Goal: Information Seeking & Learning: Learn about a topic

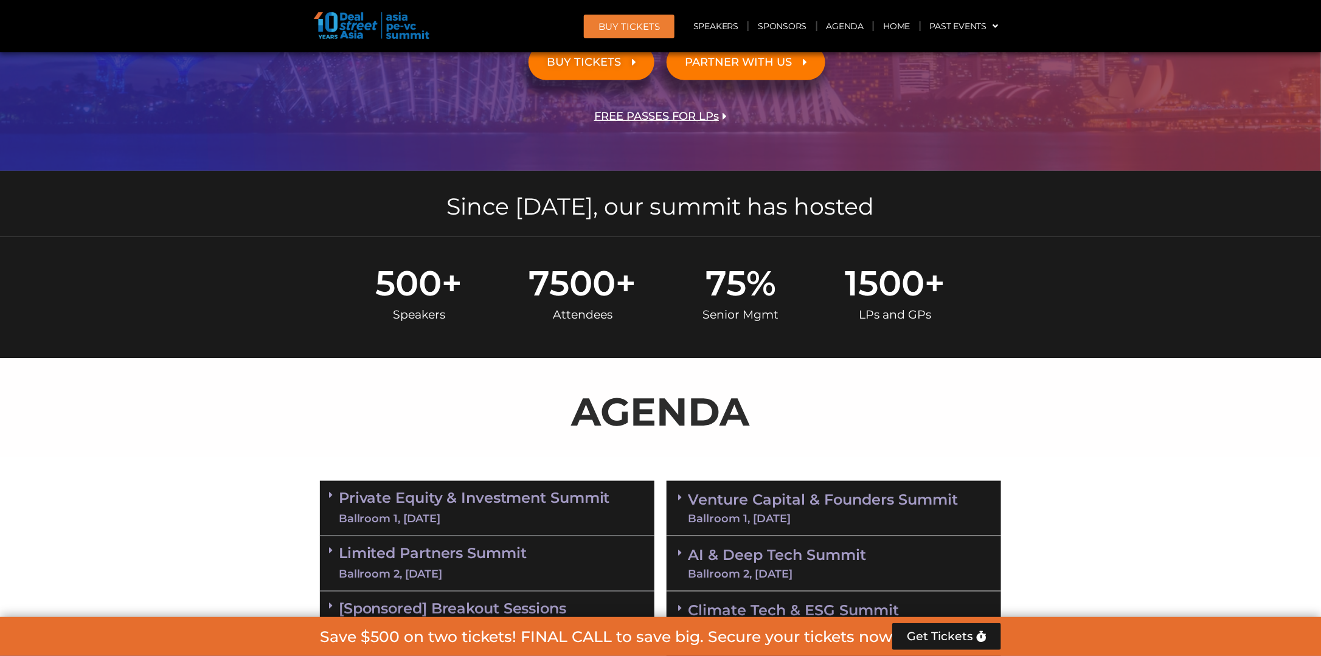
scroll to position [365, 0]
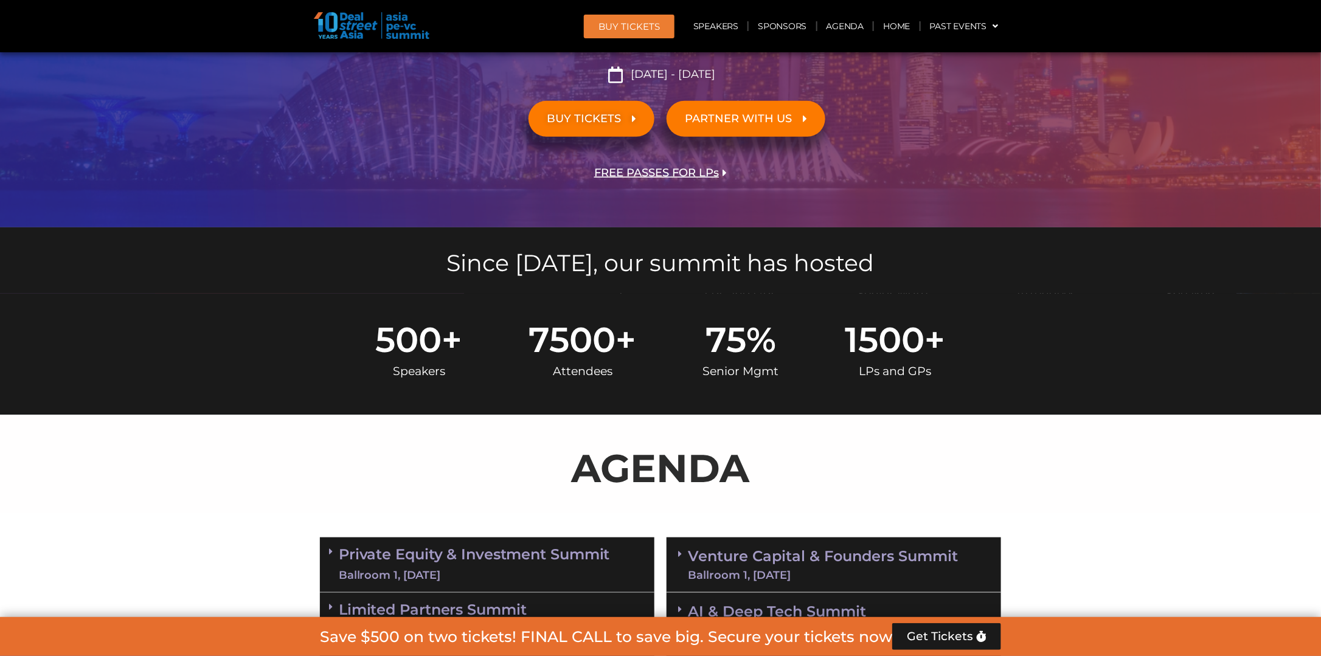
click at [634, 482] on p "AGENDA" at bounding box center [660, 468] width 681 height 58
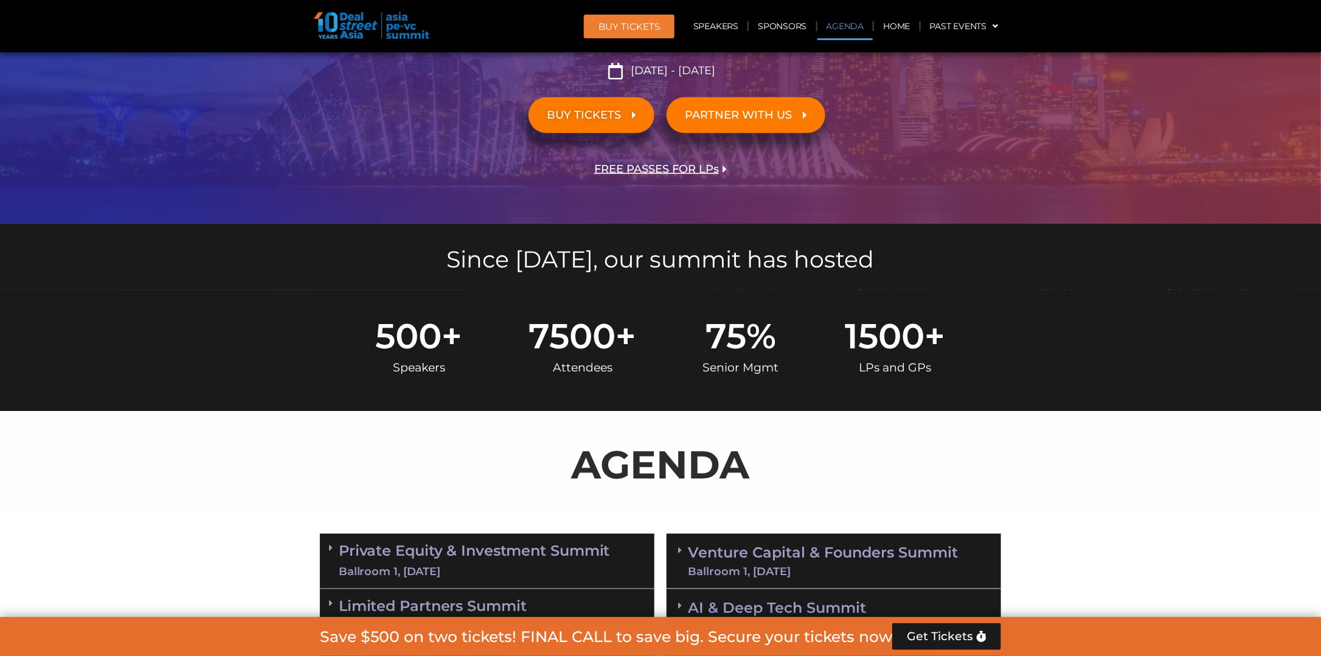
scroll to position [669, 0]
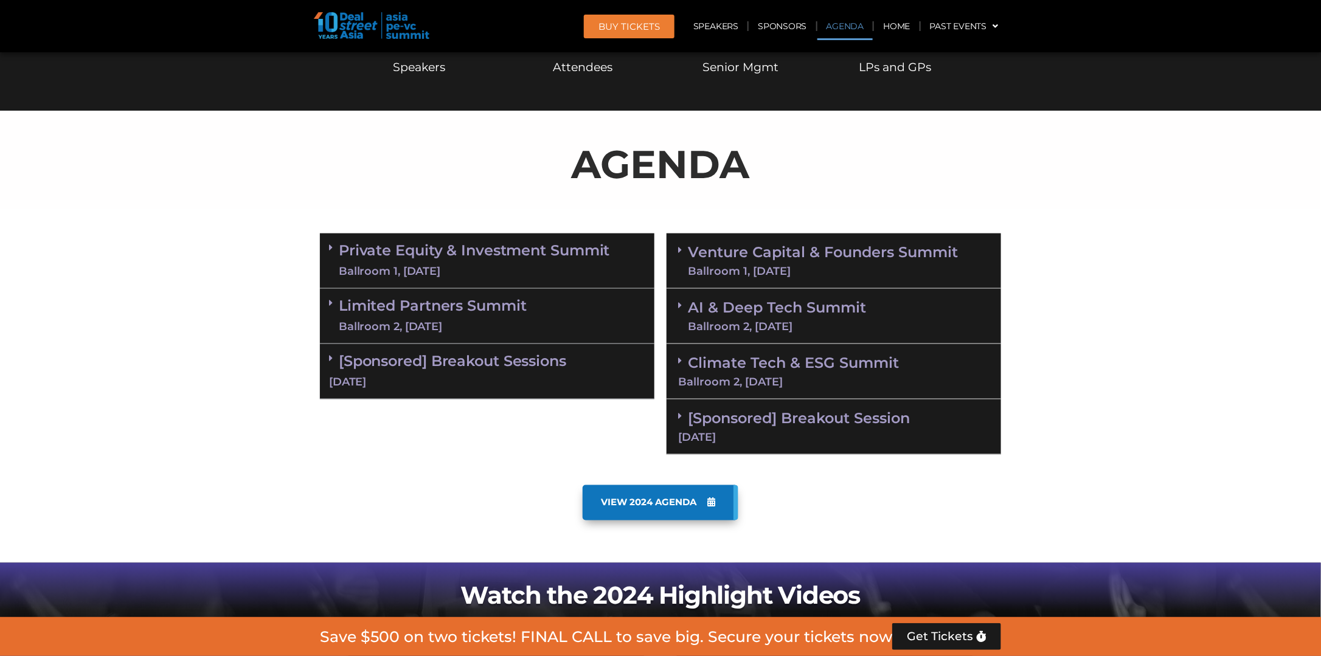
click at [476, 265] on div "Ballroom 1, [DATE]" at bounding box center [474, 271] width 271 height 15
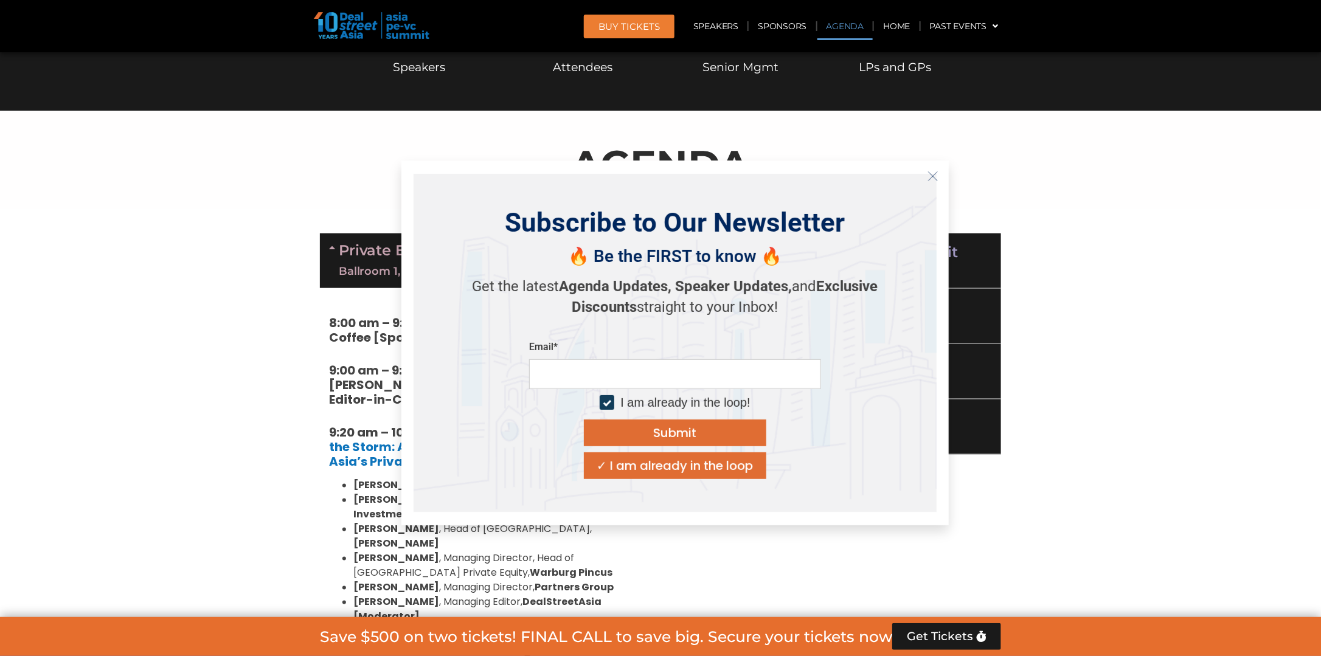
click at [936, 174] on icon "Close" at bounding box center [933, 176] width 11 height 11
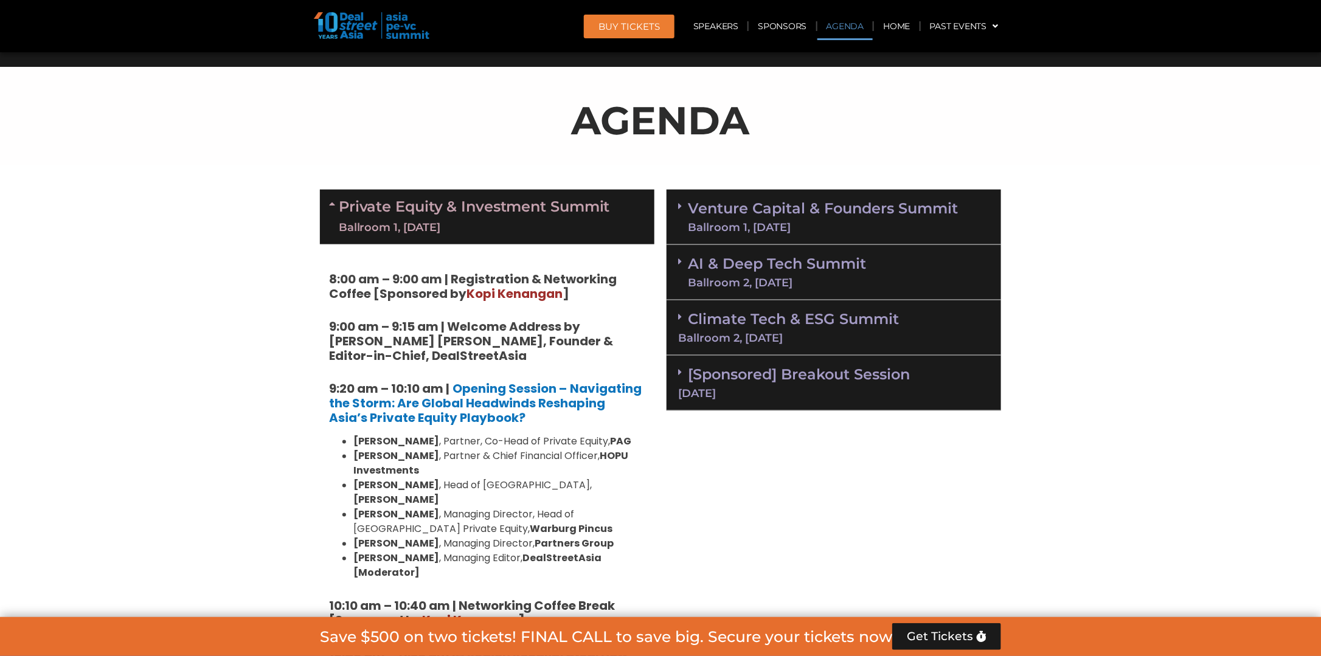
scroll to position [730, 0]
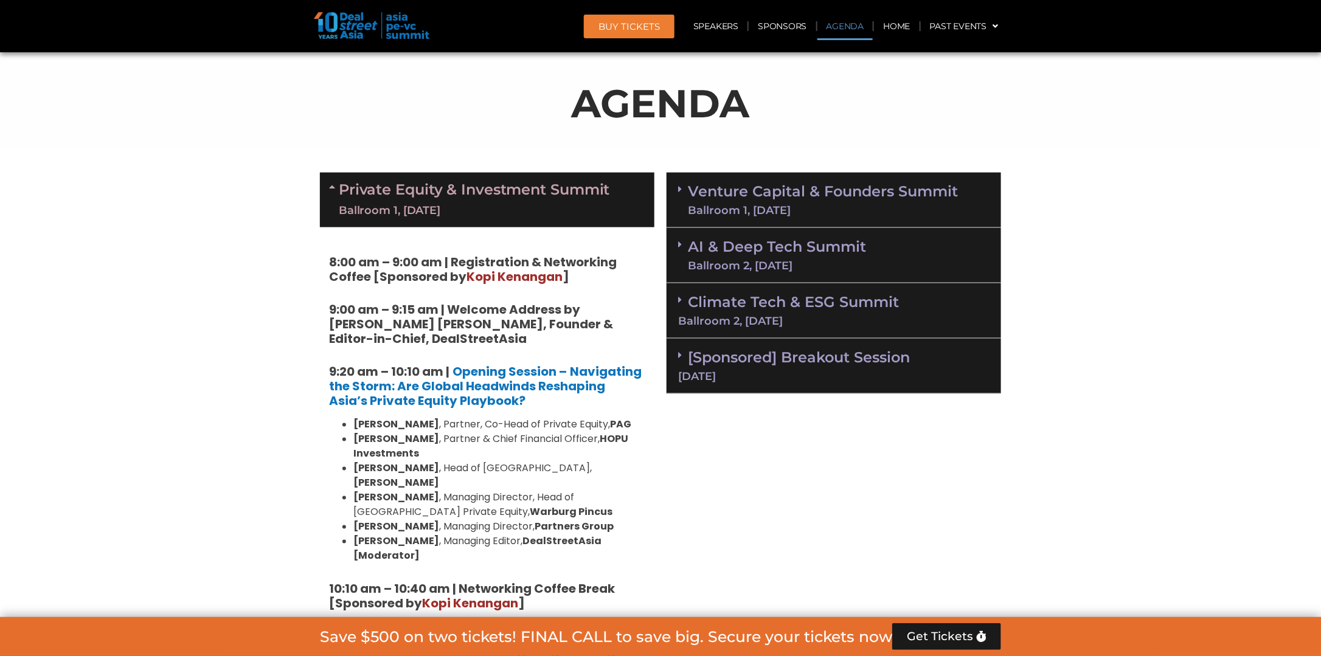
drag, startPoint x: 455, startPoint y: 256, endPoint x: 370, endPoint y: 277, distance: 87.8
click at [370, 277] on strong "8:00 am – 9:00 am | Registration & Networking Coffee [Sponsored by [PERSON_NAME…" at bounding box center [473, 270] width 288 height 32
copy strong "Registration & Networking Coffee"
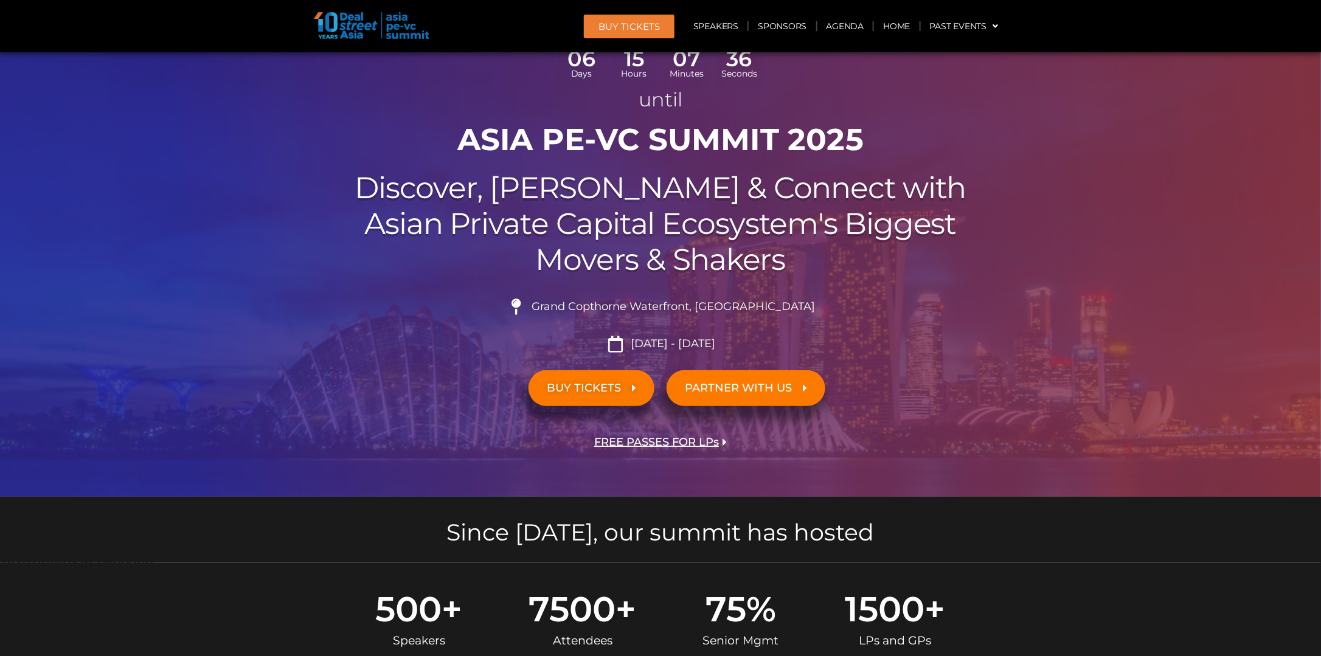
scroll to position [61, 0]
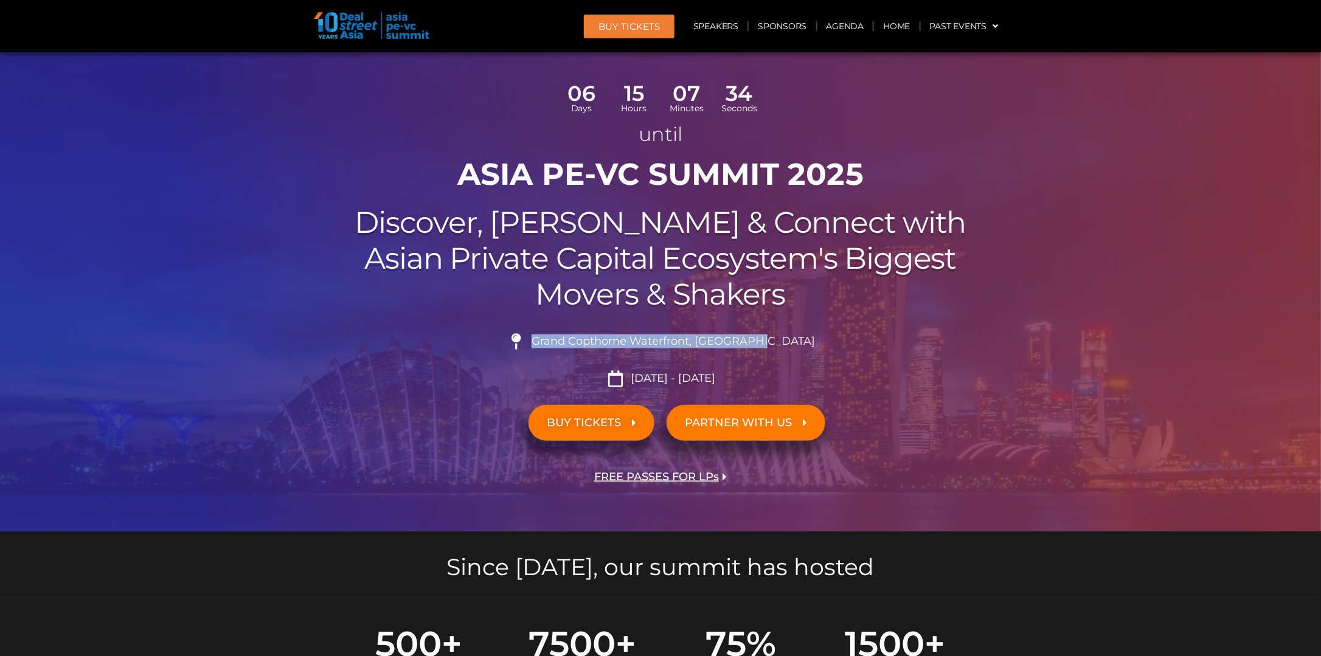
drag, startPoint x: 789, startPoint y: 338, endPoint x: 554, endPoint y: 341, distance: 234.8
click at [554, 341] on li "Grand Copthorne Waterfront, [GEOGRAPHIC_DATA]​" at bounding box center [660, 346] width 681 height 27
copy li "Grand Copthorne Waterfront, [GEOGRAPHIC_DATA]​"
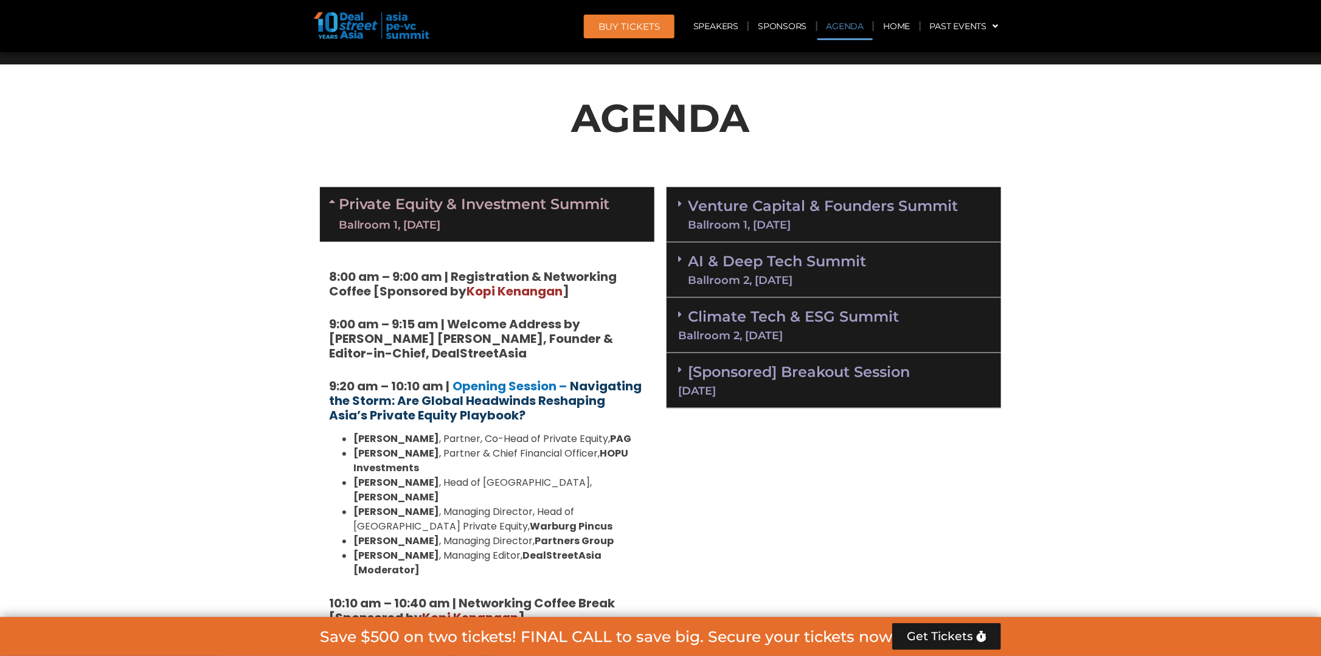
scroll to position [791, 0]
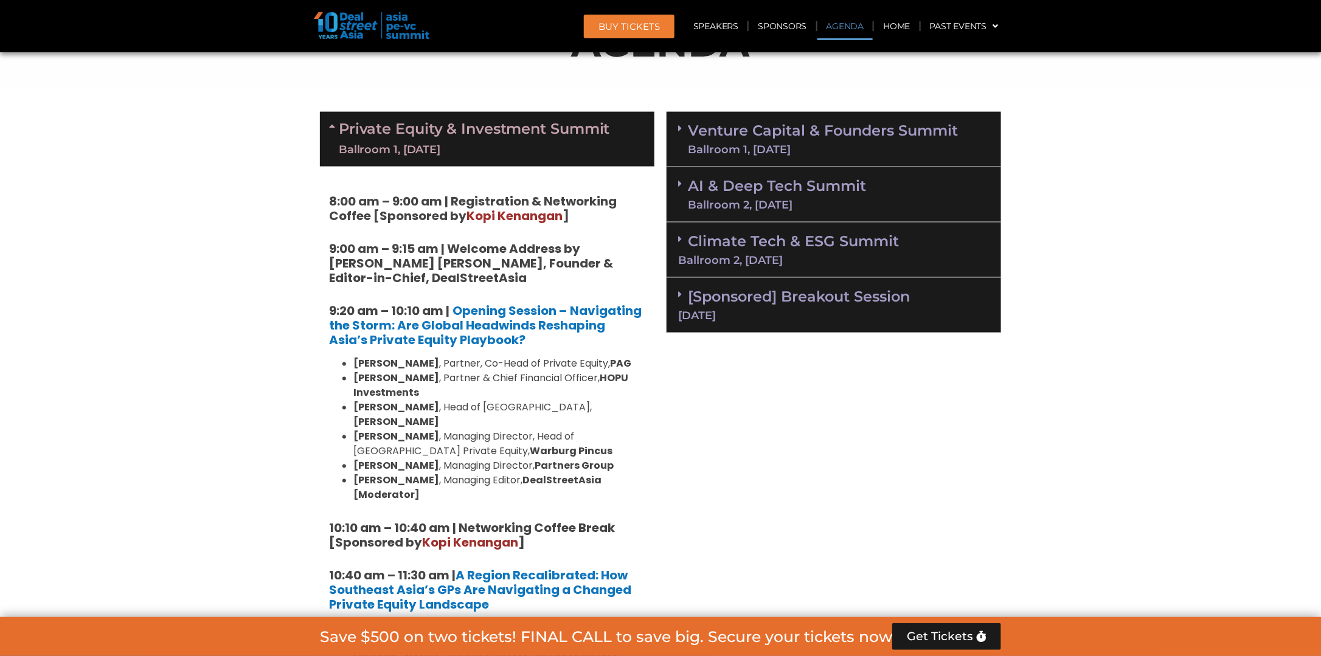
click at [435, 268] on strong "9:00 am – 9:15 am | Welcome Address by [PERSON_NAME] [PERSON_NAME], Founder & E…" at bounding box center [471, 263] width 284 height 46
click at [426, 251] on strong "9:00 am – 9:15 am | Welcome Address by [PERSON_NAME] [PERSON_NAME], Founder & E…" at bounding box center [471, 263] width 284 height 46
drag, startPoint x: 450, startPoint y: 243, endPoint x: 468, endPoint y: 276, distance: 36.7
click at [468, 276] on h5 "9:00 am – 9:15 am | Welcome Address by [PERSON_NAME] [PERSON_NAME], Founder & E…" at bounding box center [487, 263] width 316 height 44
copy strong "Welcome Address by [PERSON_NAME] [PERSON_NAME], Founder & Editor-in-Chief, Deal…"
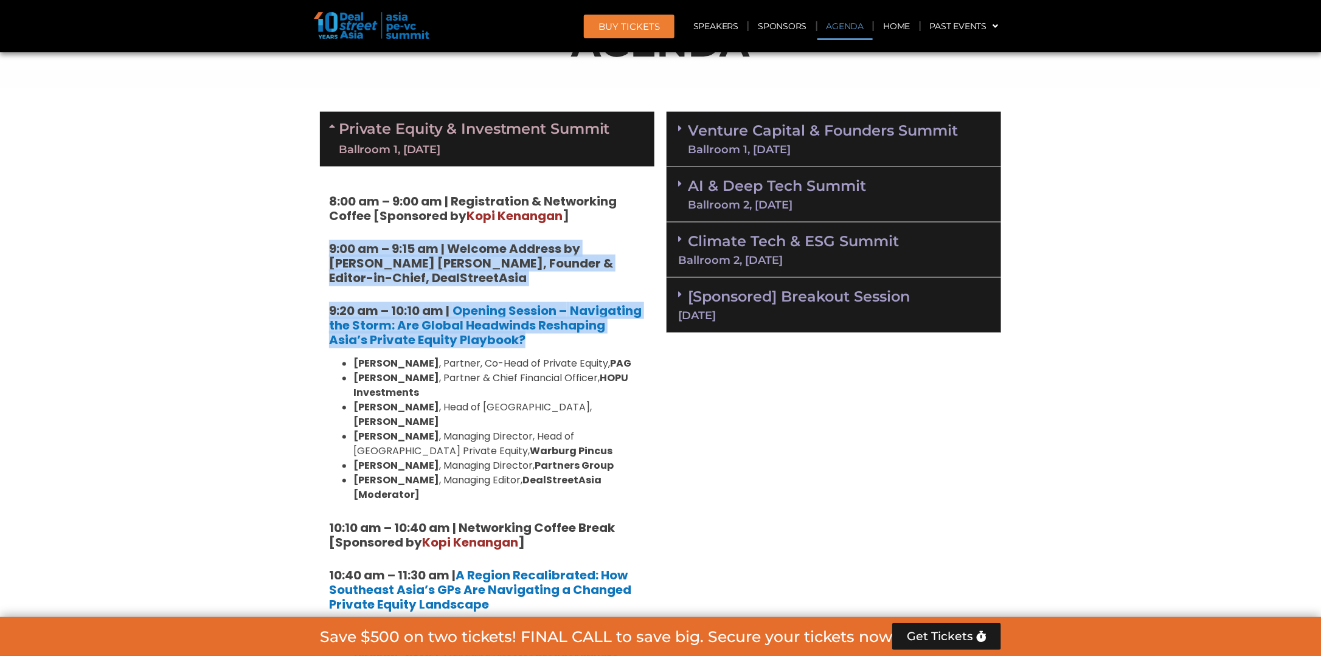
drag, startPoint x: 521, startPoint y: 344, endPoint x: 302, endPoint y: 231, distance: 245.9
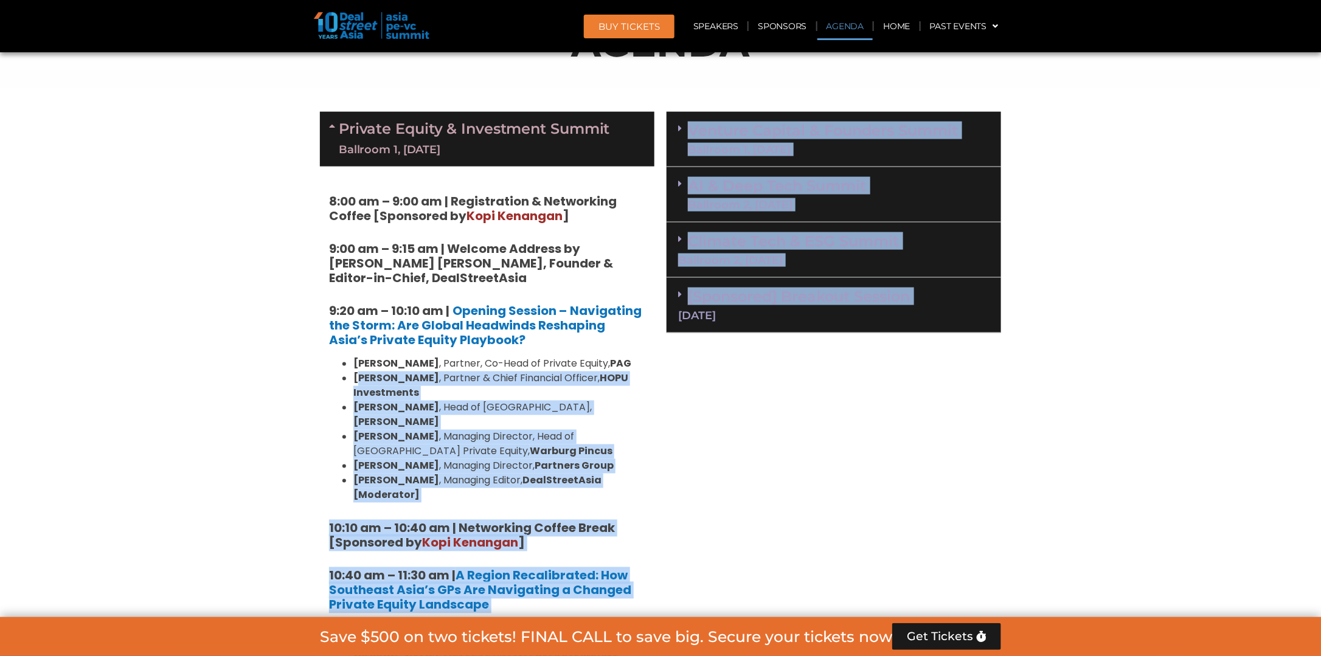
drag, startPoint x: 653, startPoint y: 470, endPoint x: 387, endPoint y: 383, distance: 278.9
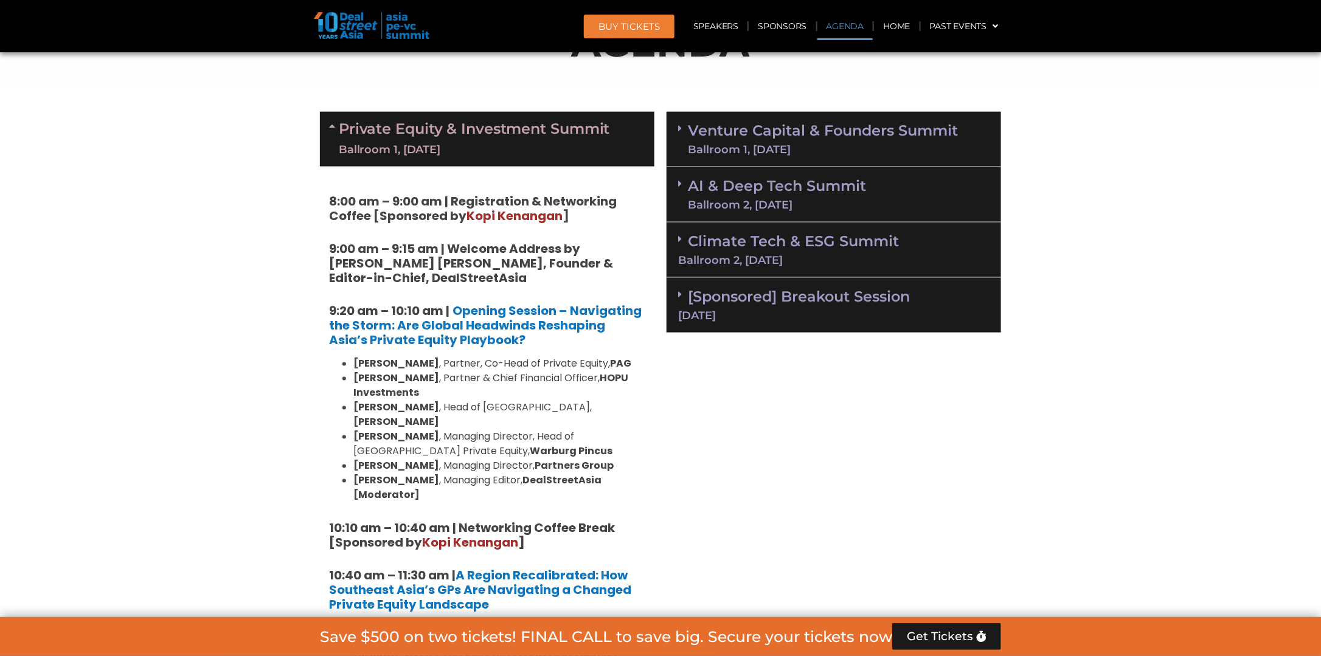
drag, startPoint x: 387, startPoint y: 383, endPoint x: 723, endPoint y: 490, distance: 352.2
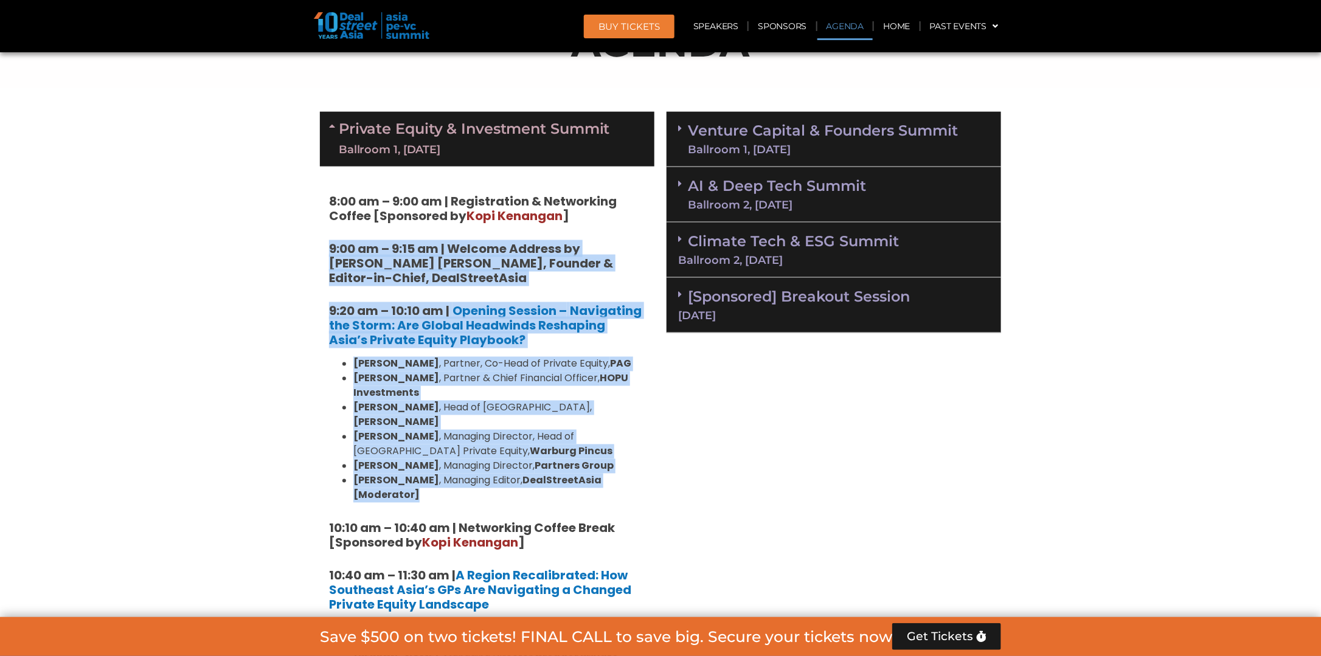
drag, startPoint x: 657, startPoint y: 468, endPoint x: 291, endPoint y: 251, distance: 425.4
copy div "9:00 am – 9:15 am | Welcome Address by [PERSON_NAME] [PERSON_NAME], Founder & E…"
click at [390, 147] on div "Ballroom 1, [DATE]" at bounding box center [474, 149] width 271 height 15
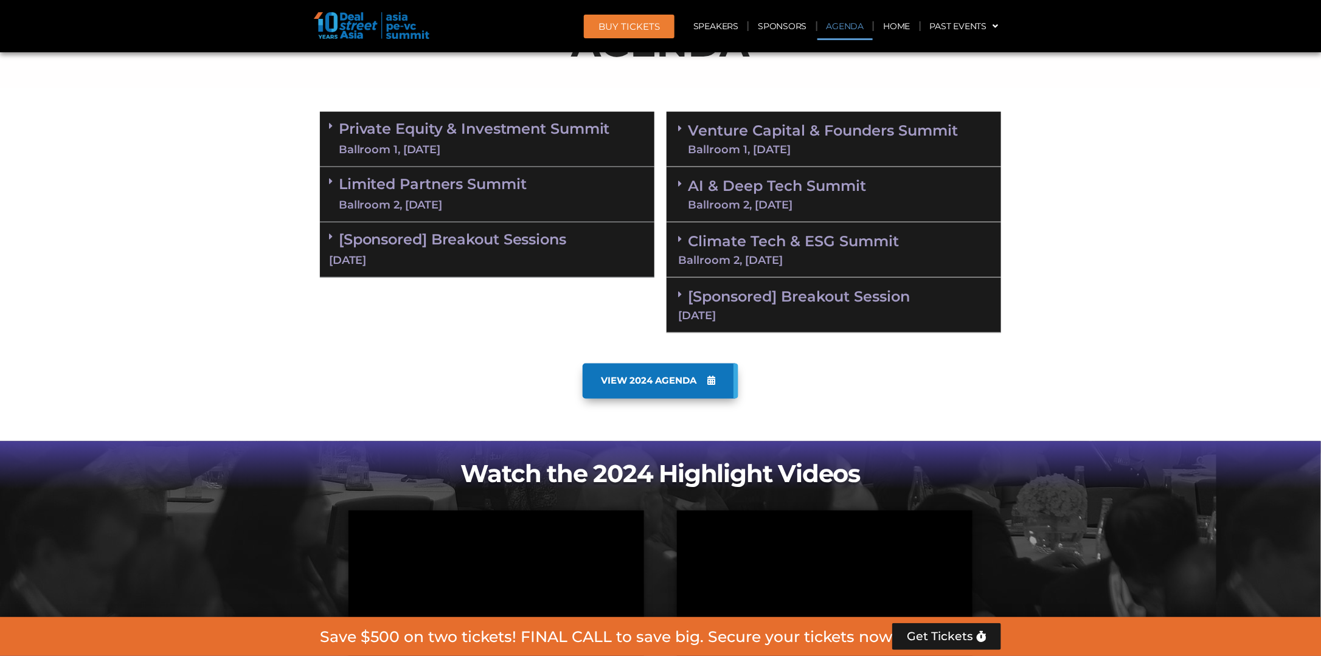
click at [347, 147] on div "Ballroom 1, [DATE]" at bounding box center [474, 149] width 271 height 15
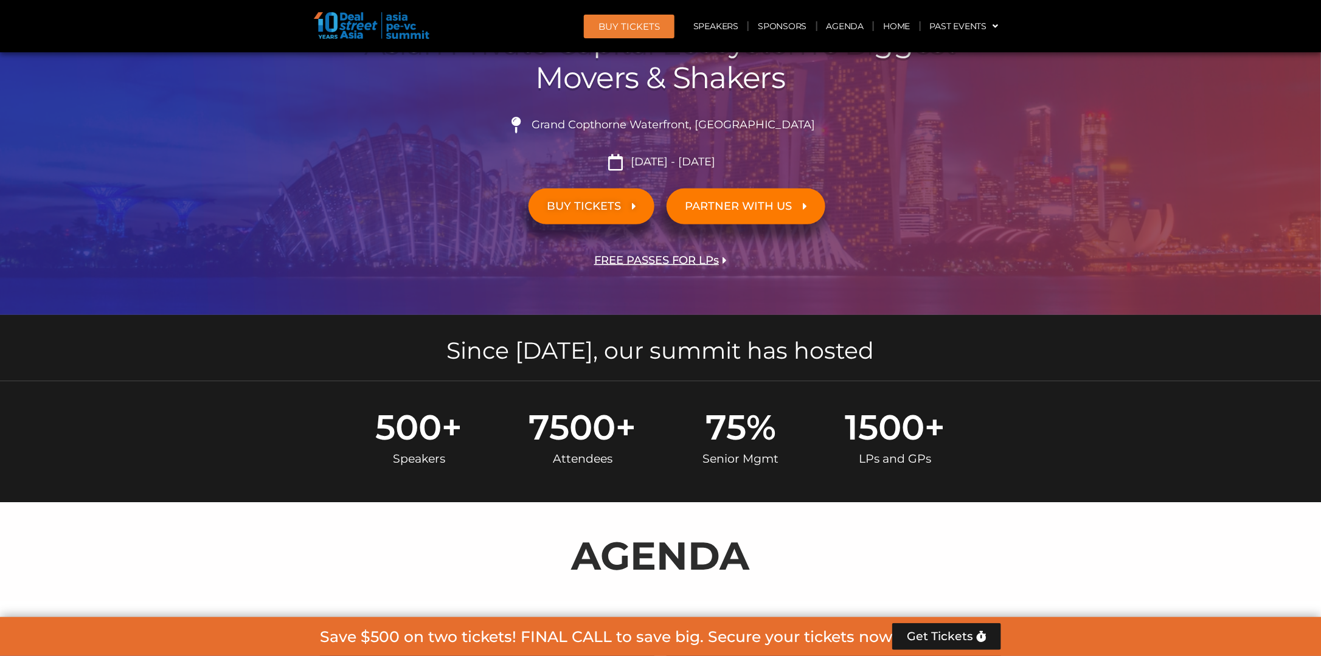
scroll to position [243, 0]
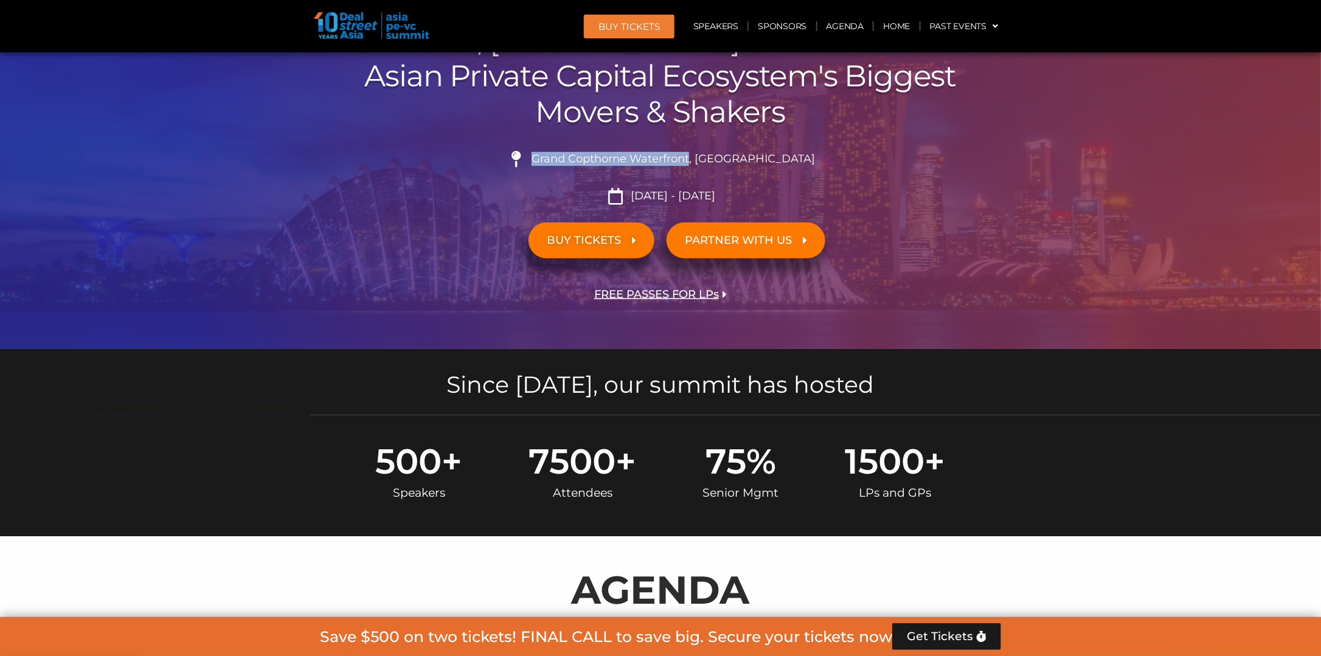
drag, startPoint x: 721, startPoint y: 156, endPoint x: 563, endPoint y: 163, distance: 157.7
click at [563, 163] on span "Grand Copthorne Waterfront, [GEOGRAPHIC_DATA]​" at bounding box center [672, 159] width 286 height 13
copy span "Grand Copthorne Waterfront"
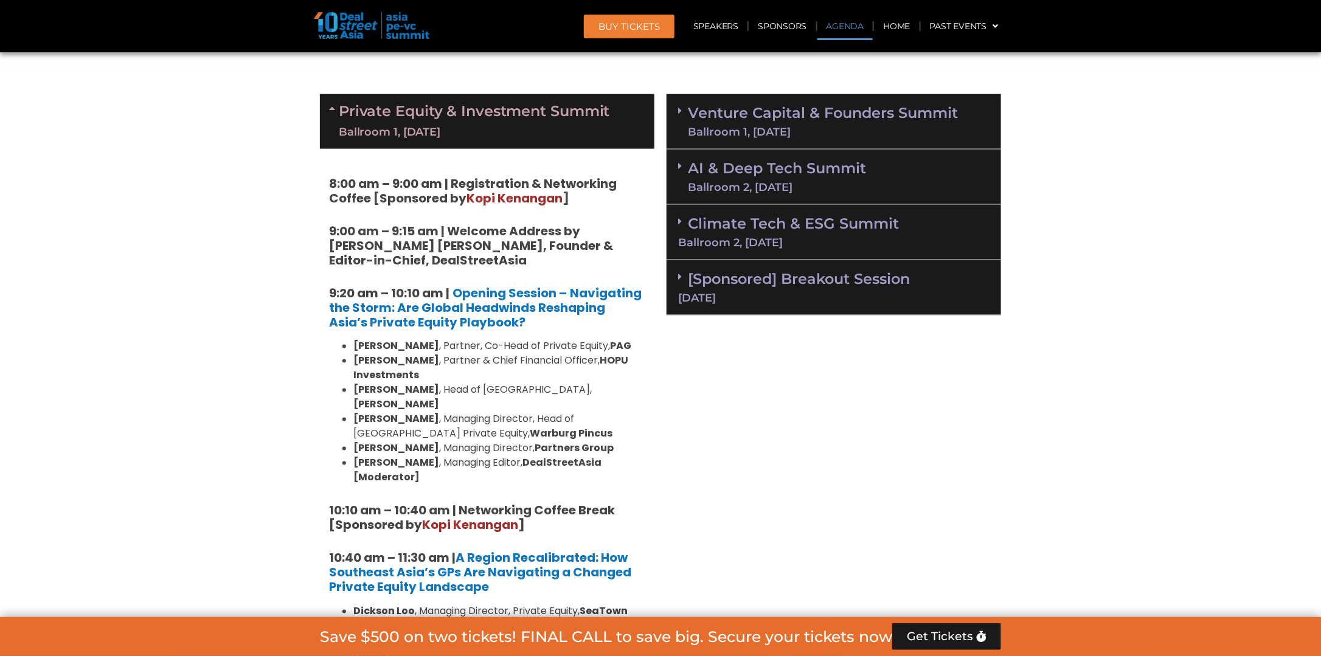
scroll to position [851, 0]
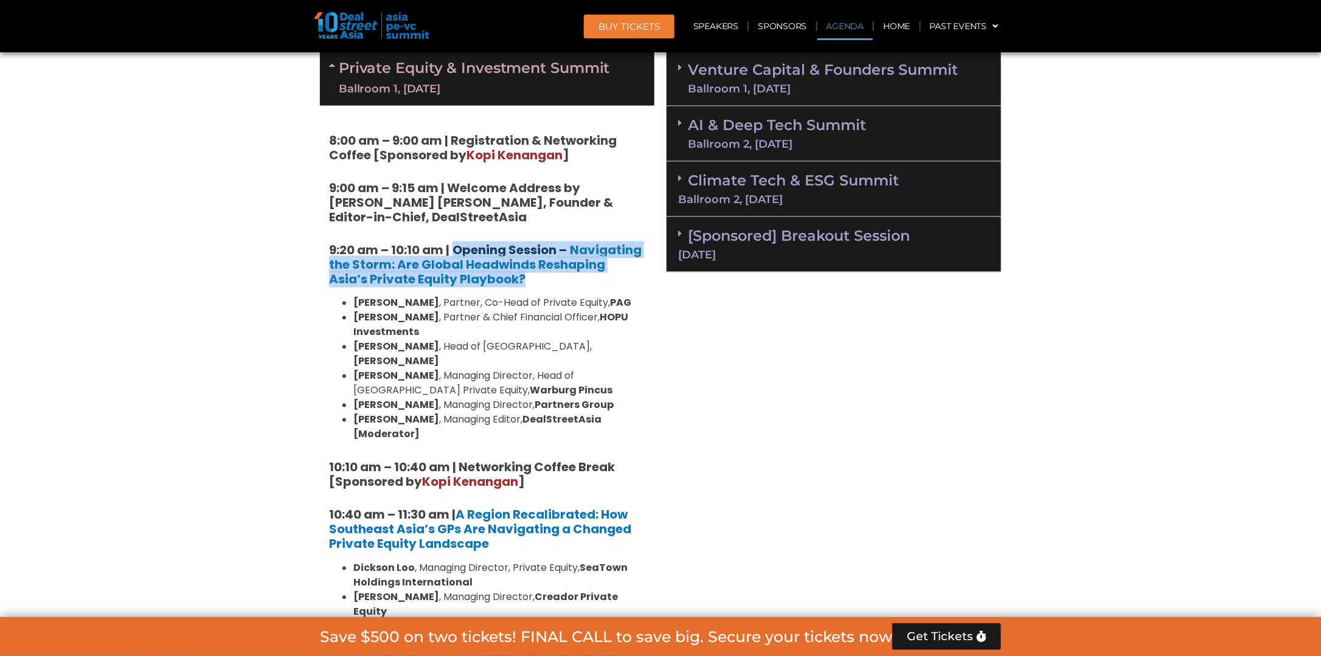
drag, startPoint x: 498, startPoint y: 282, endPoint x: 455, endPoint y: 251, distance: 53.5
click at [455, 251] on h5 "9:20 am – 10:10 am | Opening Session – Navigating the Storm: Are Global Headwin…" at bounding box center [487, 265] width 316 height 44
copy h5 "Opening Session – Navigating the Storm: Are Global Headwinds Reshaping Asia’s P…"
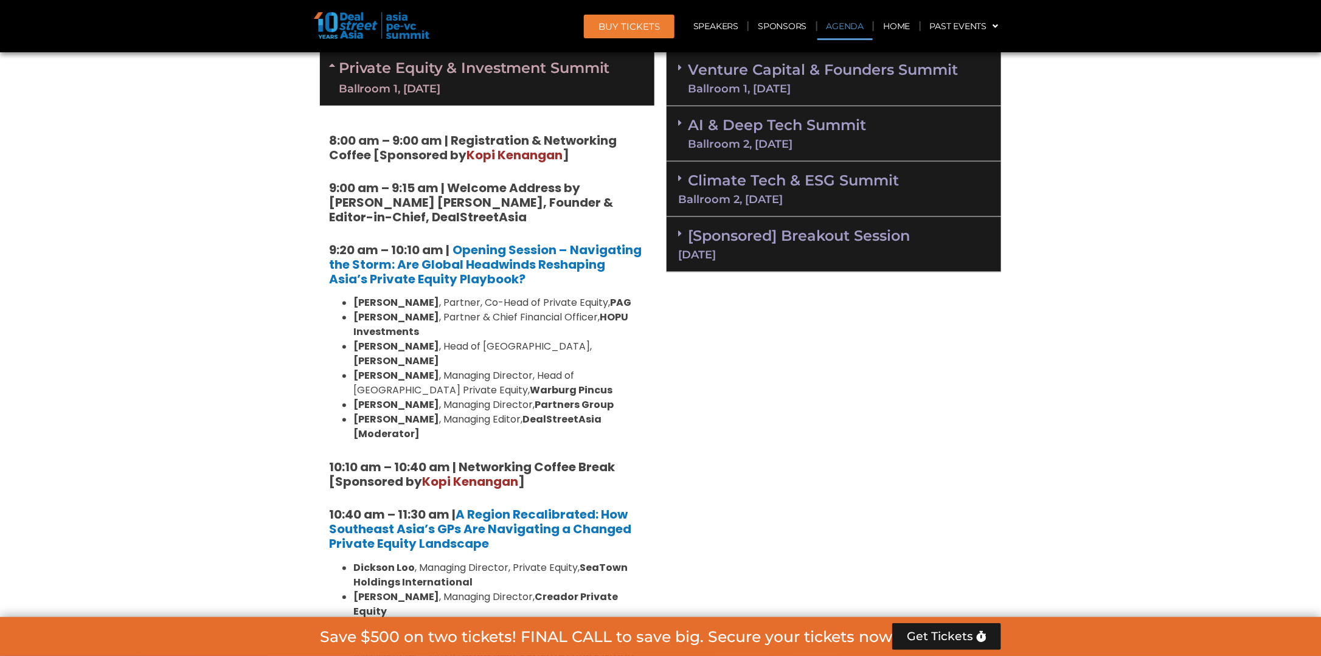
drag, startPoint x: 670, startPoint y: 422, endPoint x: 665, endPoint y: 414, distance: 9.6
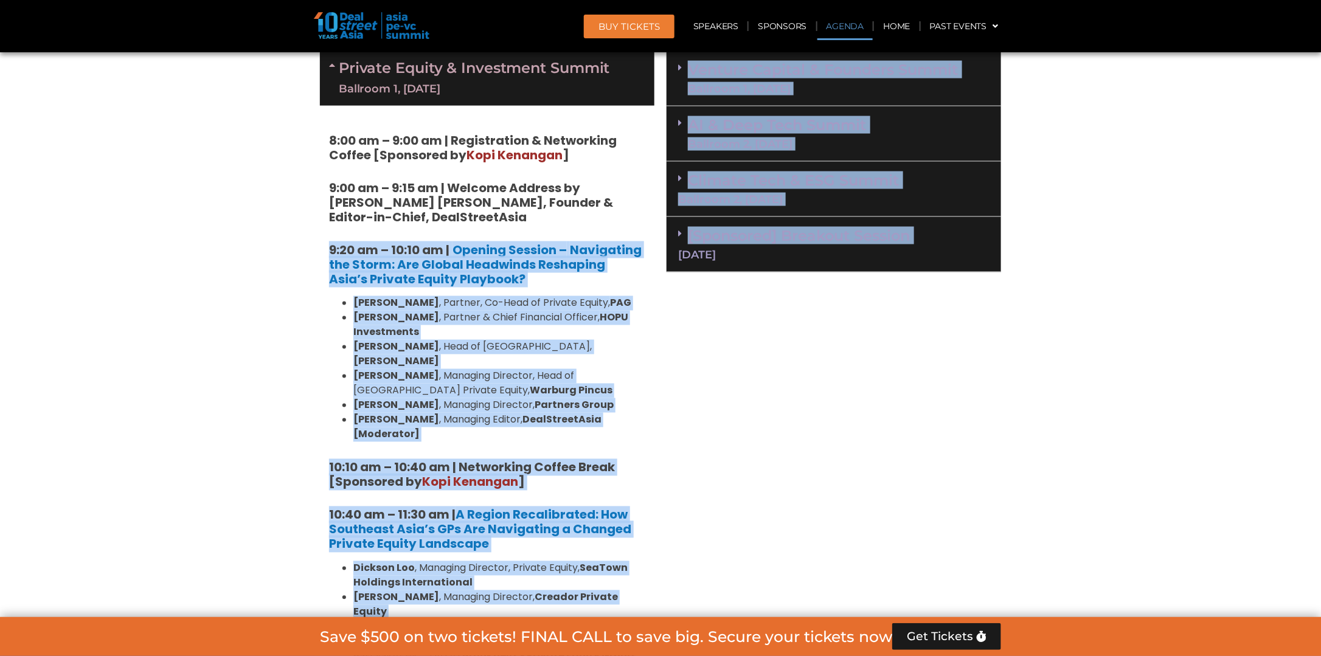
drag, startPoint x: 664, startPoint y: 401, endPoint x: 326, endPoint y: 230, distance: 378.9
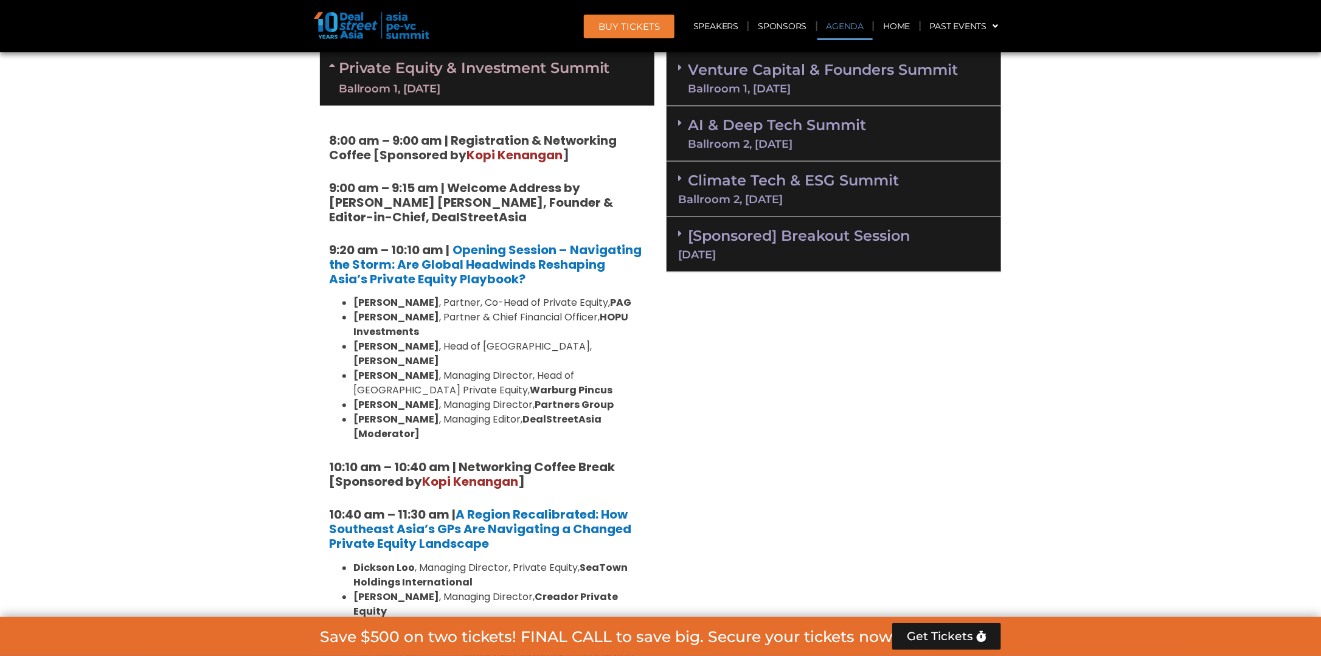
drag, startPoint x: 326, startPoint y: 230, endPoint x: 723, endPoint y: 406, distance: 434.6
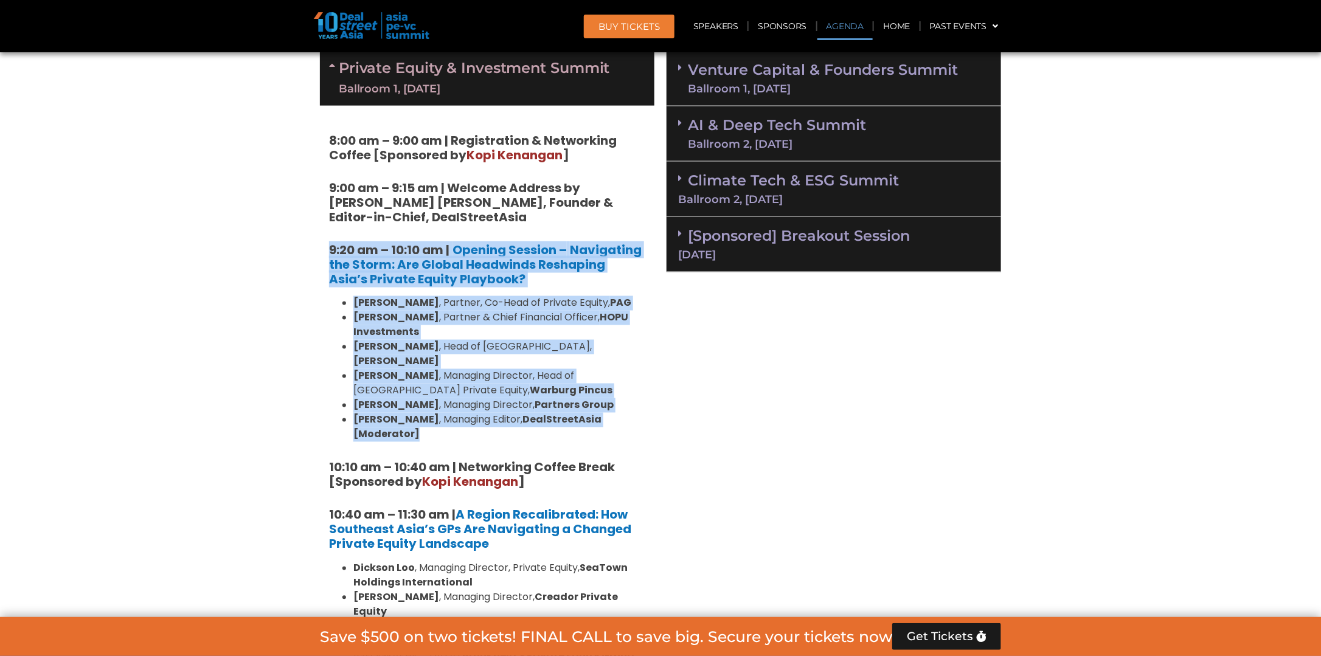
drag, startPoint x: 654, startPoint y: 401, endPoint x: 314, endPoint y: 243, distance: 375.0
copy div "9:20 am – 10:10 am | Opening Session – Navigating the Storm: Are Global Headwin…"
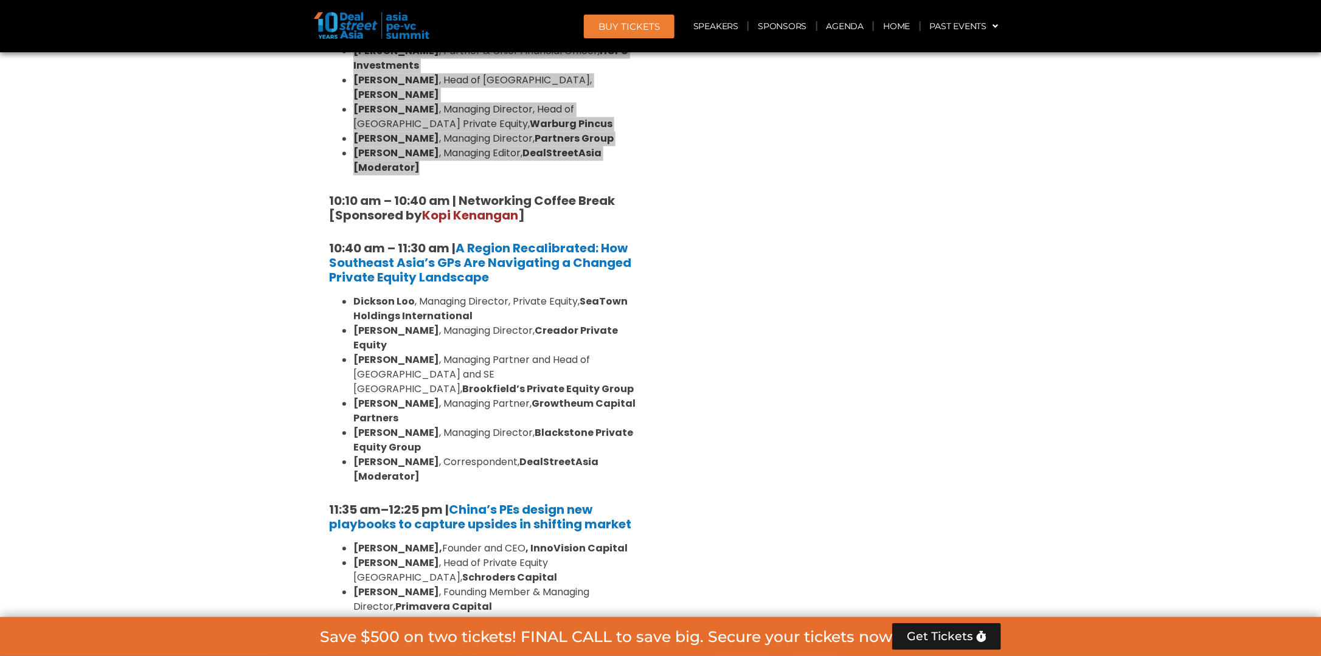
scroll to position [1095, 0]
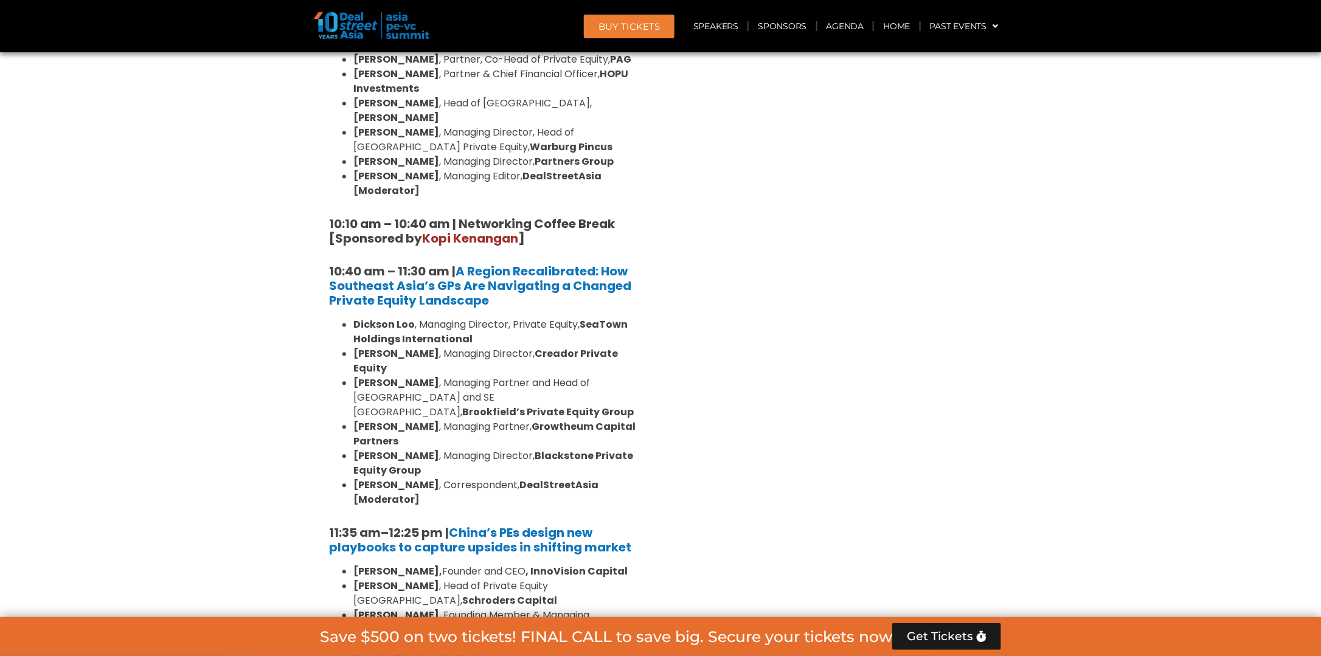
drag, startPoint x: 625, startPoint y: 195, endPoint x: 460, endPoint y: 190, distance: 164.9
click at [460, 217] on h5 "10:10 am – 10:40 am | Networking Coffee Break [Sponsored by [PERSON_NAME] ]" at bounding box center [487, 231] width 316 height 29
copy strong "Networking Coffee Break"
drag, startPoint x: 226, startPoint y: 240, endPoint x: 255, endPoint y: 238, distance: 29.3
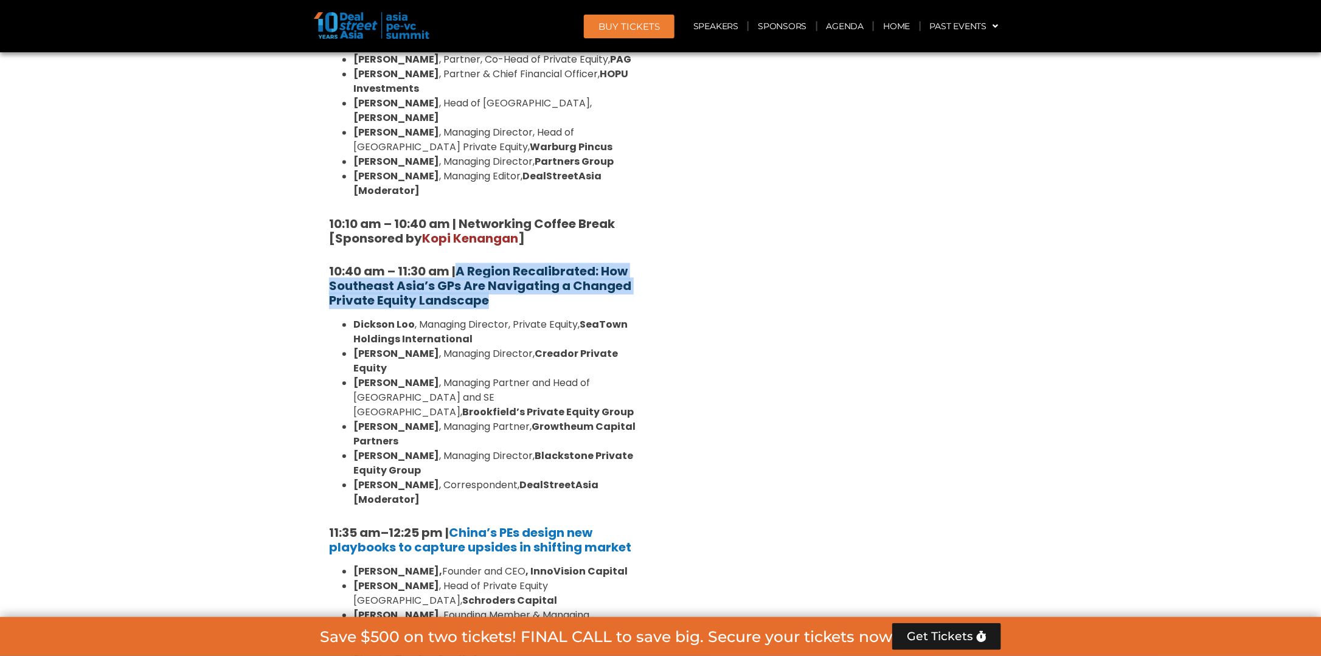
drag, startPoint x: 507, startPoint y: 274, endPoint x: 460, endPoint y: 238, distance: 58.6
click at [460, 265] on h5 "10:40 am – 11:30 am | A Region Recalibrated: How Southeast Asia’s GPs Are Navig…" at bounding box center [487, 287] width 316 height 44
copy strong "A Region Recalibrated: How Southeast Asia’s GPs Are Navigating a Changed Privat…"
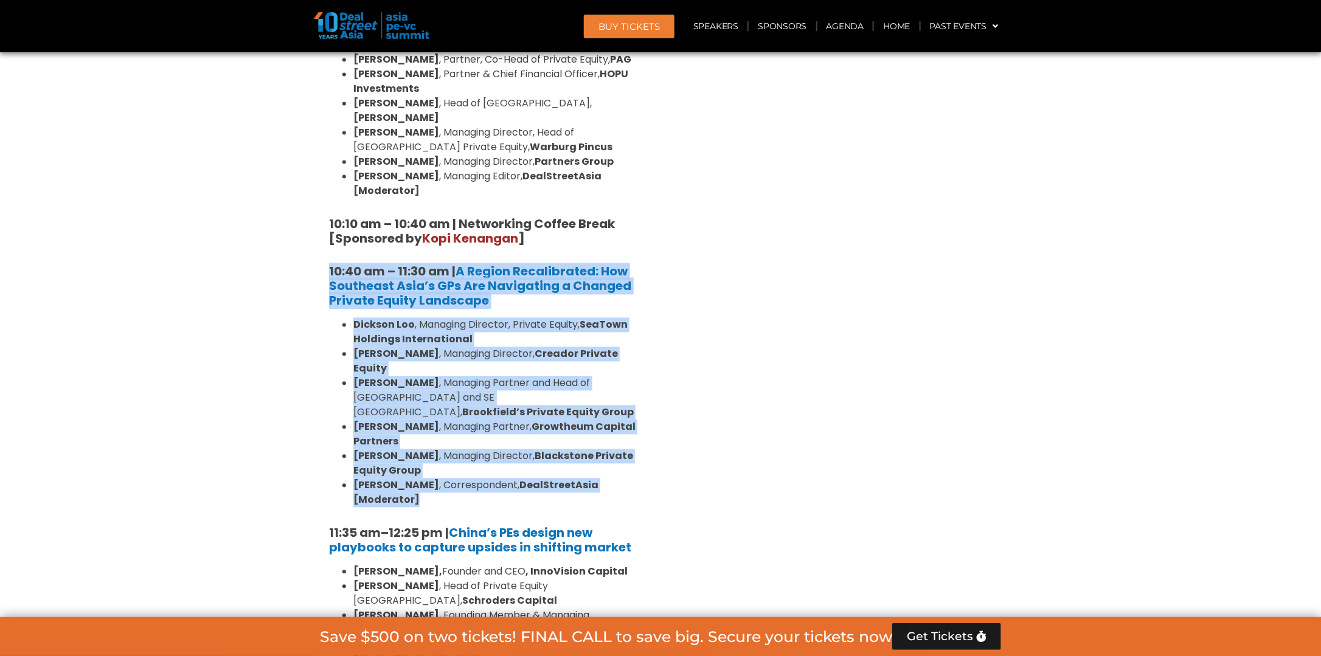
drag, startPoint x: 645, startPoint y: 441, endPoint x: 306, endPoint y: 241, distance: 393.5
copy div "10:40 am – 11:30 am | A Region Recalibrated: How Southeast Asia’s GPs Are Navig…"
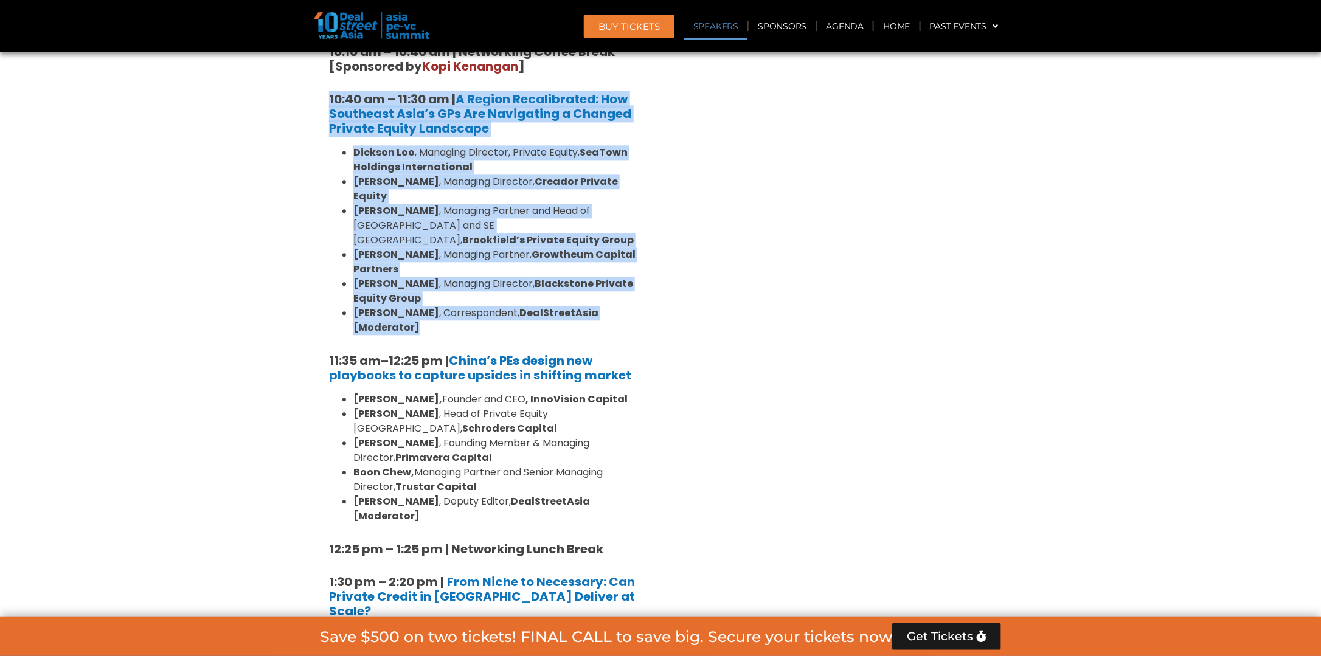
scroll to position [1399, 0]
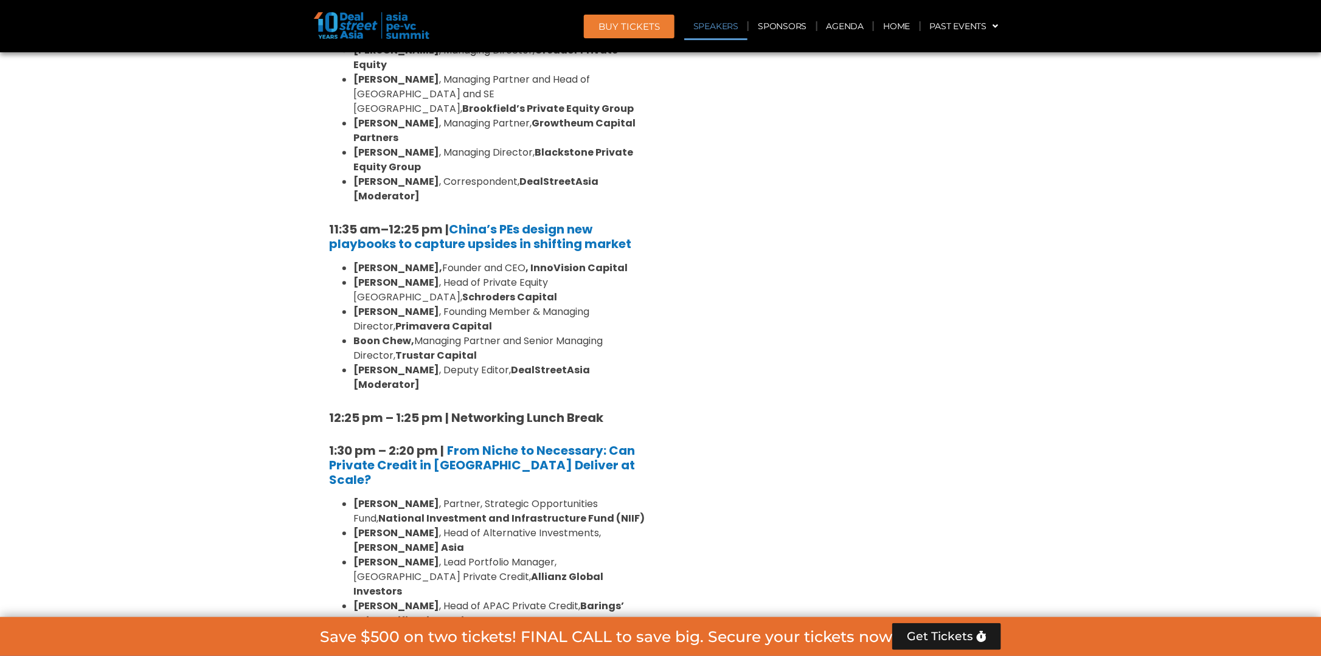
click at [213, 206] on section "Private Equity & Investment Summit Ballroom 1, [DATE] 8:00 am – 9:00 am | Regis…" at bounding box center [660, 590] width 1321 height 2185
drag, startPoint x: 634, startPoint y: 189, endPoint x: 457, endPoint y: 172, distance: 177.8
click at [457, 222] on h5 "11:35 am – 12:25 pm | China’s PEs design new playbooks to capture upsides in sh…" at bounding box center [487, 236] width 316 height 29
click at [721, 295] on div "Venture Capital & Founders​ Summit Ballroom 1, [DATE] 8:00 am – 9:00 am | Regis…" at bounding box center [834, 590] width 347 height 2185
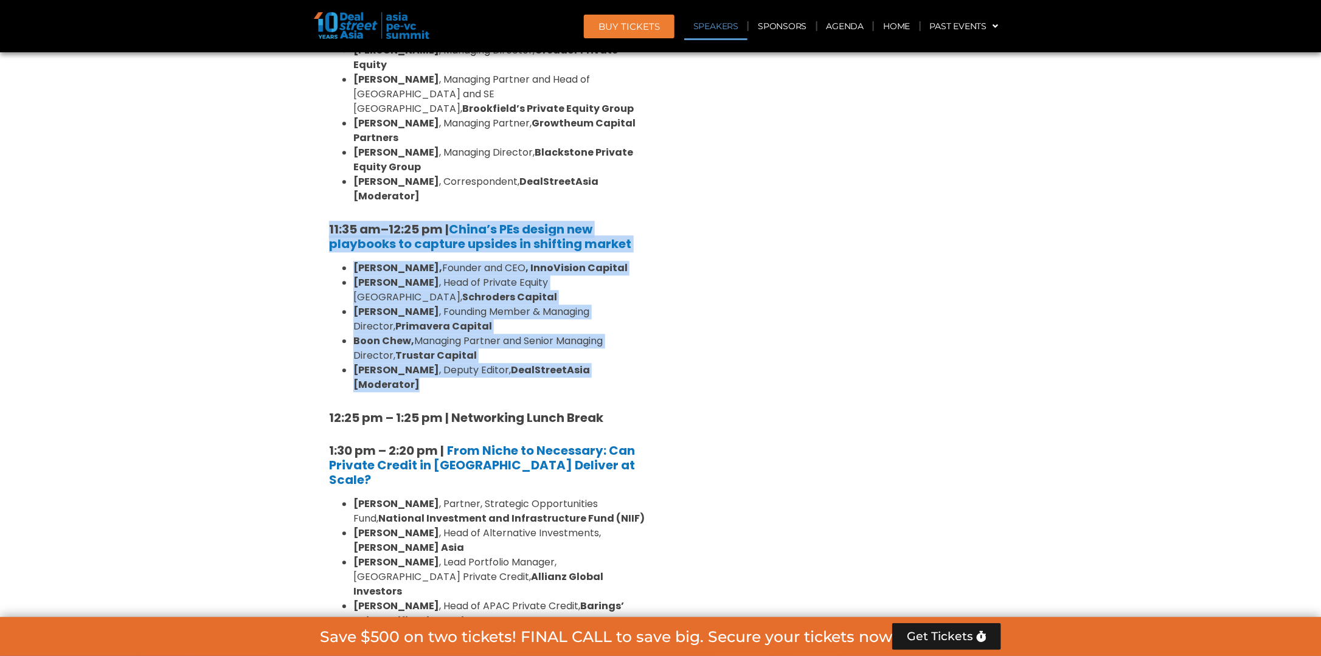
drag, startPoint x: 658, startPoint y: 296, endPoint x: 320, endPoint y: 154, distance: 366.7
click at [320, 154] on div "Private Equity & Investment Summit Ballroom 1, [DATE] 8:00 am – 9:00 am | Regis…" at bounding box center [487, 590] width 347 height 2185
click at [912, 277] on div "Venture Capital & Founders​ Summit Ballroom 1, [DATE] 8:00 am – 9:00 am | Regis…" at bounding box center [834, 590] width 347 height 2185
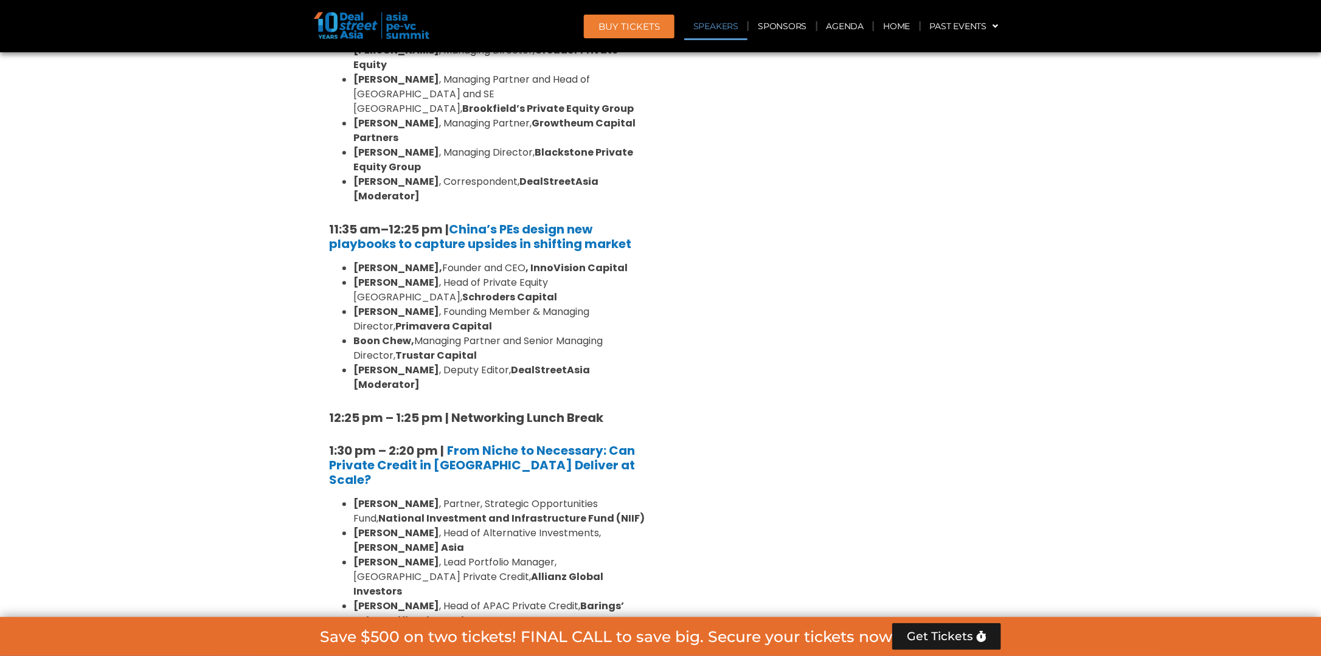
click at [752, 286] on div "Venture Capital & Founders​ Summit Ballroom 1, [DATE] 8:00 am – 9:00 am | Regis…" at bounding box center [834, 590] width 347 height 2185
drag, startPoint x: 498, startPoint y: 315, endPoint x: 453, endPoint y: 314, distance: 44.4
click at [453, 314] on div "8:00 am – 9:00 am | Registration & Networking Coffee [Sponsored by [PERSON_NAME…" at bounding box center [487, 562] width 335 height 2008
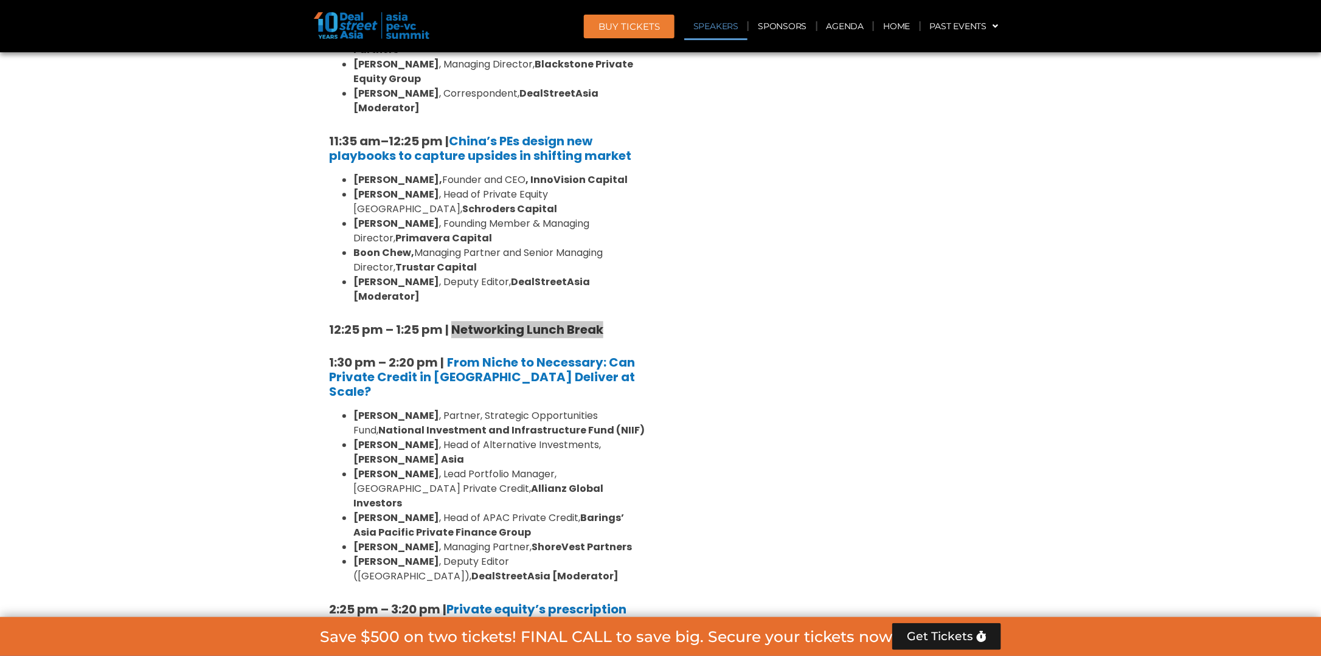
scroll to position [1521, 0]
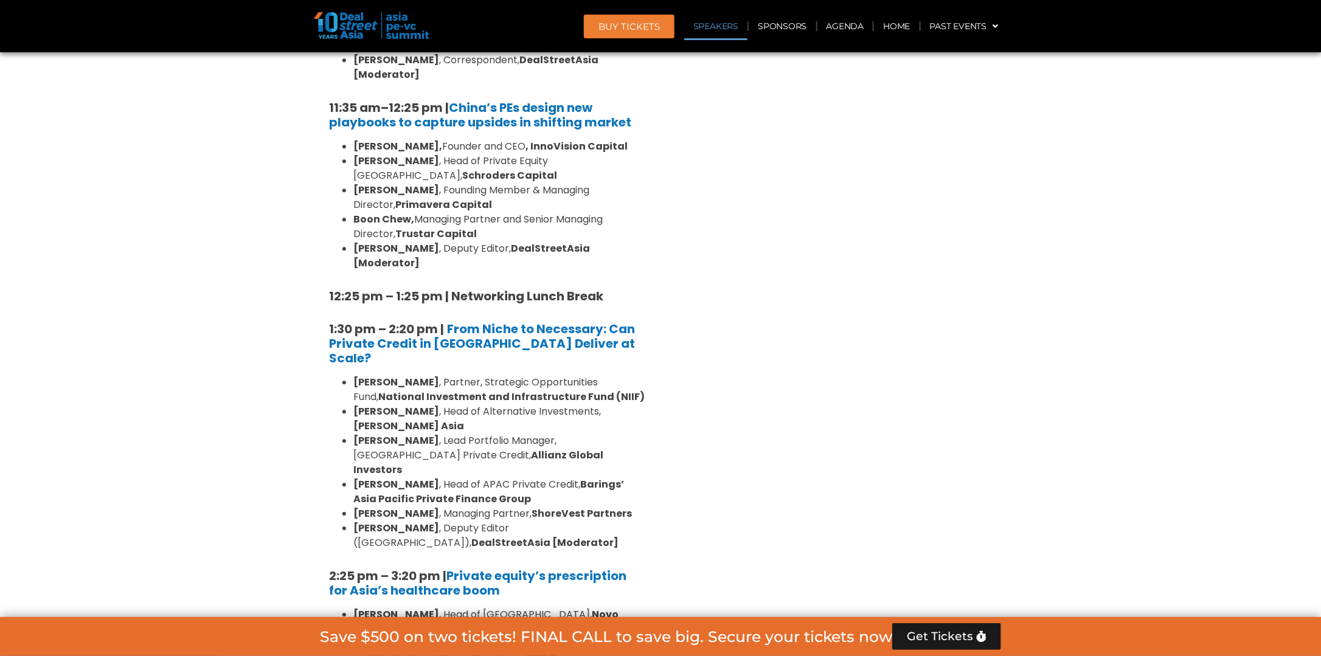
click at [618, 263] on div "8:00 am – 9:00 am | Registration & Networking Coffee [Sponsored by [PERSON_NAME…" at bounding box center [487, 441] width 335 height 2008
drag, startPoint x: 570, startPoint y: 258, endPoint x: 449, endPoint y: 246, distance: 121.6
click at [449, 322] on h5 "1:30 pm – 2:20 pm | From Niche to Necessary: Can Private Credit in [GEOGRAPHIC_…" at bounding box center [487, 344] width 316 height 44
click at [697, 260] on div "Venture Capital & Founders​ Summit Ballroom 1, [DATE] 8:00 am – 9:00 am | Regis…" at bounding box center [834, 468] width 347 height 2185
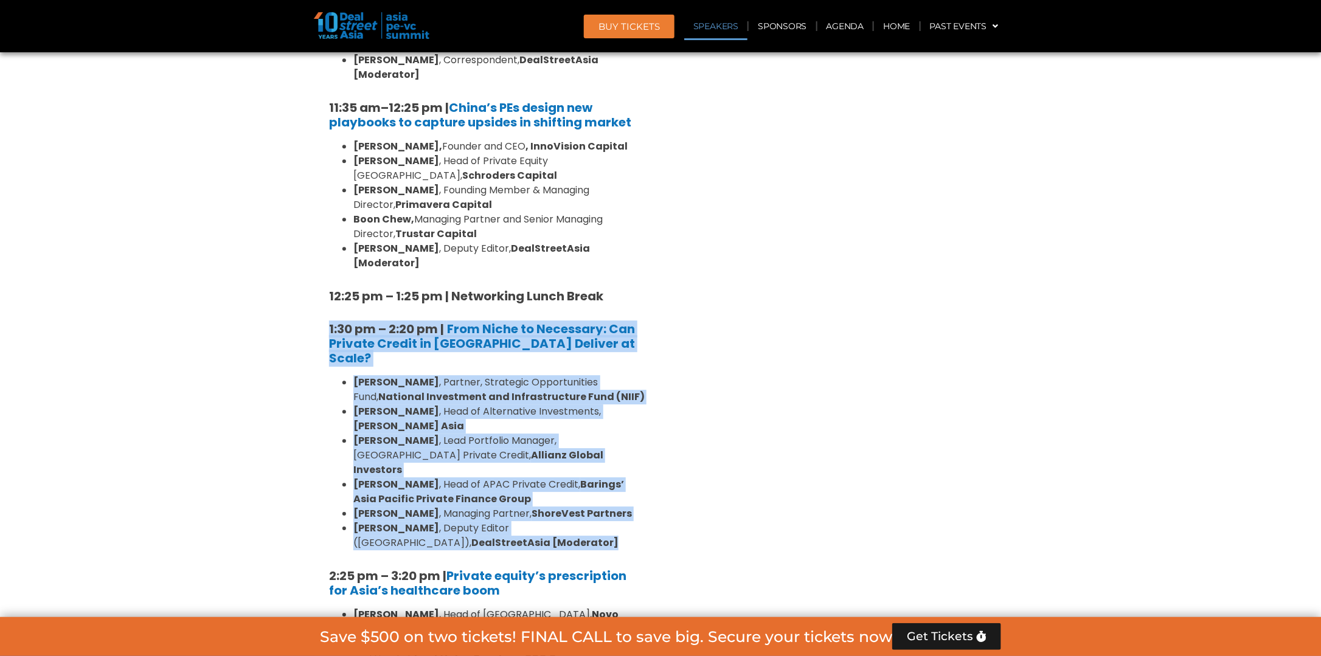
drag, startPoint x: 559, startPoint y: 413, endPoint x: 283, endPoint y: 242, distance: 324.2
click at [283, 242] on section "Private Equity & Investment Summit Ballroom 1, [DATE] 8:00 am – 9:00 am | Regis…" at bounding box center [660, 468] width 1321 height 2185
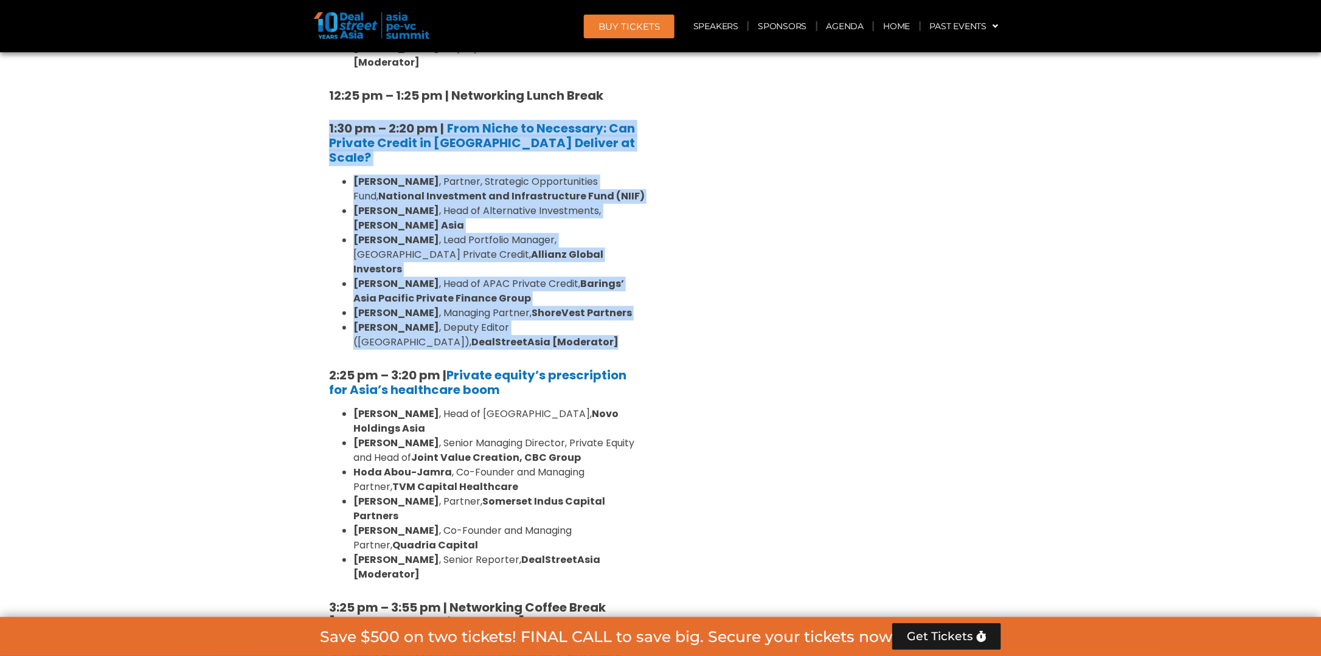
scroll to position [1764, 0]
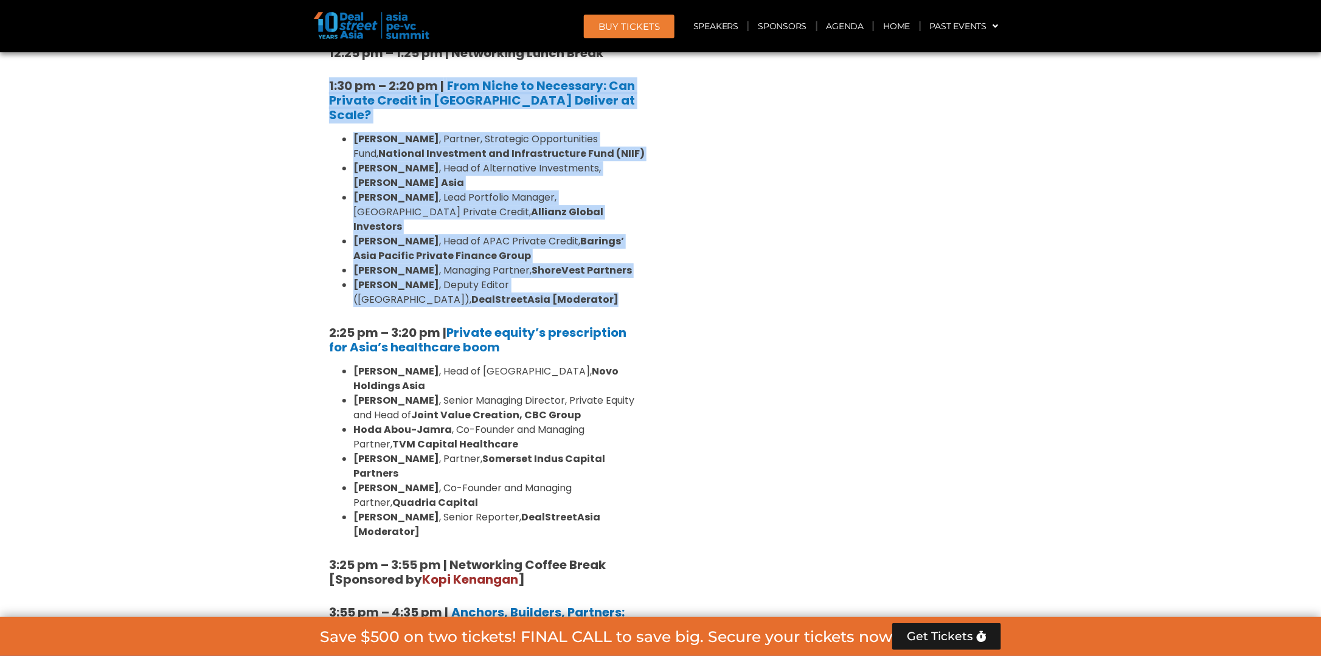
drag, startPoint x: 451, startPoint y: 271, endPoint x: 471, endPoint y: 263, distance: 21.2
click at [451, 408] on strong "Joint Value Creation, CBC Group" at bounding box center [496, 415] width 170 height 14
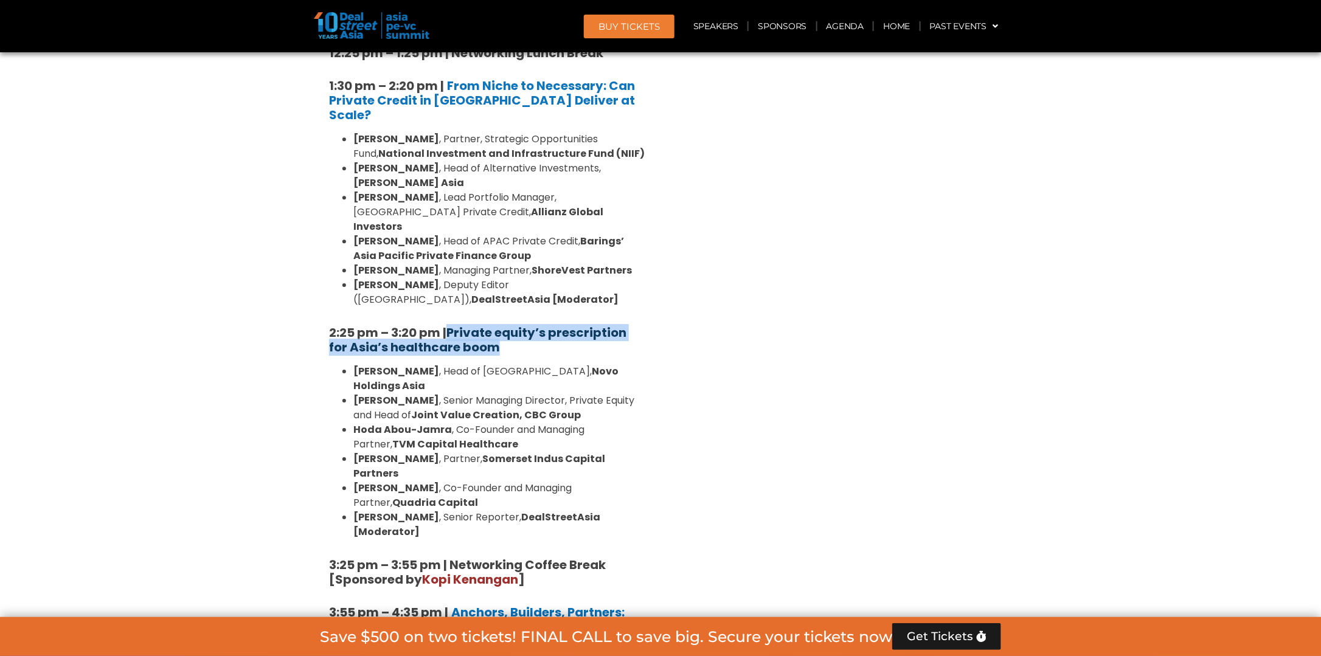
drag, startPoint x: 476, startPoint y: 208, endPoint x: 453, endPoint y: 198, distance: 24.5
click at [453, 325] on h5 "2:25 pm – 3:20 pm | Private equity’s prescription for Asia’s healthcare boom" at bounding box center [487, 339] width 316 height 29
click at [711, 368] on div "Venture Capital & Founders​ Summit Ballroom 1, [DATE] 8:00 am – 9:00 am | Regis…" at bounding box center [834, 225] width 347 height 2185
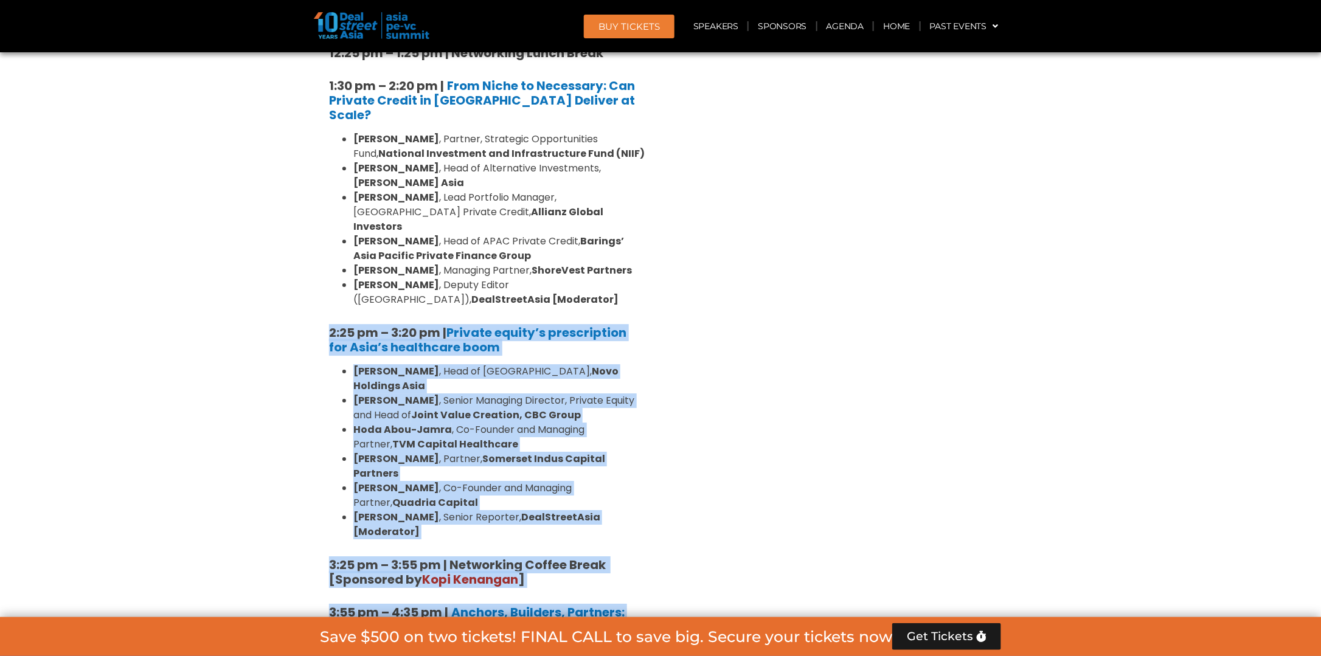
drag, startPoint x: 691, startPoint y: 356, endPoint x: 303, endPoint y: 193, distance: 420.9
click at [303, 193] on section "Private Equity & Investment Summit Ballroom 1, [DATE] 8:00 am – 9:00 am | Regis…" at bounding box center [660, 225] width 1321 height 2185
drag, startPoint x: 303, startPoint y: 193, endPoint x: 297, endPoint y: 212, distance: 20.2
click at [288, 223] on section "Private Equity & Investment Summit Ballroom 1, [DATE] 8:00 am – 9:00 am | Regis…" at bounding box center [660, 225] width 1321 height 2185
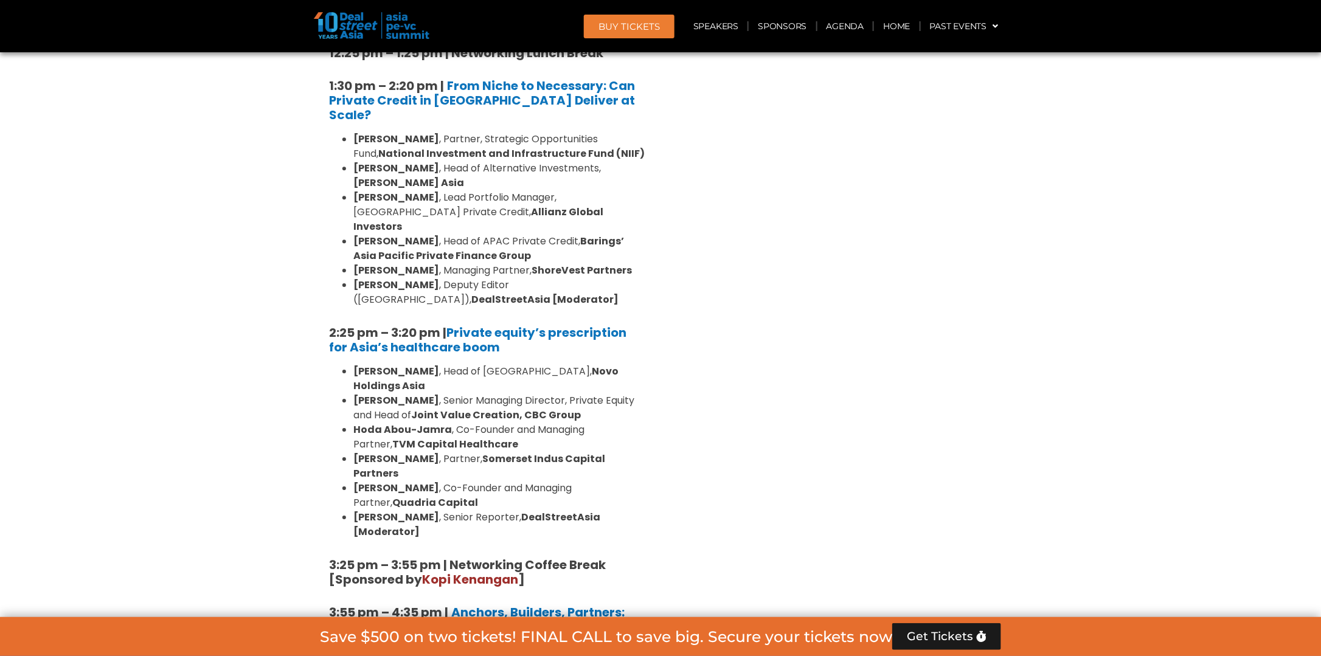
click at [738, 339] on div "Venture Capital & Founders​ Summit Ballroom 1, [DATE] 8:00 am – 9:00 am | Regis…" at bounding box center [834, 225] width 347 height 2185
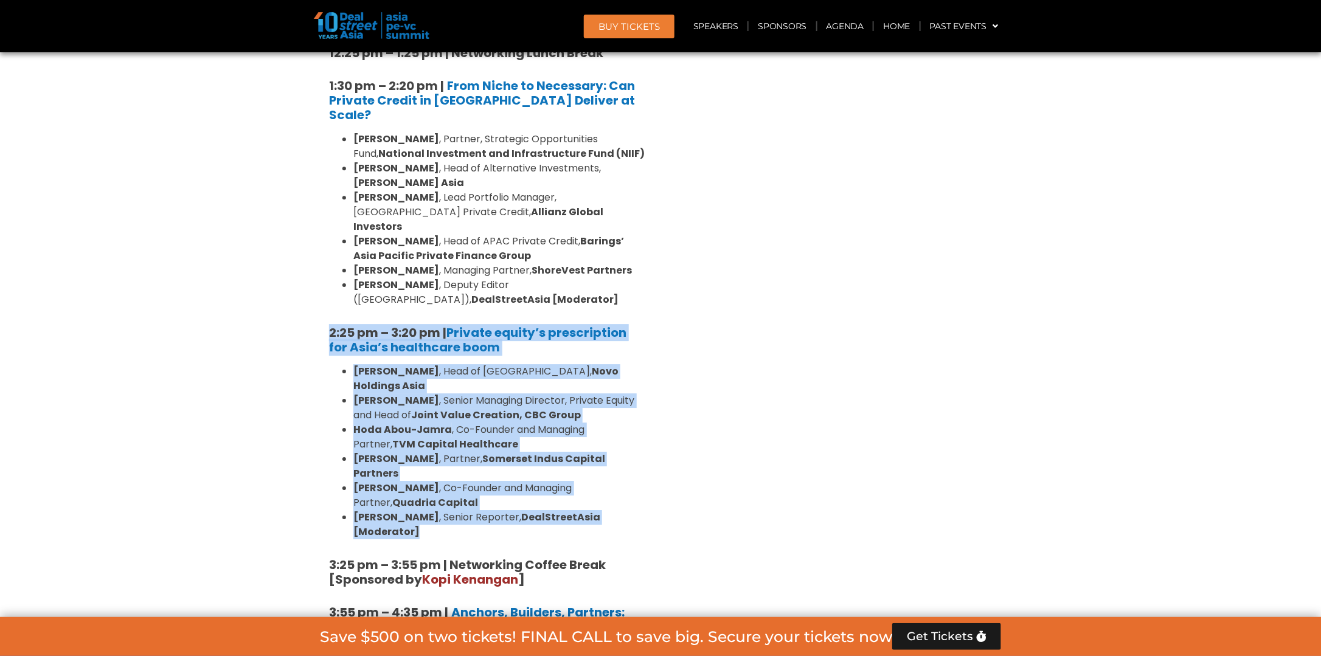
drag, startPoint x: 659, startPoint y: 361, endPoint x: 321, endPoint y: 197, distance: 376.5
click at [321, 197] on div "Private Equity & Investment Summit Ballroom 1, [DATE] 8:00 am – 9:00 am | Regis…" at bounding box center [487, 225] width 347 height 2185
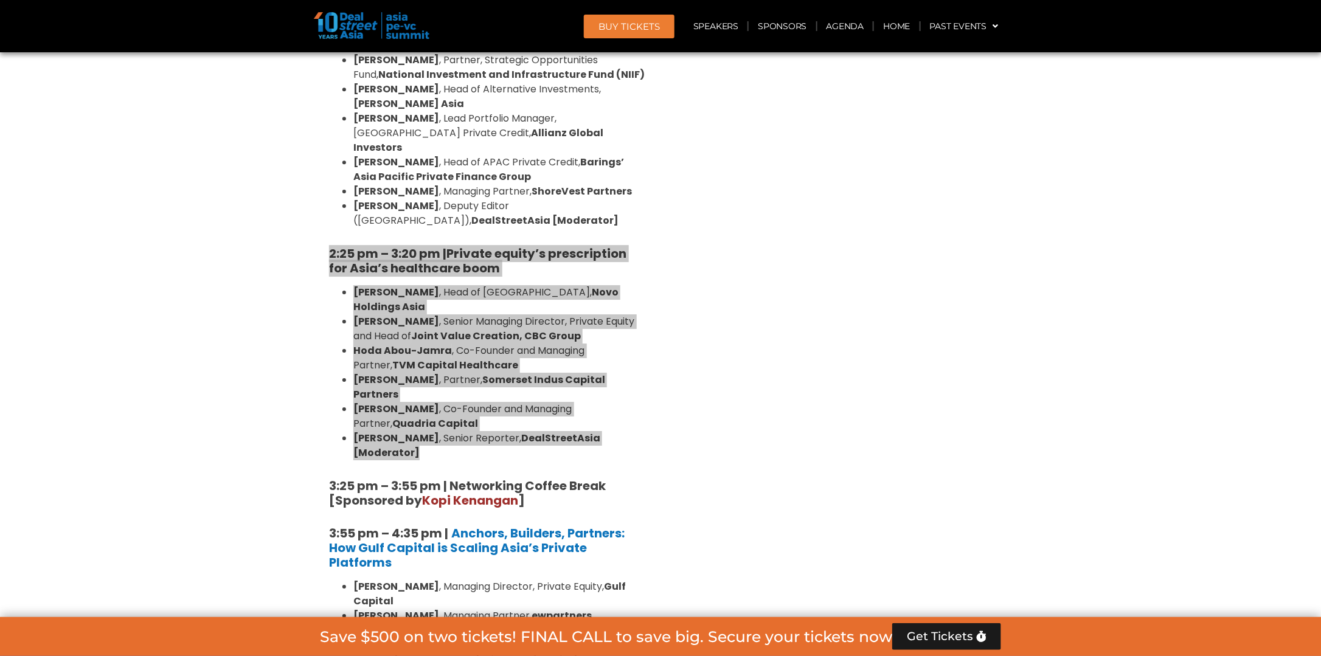
scroll to position [1946, 0]
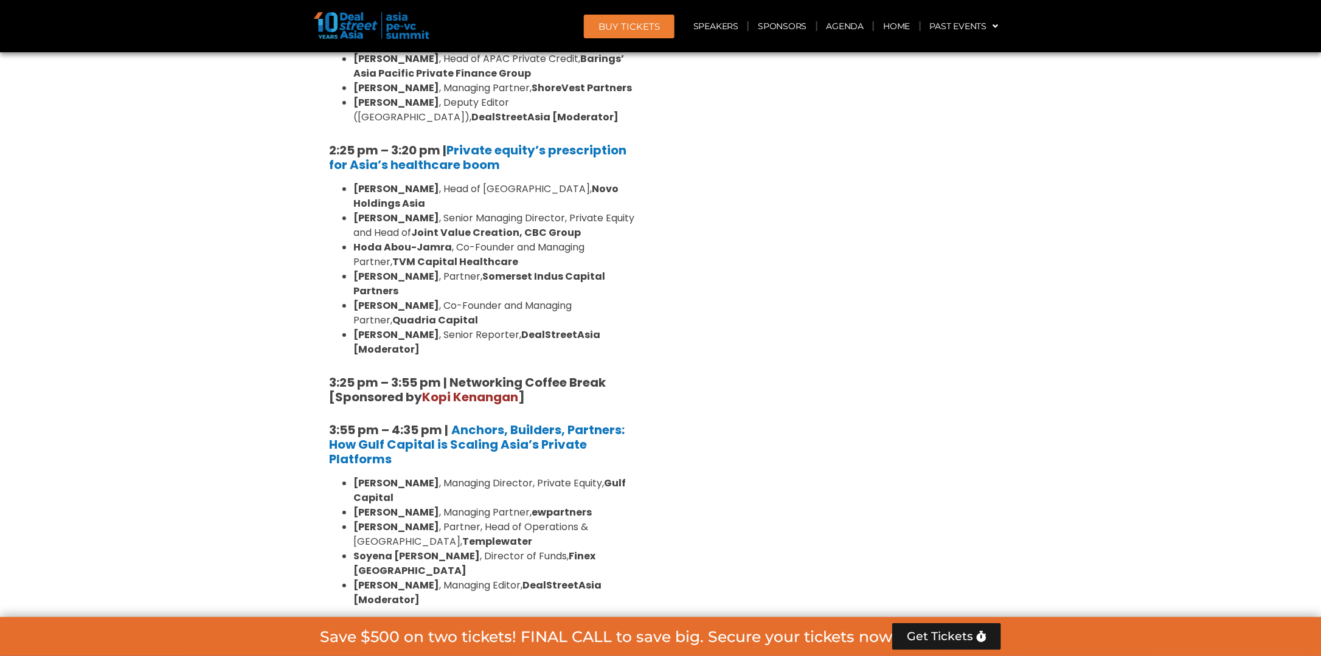
click at [550, 375] on h5 "3:25 pm – 3:55 pm | Networking Coffee Break [Sponsored by [PERSON_NAME] ]" at bounding box center [487, 389] width 316 height 29
drag, startPoint x: 565, startPoint y: 226, endPoint x: 482, endPoint y: 203, distance: 86.5
click at [482, 375] on h5 "3:25 pm – 3:55 pm | Networking Coffee Break [Sponsored by [PERSON_NAME] ]" at bounding box center [487, 389] width 316 height 29
drag, startPoint x: 482, startPoint y: 203, endPoint x: 478, endPoint y: 217, distance: 14.5
click at [478, 389] on span "Kopi Kenangan" at bounding box center [470, 397] width 96 height 17
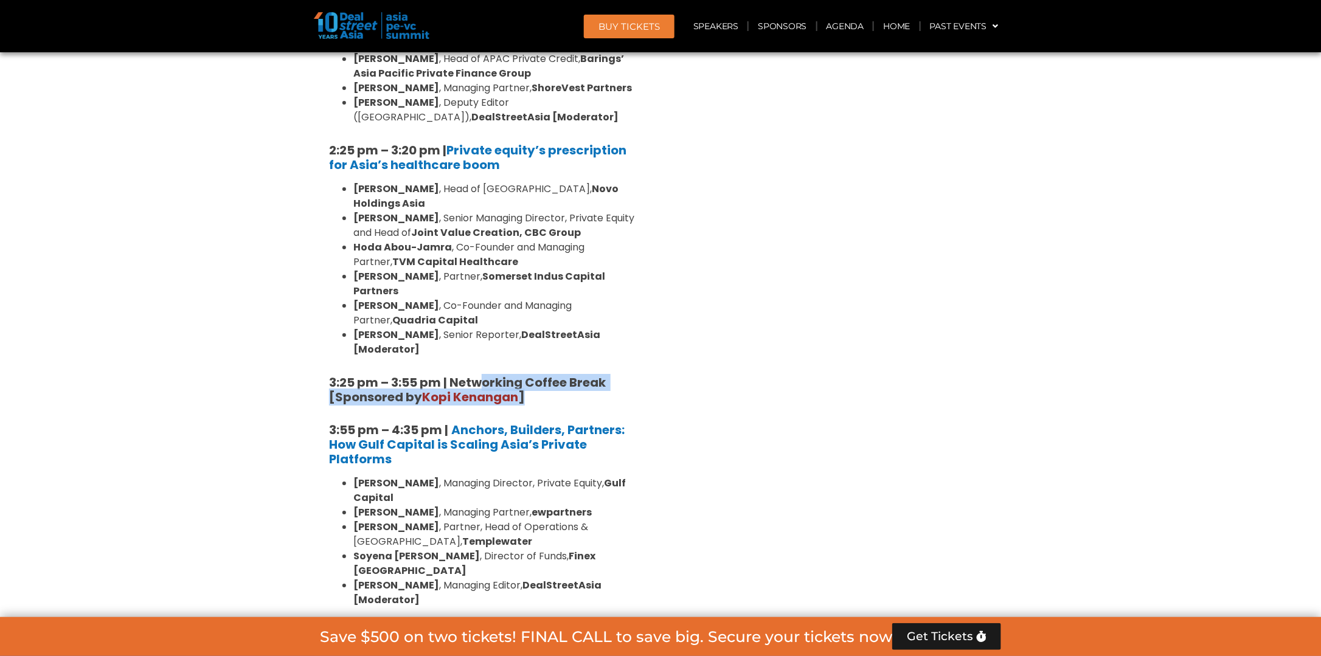
click at [551, 375] on h5 "3:25 pm – 3:55 pm | Networking Coffee Break [Sponsored by [PERSON_NAME] ]" at bounding box center [487, 389] width 316 height 29
drag, startPoint x: 541, startPoint y: 222, endPoint x: 453, endPoint y: 205, distance: 89.8
click at [453, 375] on h5 "3:25 pm – 3:55 pm | Networking Coffee Break [Sponsored by [PERSON_NAME] ]" at bounding box center [487, 389] width 316 height 29
click at [229, 258] on section "Private Equity & Investment Summit Ballroom 1, [DATE] 8:00 am – 9:00 am | Regis…" at bounding box center [660, 42] width 1321 height 2185
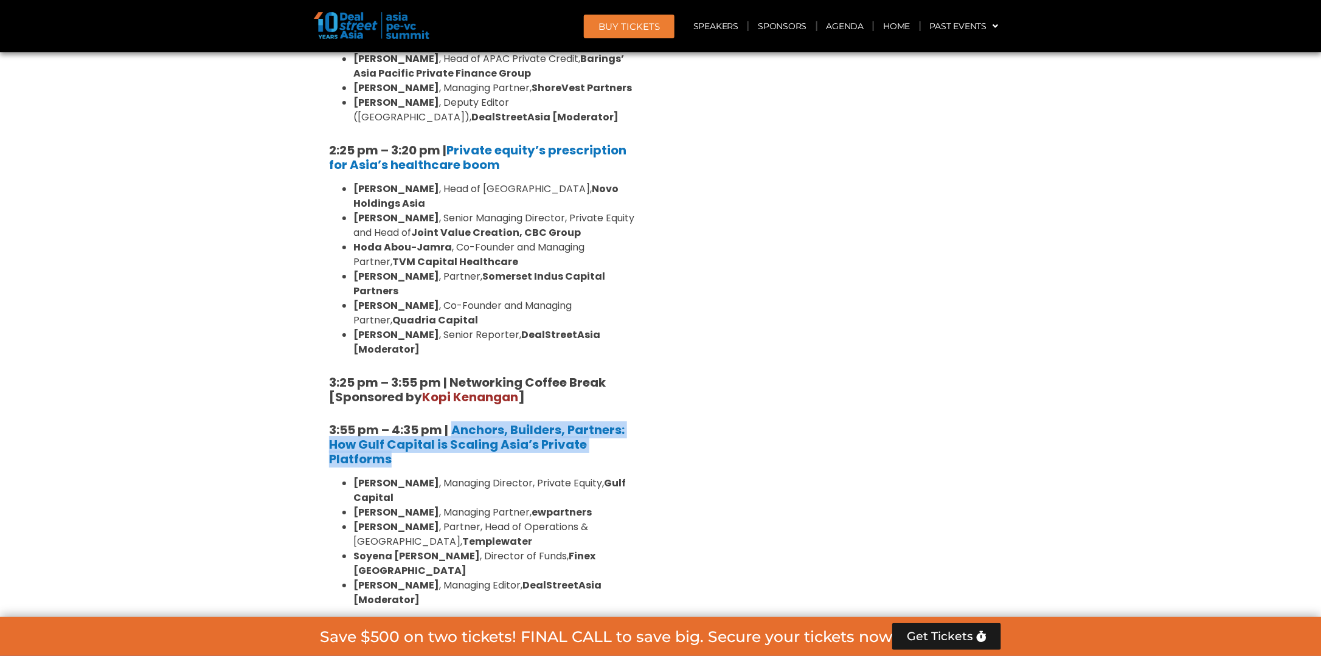
drag, startPoint x: 420, startPoint y: 281, endPoint x: 451, endPoint y: 251, distance: 43.9
click at [451, 423] on h5 "3:55 pm – 4:35 pm | Anchors, Builders, Partners: How Gulf Capital is Scaling As…" at bounding box center [487, 445] width 316 height 44
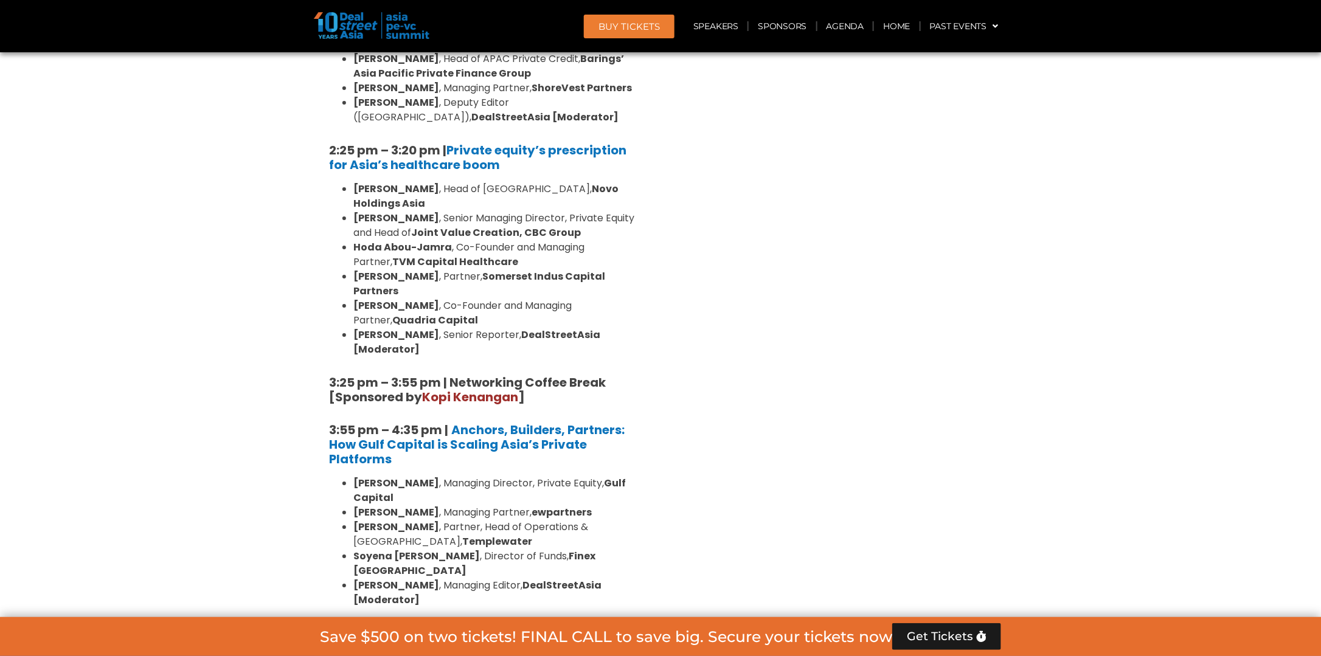
click at [769, 390] on div "Venture Capital & Founders​ Summit Ballroom 1, [DATE] 8:00 am – 9:00 am | Regis…" at bounding box center [834, 42] width 347 height 2185
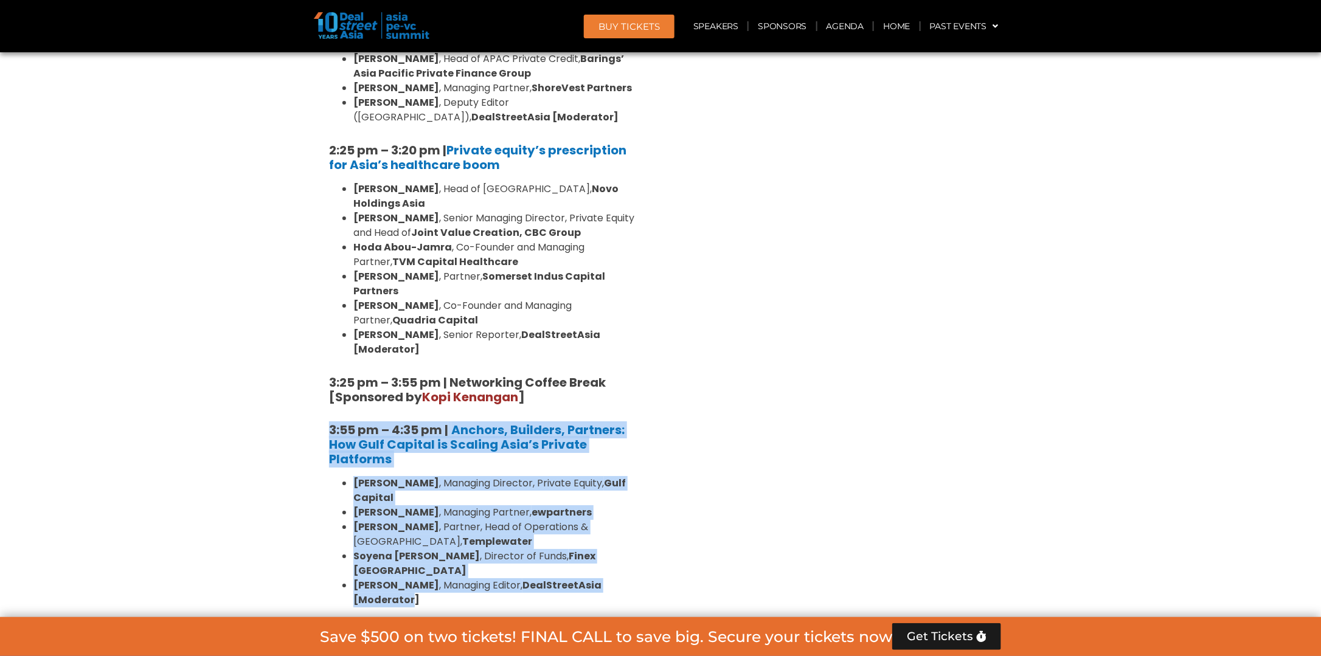
drag, startPoint x: 640, startPoint y: 399, endPoint x: 277, endPoint y: 255, distance: 391.0
click at [277, 255] on section "Private Equity & Investment Summit Ballroom 1, [DATE] 8:00 am – 9:00 am | Regis…" at bounding box center [660, 42] width 1321 height 2185
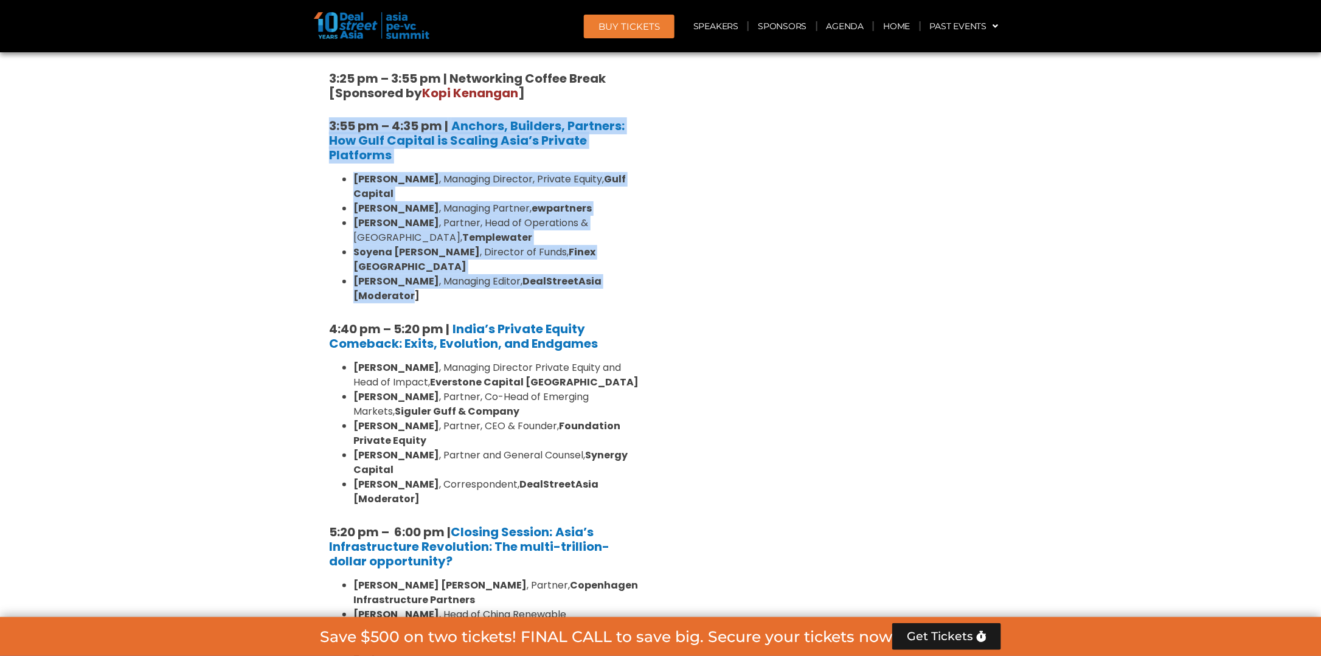
scroll to position [2190, 0]
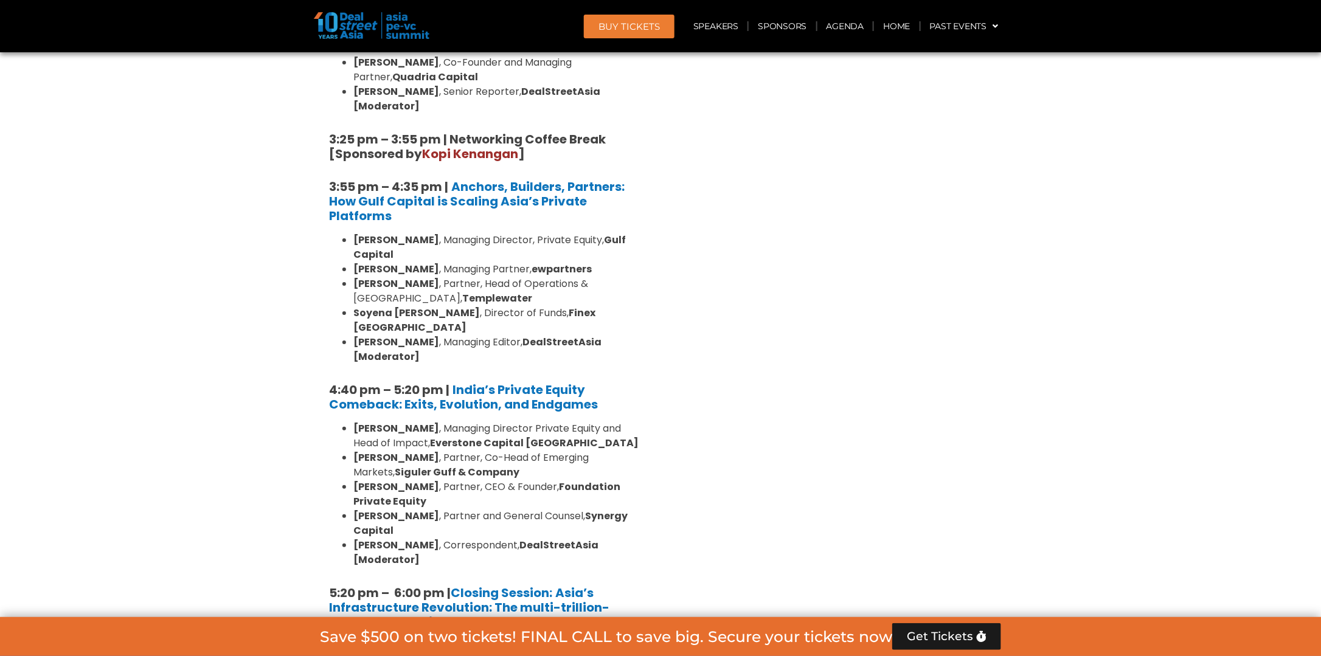
drag, startPoint x: 623, startPoint y: 198, endPoint x: 455, endPoint y: 184, distance: 168.4
click at [455, 383] on h5 "4:40 pm – 5:20 pm | India’s Private Equity Comeback: Exits, Evolution, and Endg…" at bounding box center [487, 397] width 316 height 29
drag, startPoint x: 696, startPoint y: 310, endPoint x: 657, endPoint y: 337, distance: 46.7
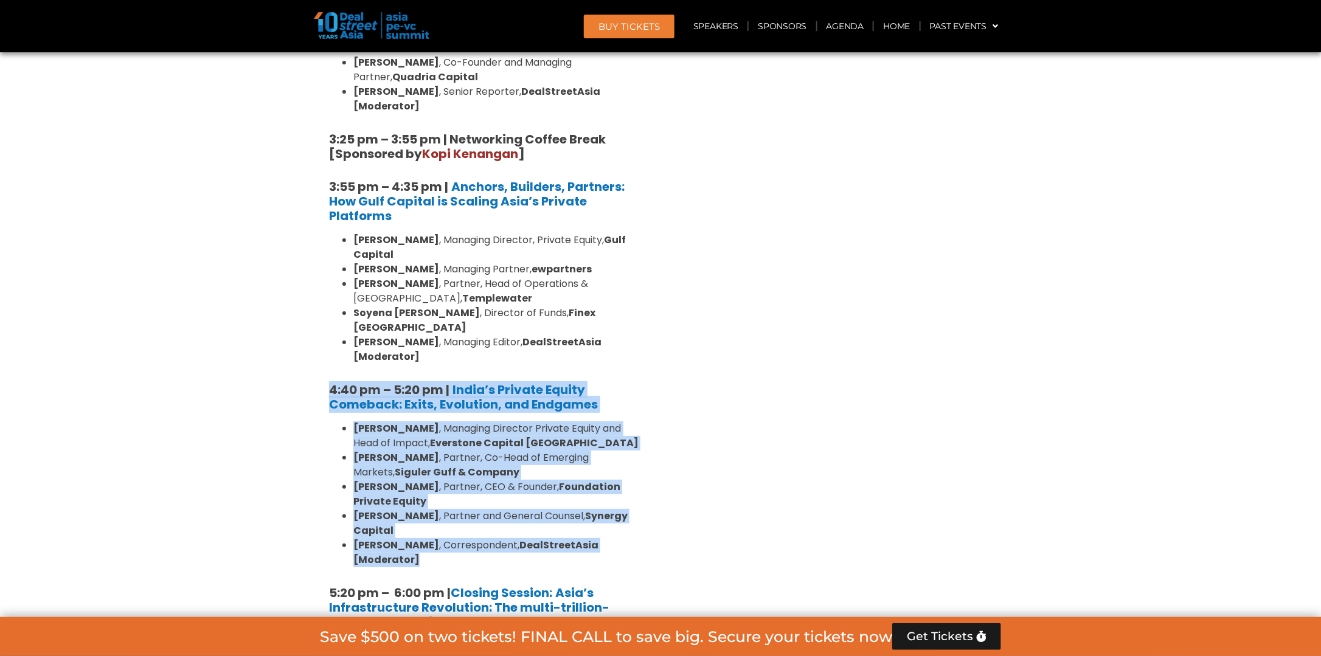
drag, startPoint x: 462, startPoint y: 358, endPoint x: 279, endPoint y: 182, distance: 253.8
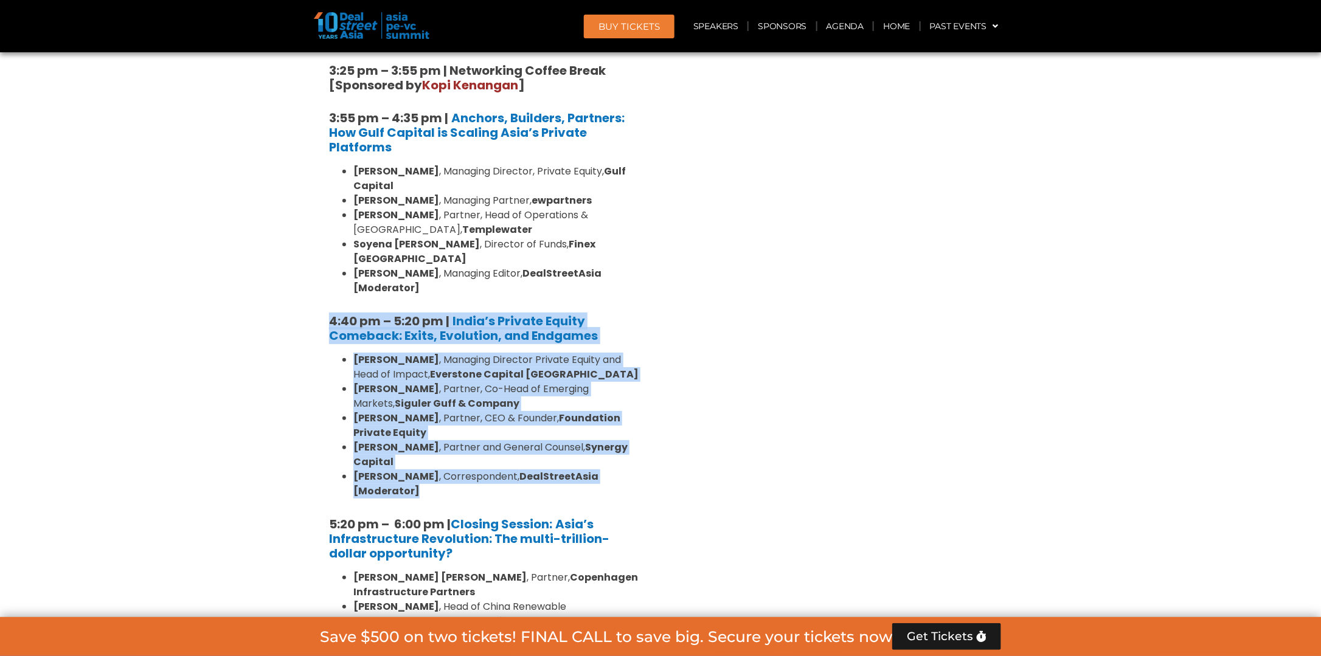
scroll to position [2311, 0]
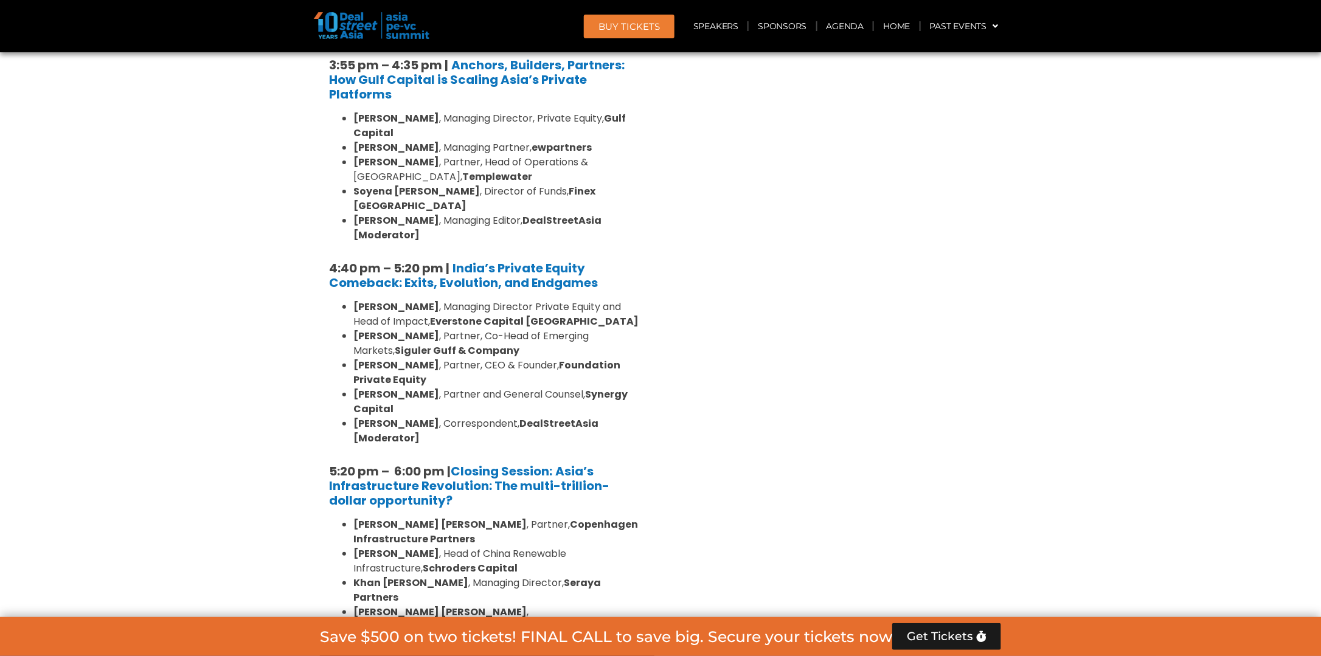
drag, startPoint x: 464, startPoint y: 395, endPoint x: 451, endPoint y: 405, distance: 16.1
click at [464, 605] on strong "[PERSON_NAME] [PERSON_NAME]" at bounding box center [439, 612] width 173 height 14
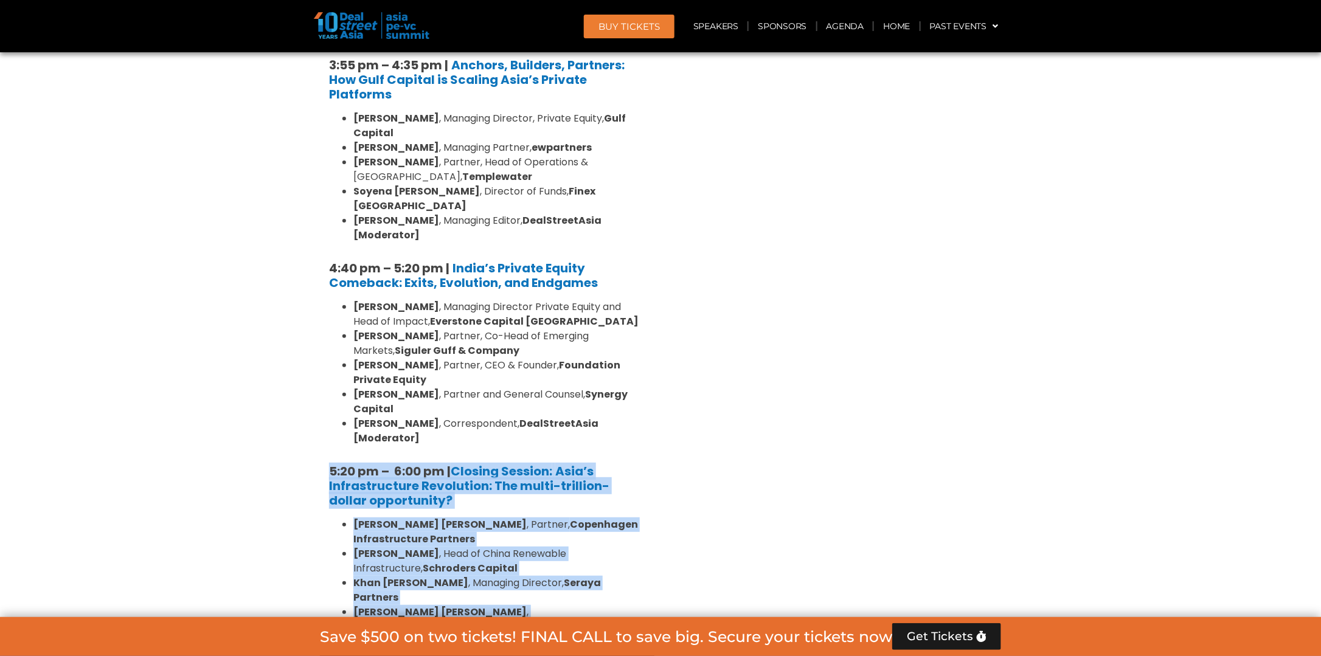
drag, startPoint x: 441, startPoint y: 407, endPoint x: 317, endPoint y: 257, distance: 195.3
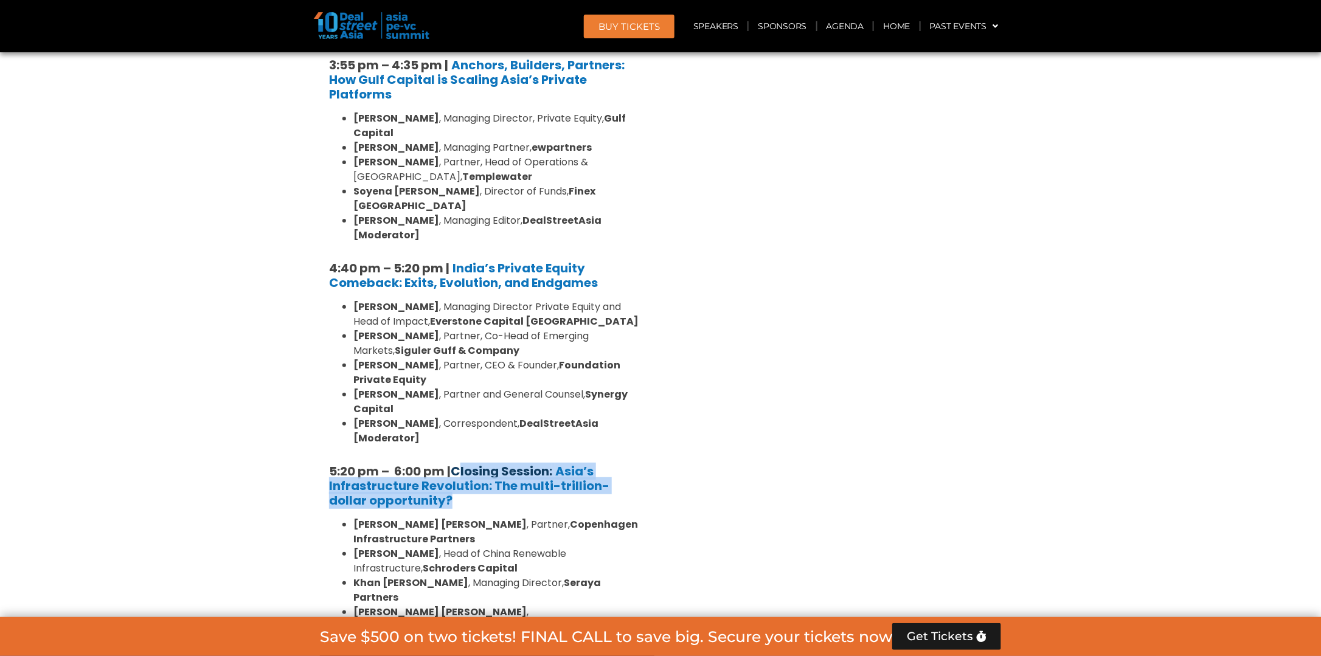
drag, startPoint x: 431, startPoint y: 299, endPoint x: 456, endPoint y: 270, distance: 38.8
click at [456, 464] on h5 "5:20 pm – 6:00 pm | Closing Session: Asia’s Infrastructure Revolution: The mult…" at bounding box center [487, 486] width 316 height 44
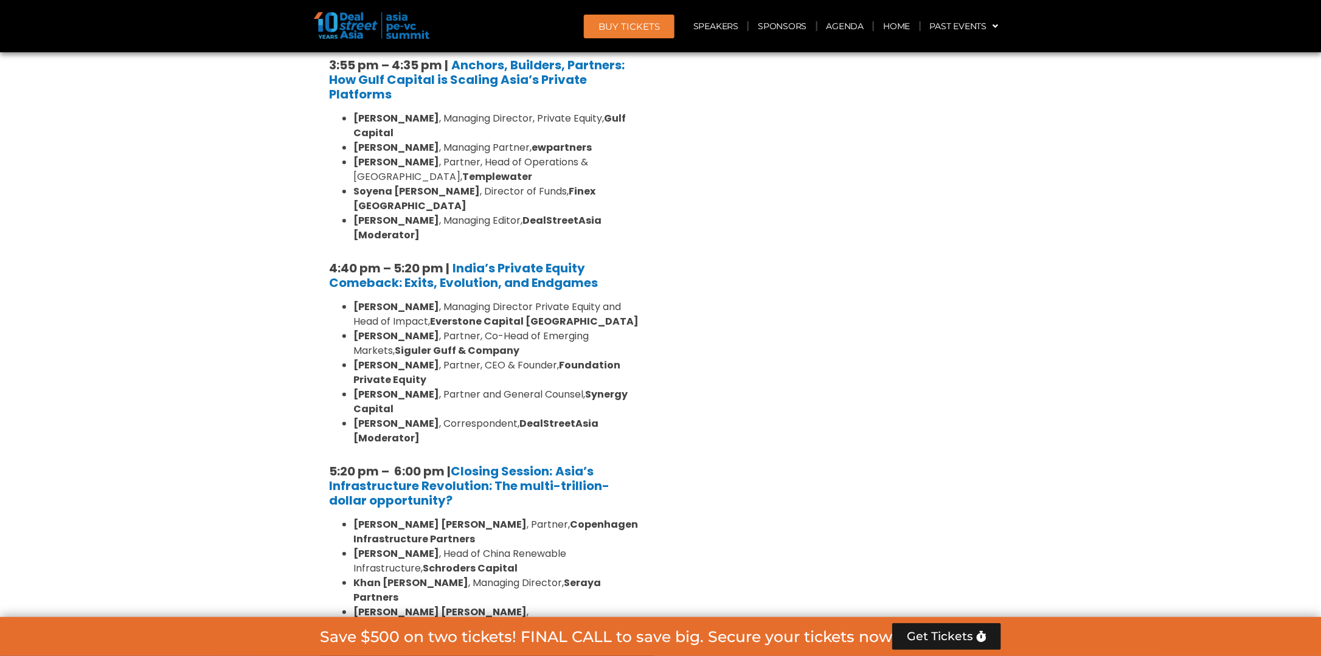
drag, startPoint x: 426, startPoint y: 409, endPoint x: 439, endPoint y: 414, distance: 13.5
click at [426, 605] on li "[PERSON_NAME] [PERSON_NAME] , Correspondent, DealStreetAsia [Moderator]" at bounding box center [499, 619] width 292 height 29
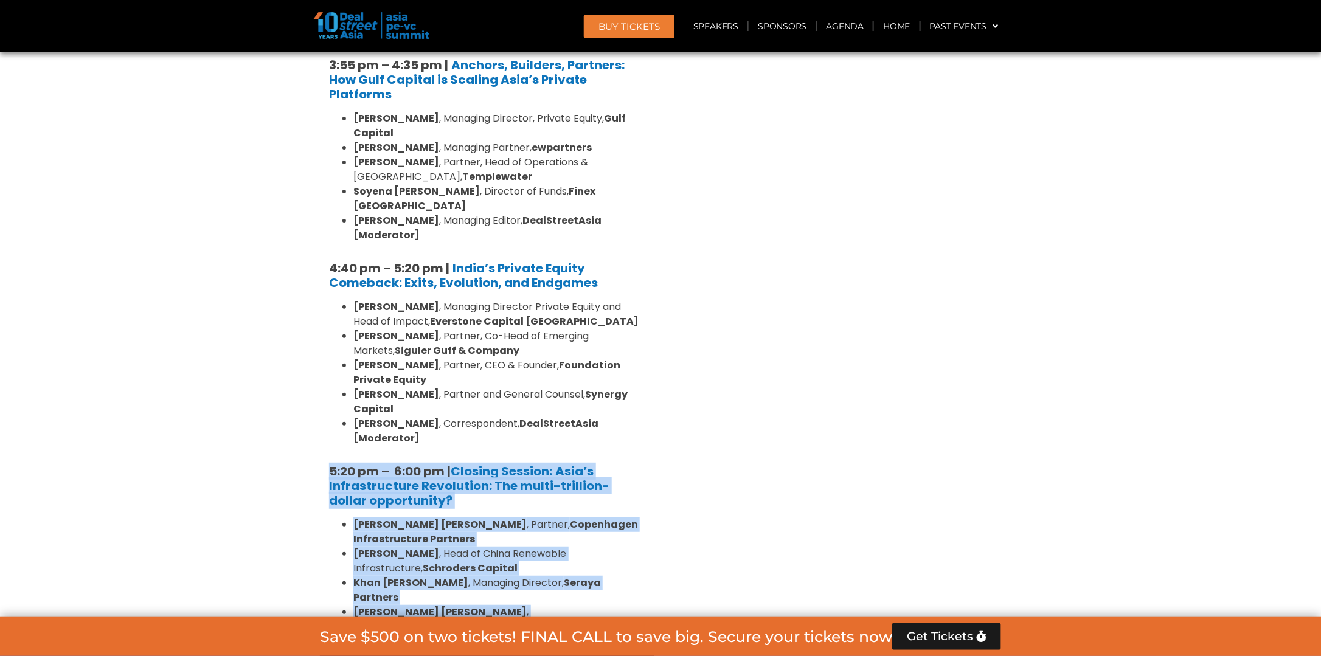
drag, startPoint x: 449, startPoint y: 415, endPoint x: 527, endPoint y: 249, distance: 183.4
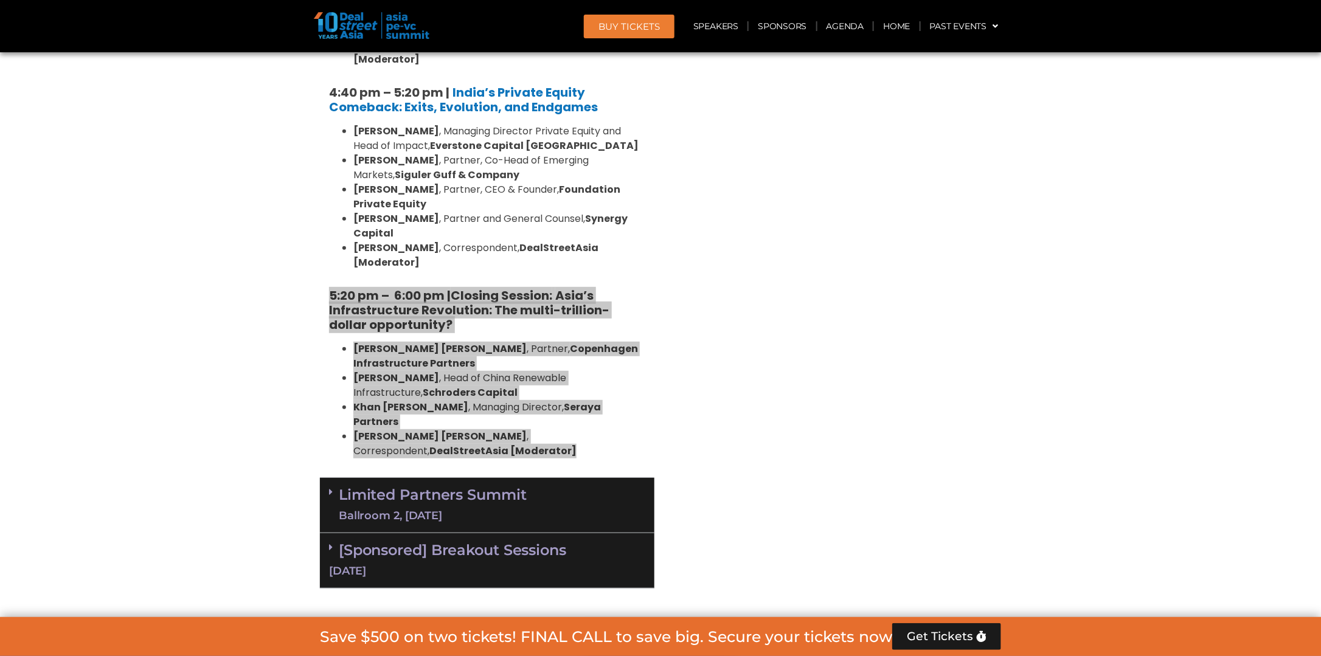
scroll to position [2615, 0]
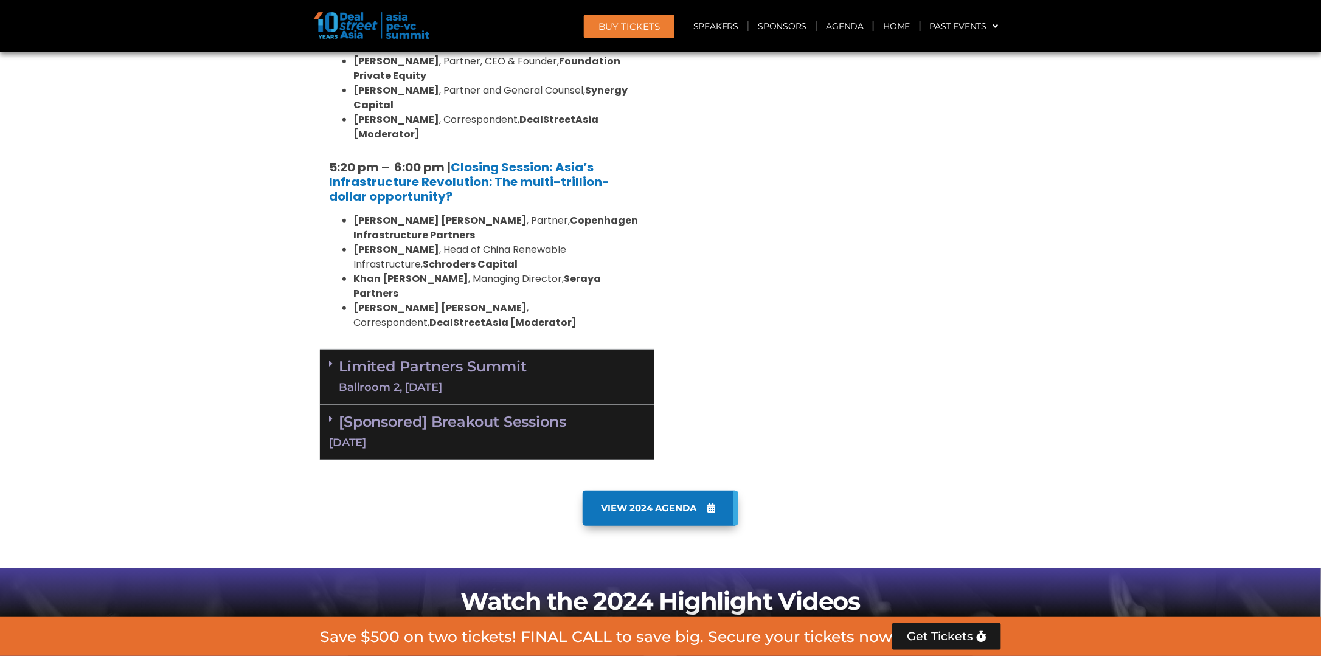
click at [328, 350] on div "Limited Partners [GEOGRAPHIC_DATA] 2, [DATE]" at bounding box center [487, 377] width 335 height 55
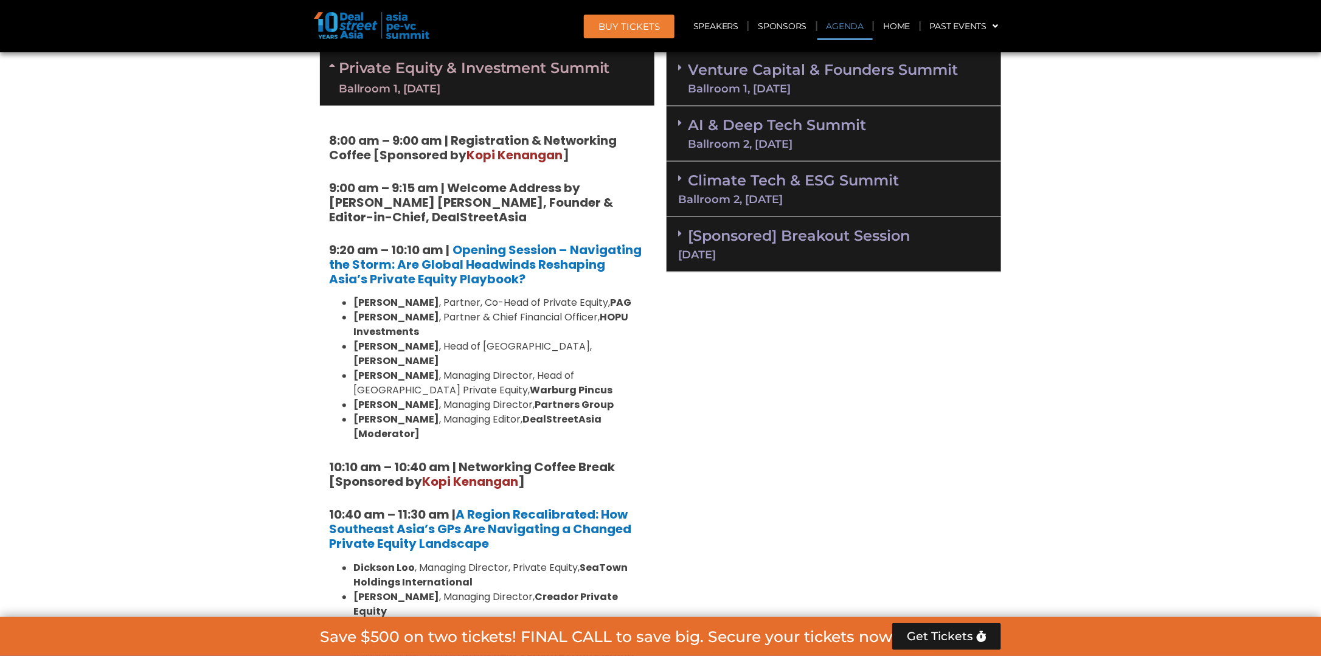
scroll to position [608, 0]
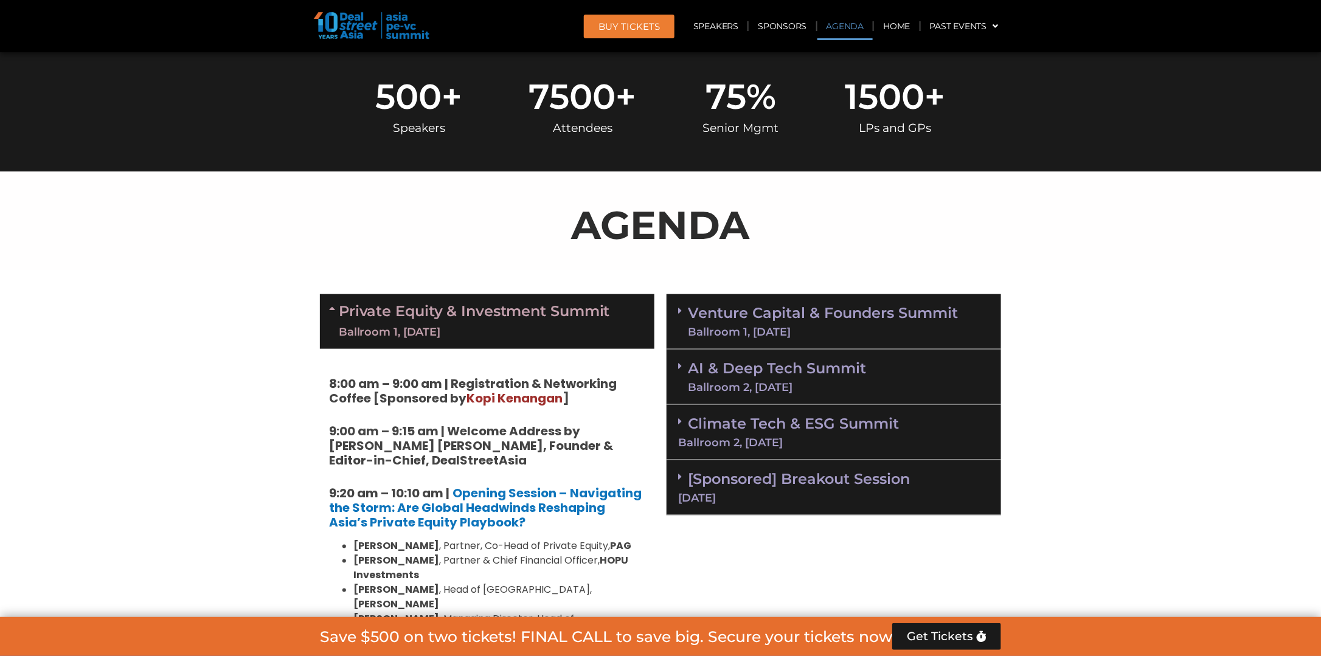
click at [334, 303] on icon at bounding box center [334, 308] width 10 height 10
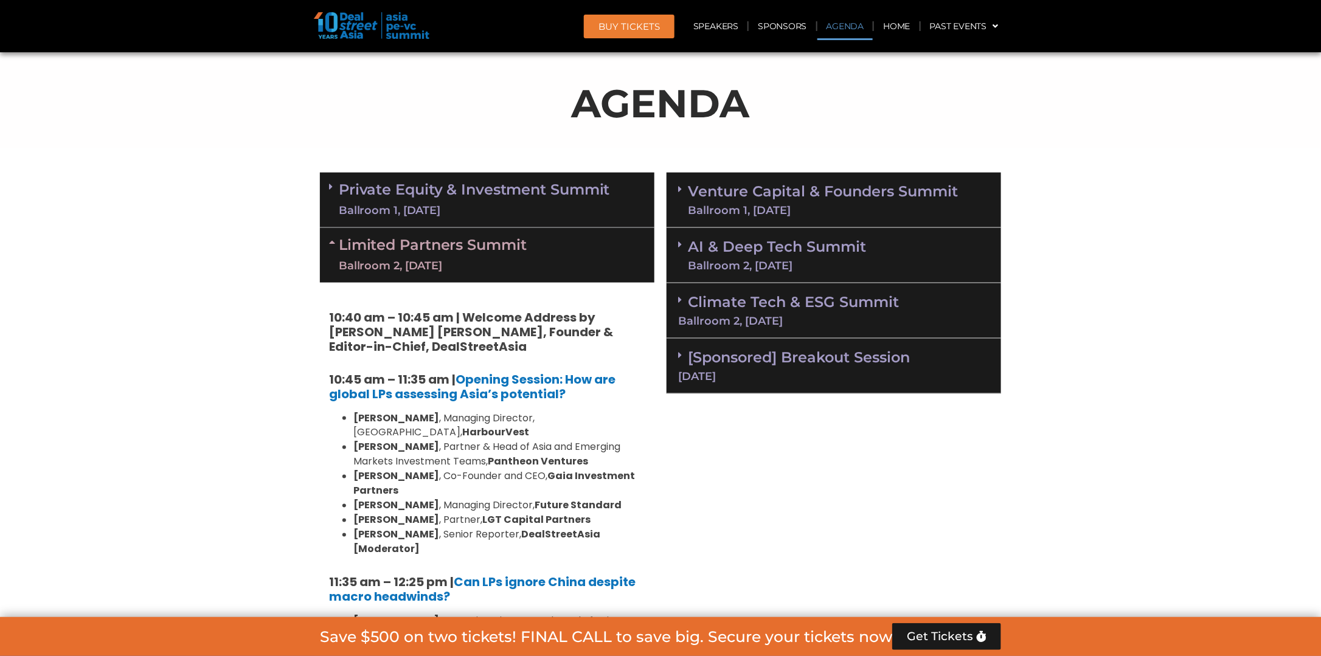
scroll to position [791, 0]
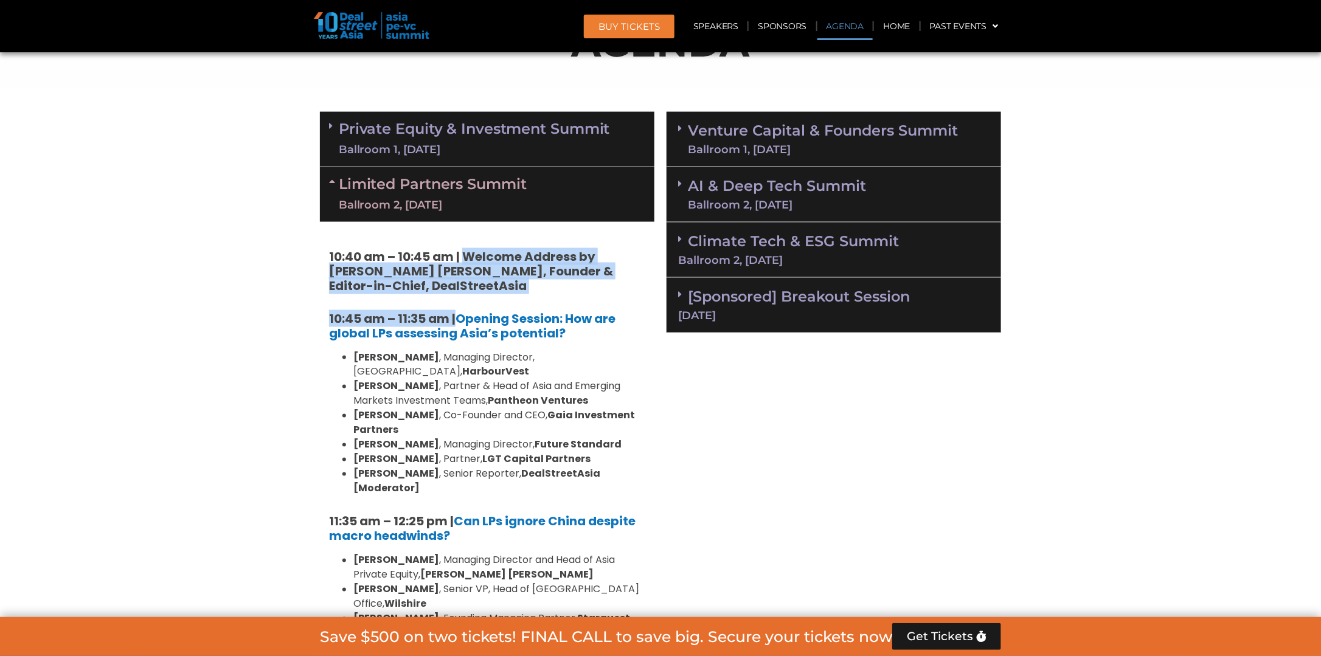
drag, startPoint x: 456, startPoint y: 295, endPoint x: 465, endPoint y: 257, distance: 38.7
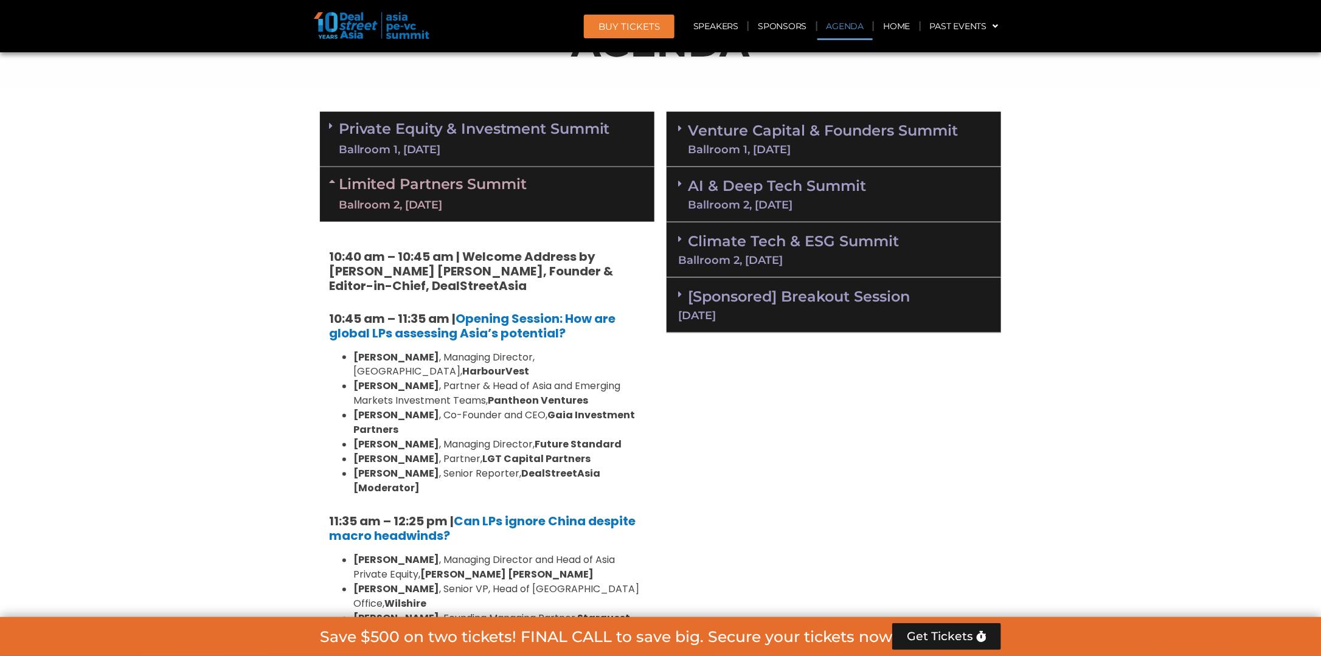
scroll to position [669, 0]
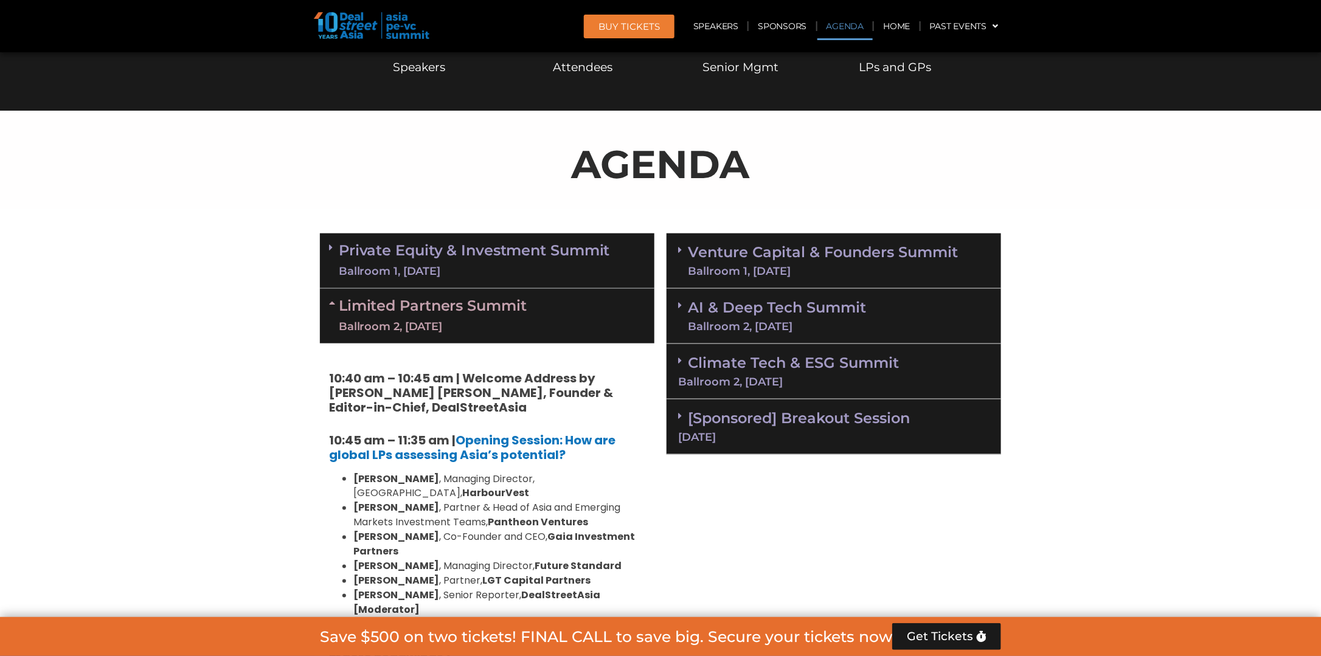
click at [334, 303] on icon at bounding box center [334, 303] width 10 height 10
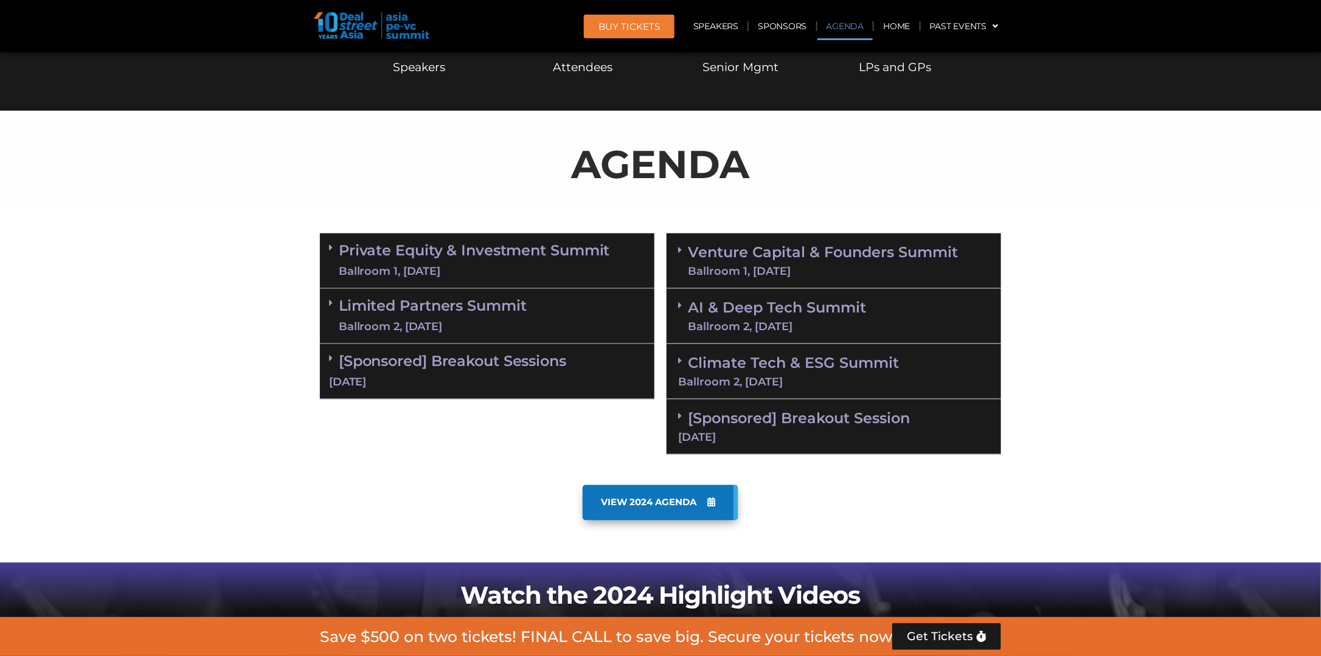
click at [332, 358] on icon at bounding box center [331, 358] width 4 height 10
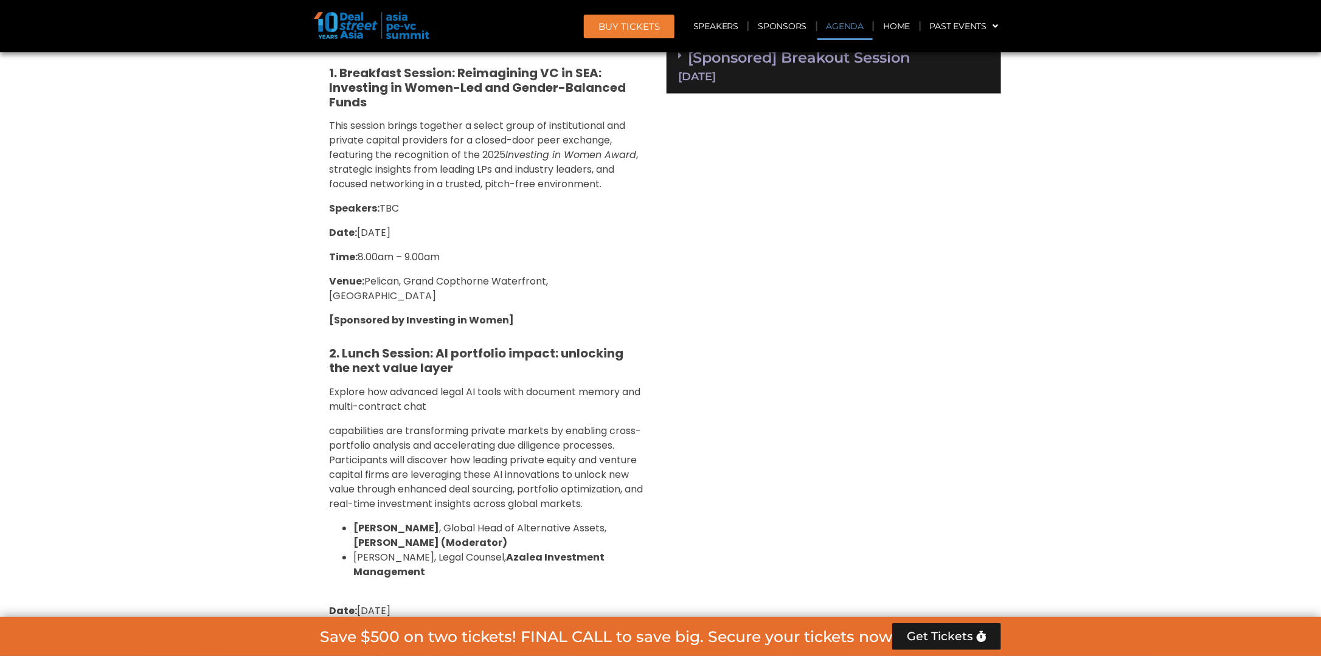
scroll to position [1216, 0]
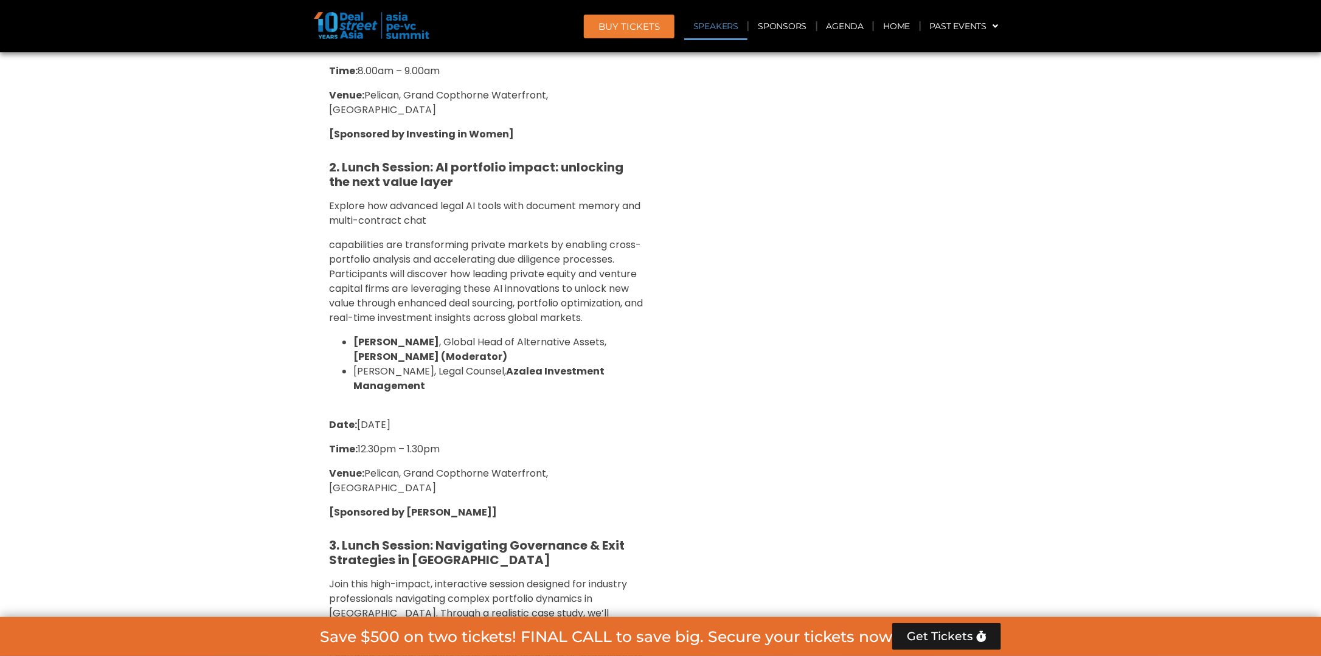
click at [905, 353] on div "Venture Capital & Founders​ Summit Ballroom 1, [DATE] 8:00 am – 9:00 am | Regis…" at bounding box center [834, 304] width 347 height 1249
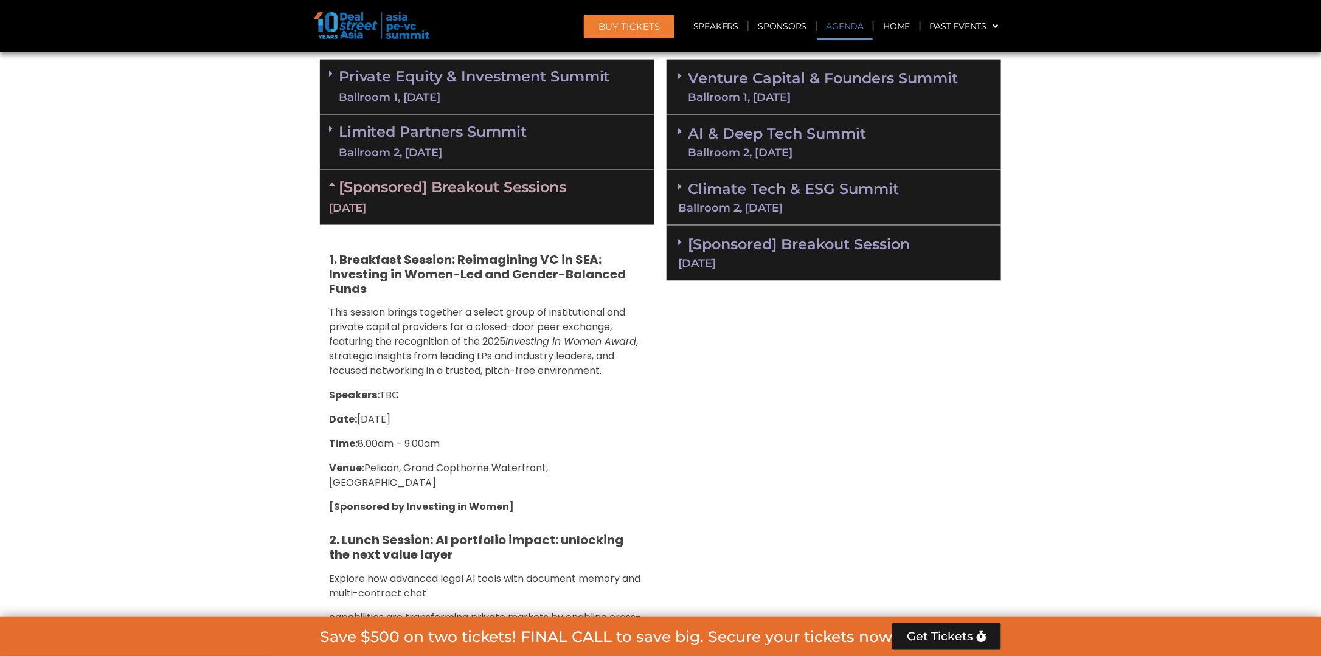
scroll to position [730, 0]
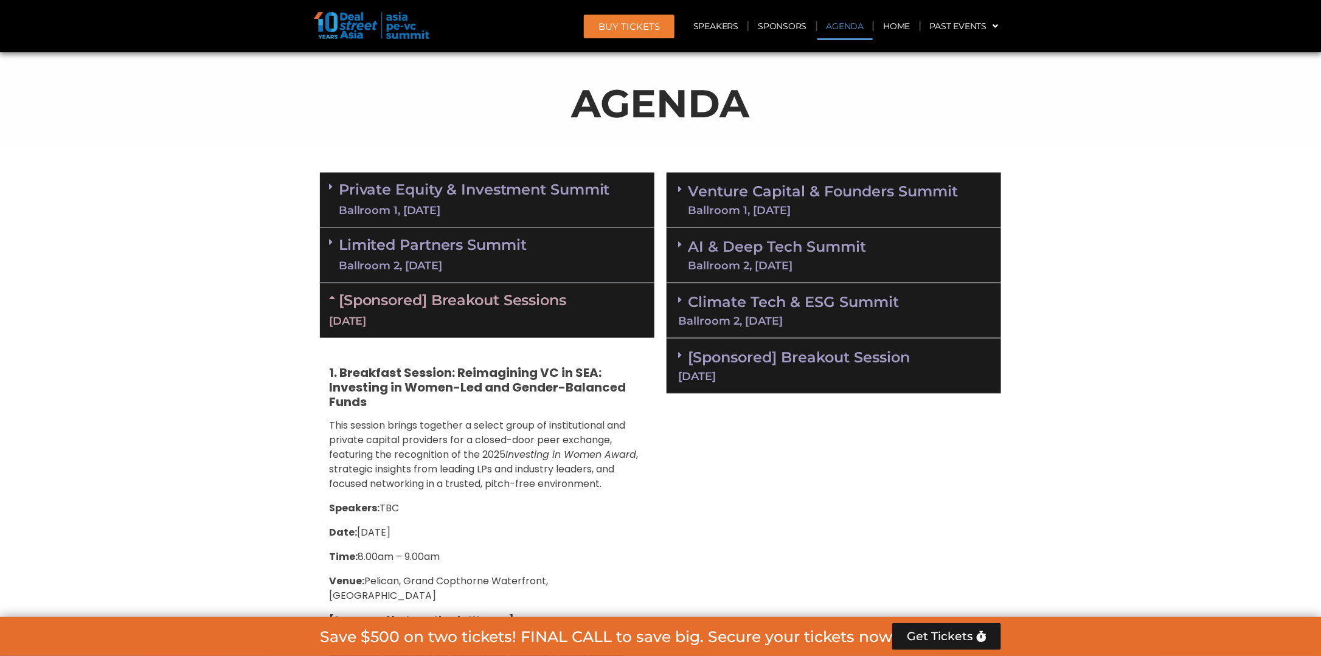
click at [330, 295] on icon at bounding box center [334, 298] width 10 height 10
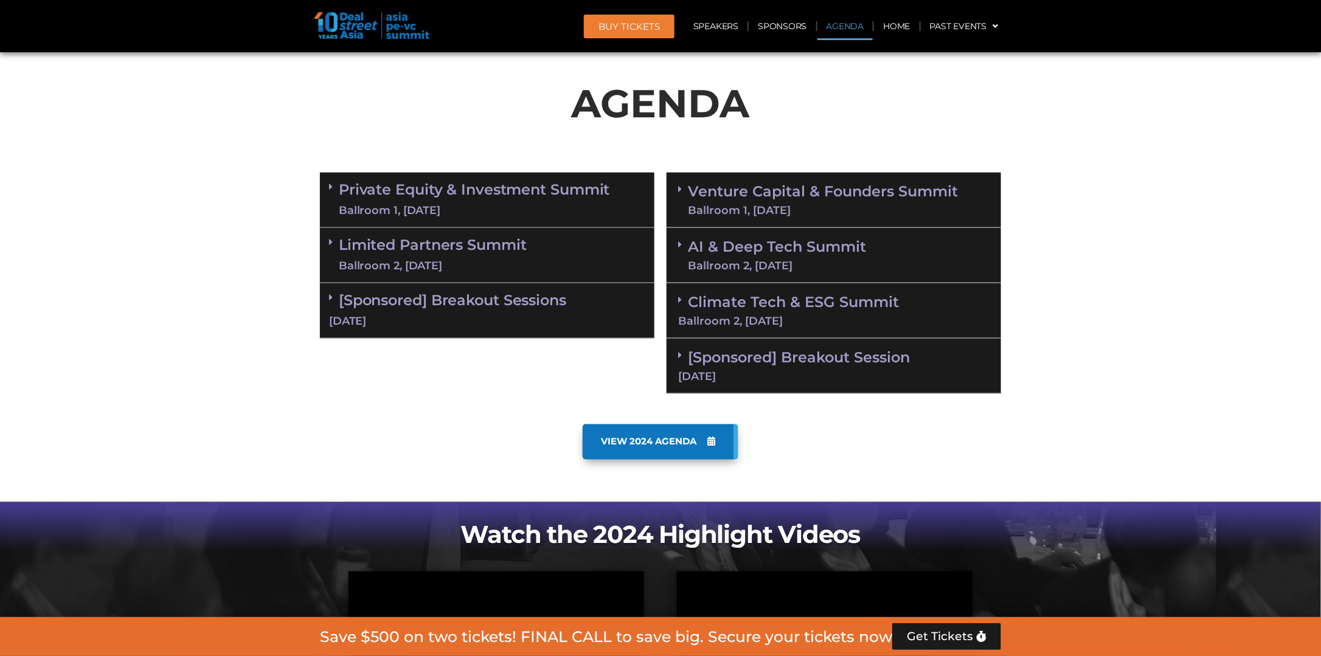
click at [1275, 240] on section "Private Equity & Investment Summit Ballroom 1, [DATE] 8:00 am – 9:00 am | Regis…" at bounding box center [660, 284] width 1321 height 234
click at [1167, 244] on section "Private Equity & Investment Summit Ballroom 1, [DATE] 8:00 am – 9:00 am | Regis…" at bounding box center [660, 284] width 1321 height 234
click at [677, 356] on div "[Sponsored] Breakout Session [DATE]" at bounding box center [834, 366] width 335 height 55
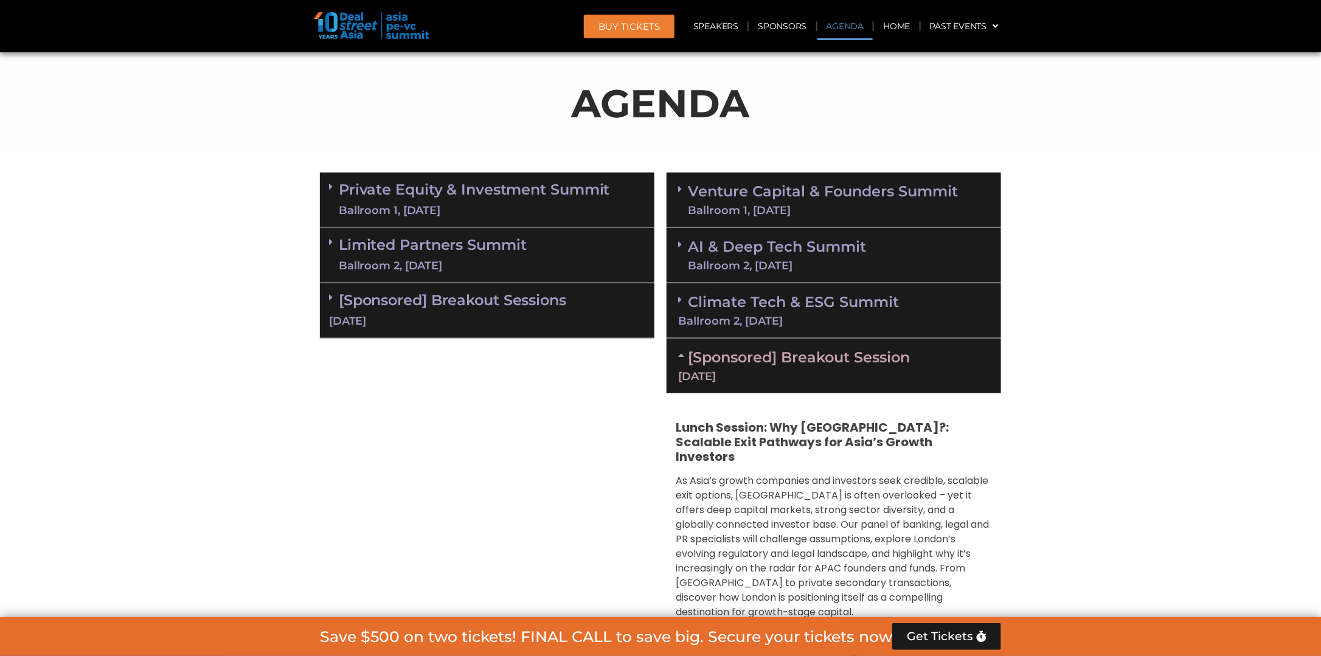
click at [677, 356] on div "[Sponsored] Breakout Session [DATE]" at bounding box center [834, 366] width 335 height 55
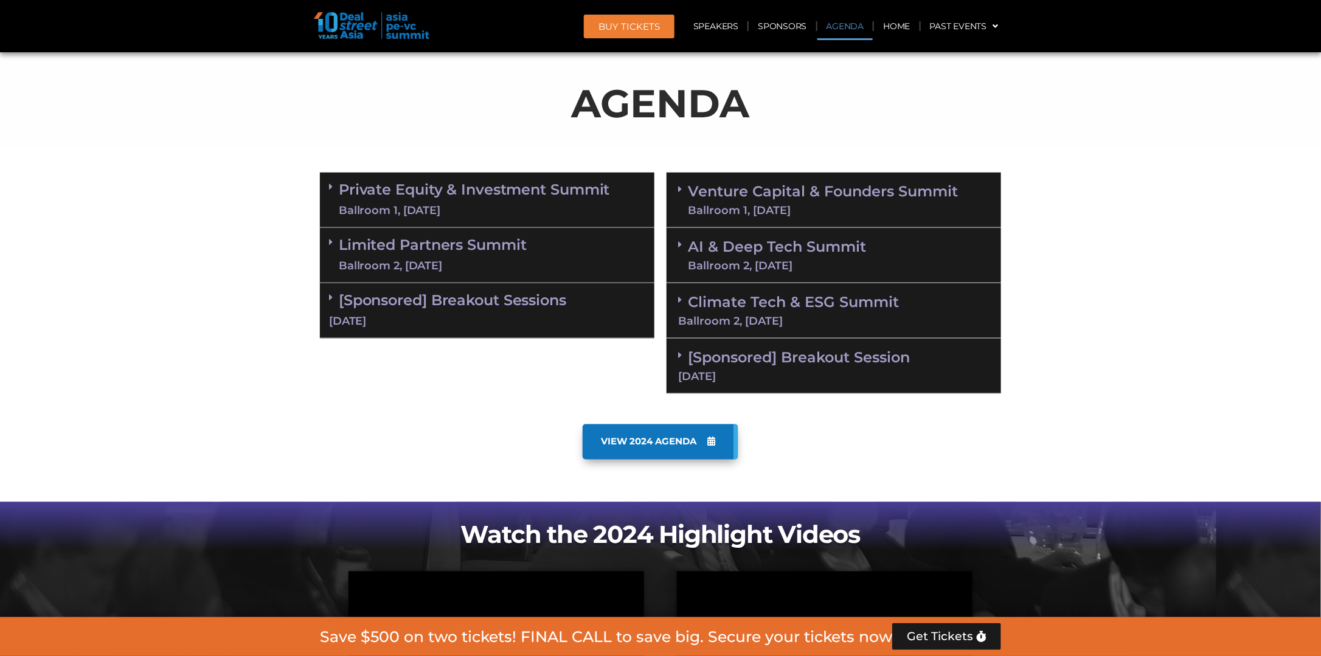
click at [679, 298] on icon at bounding box center [680, 300] width 4 height 10
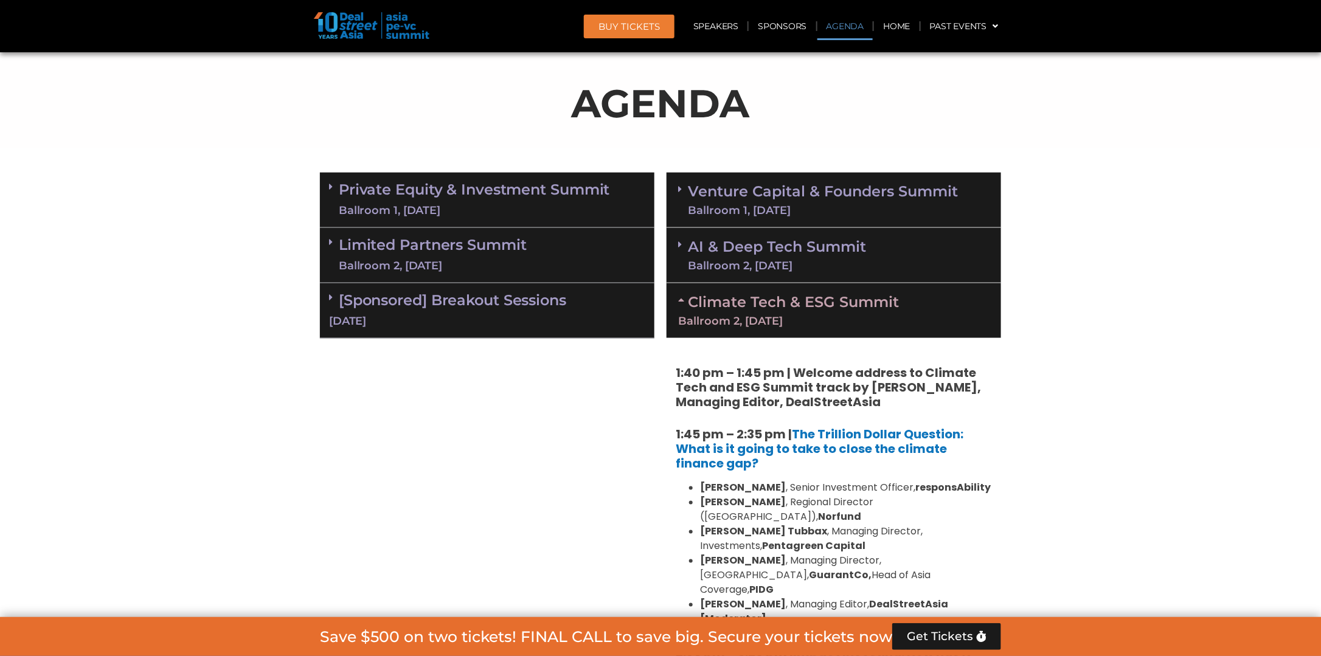
click at [679, 298] on icon at bounding box center [683, 300] width 10 height 10
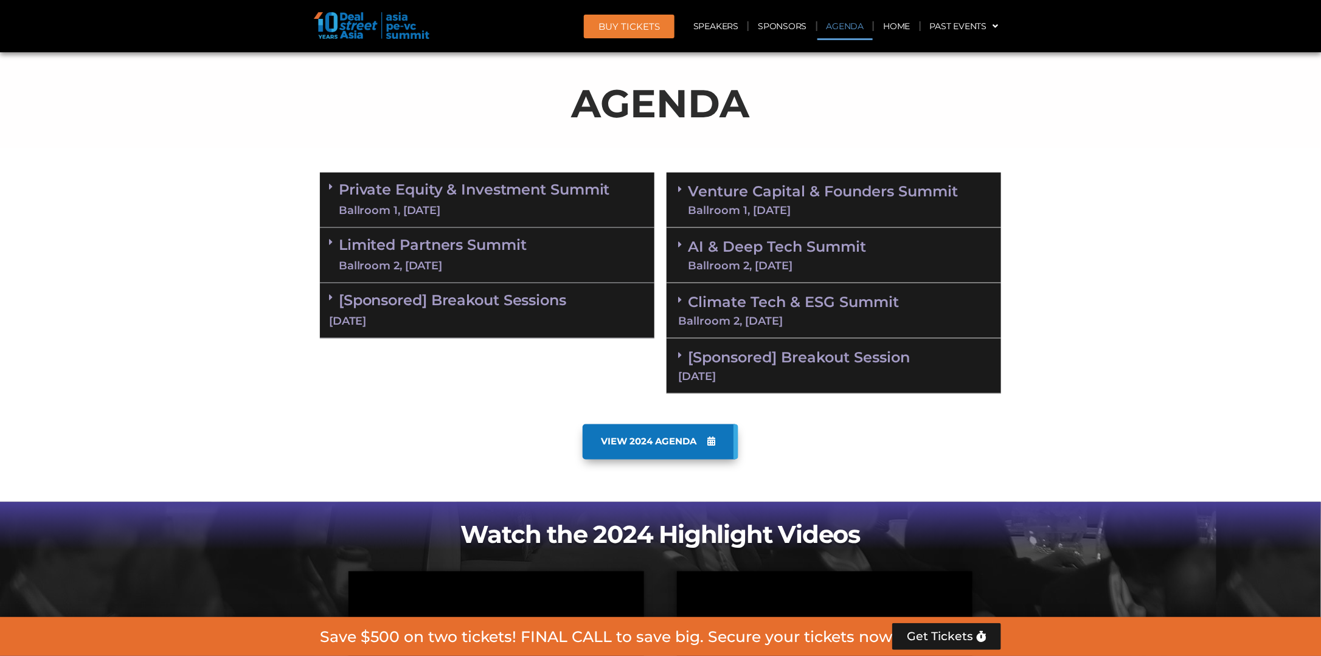
click at [681, 192] on icon at bounding box center [680, 189] width 4 height 10
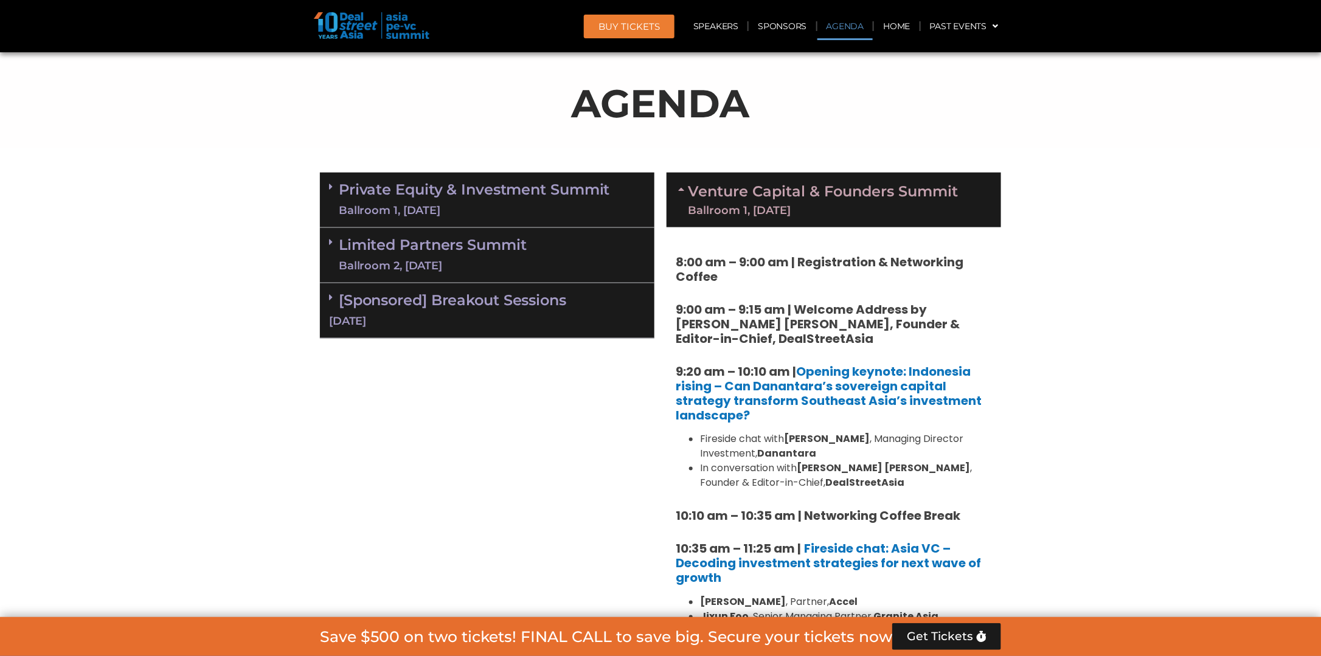
click at [681, 192] on icon at bounding box center [683, 189] width 10 height 10
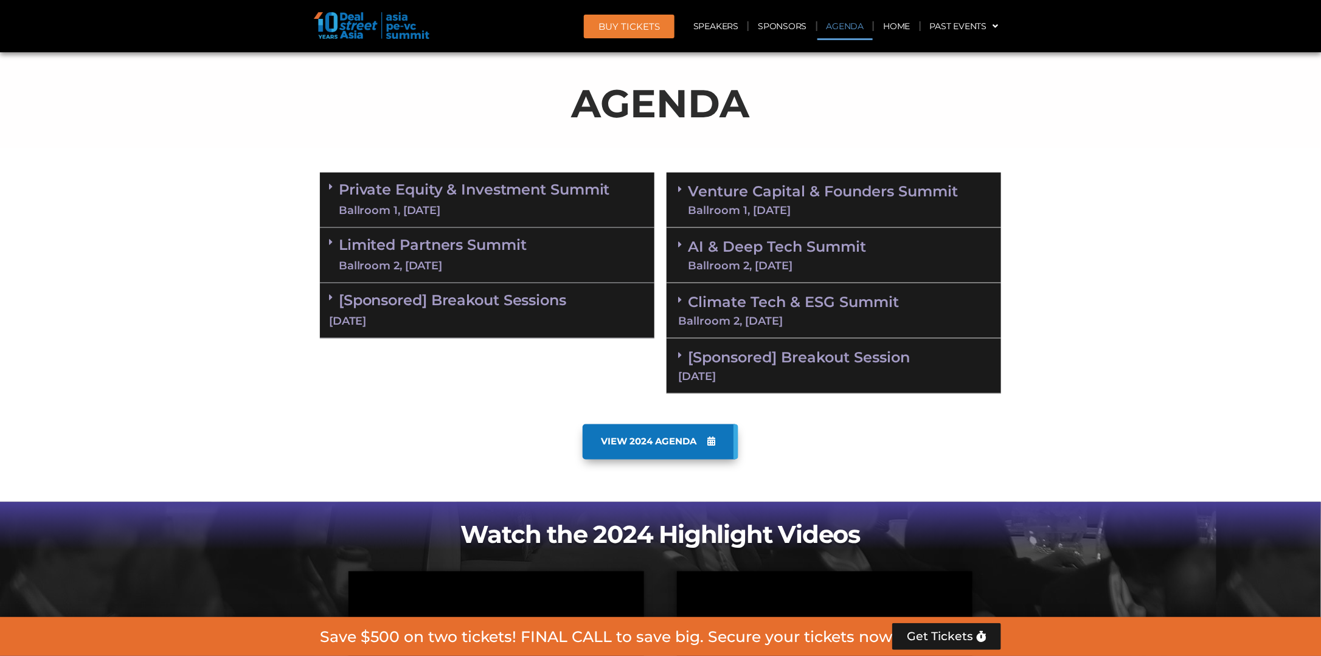
click at [678, 243] on div "AI & Deep Tech Summit Ballroom 2, [DATE]" at bounding box center [834, 255] width 335 height 55
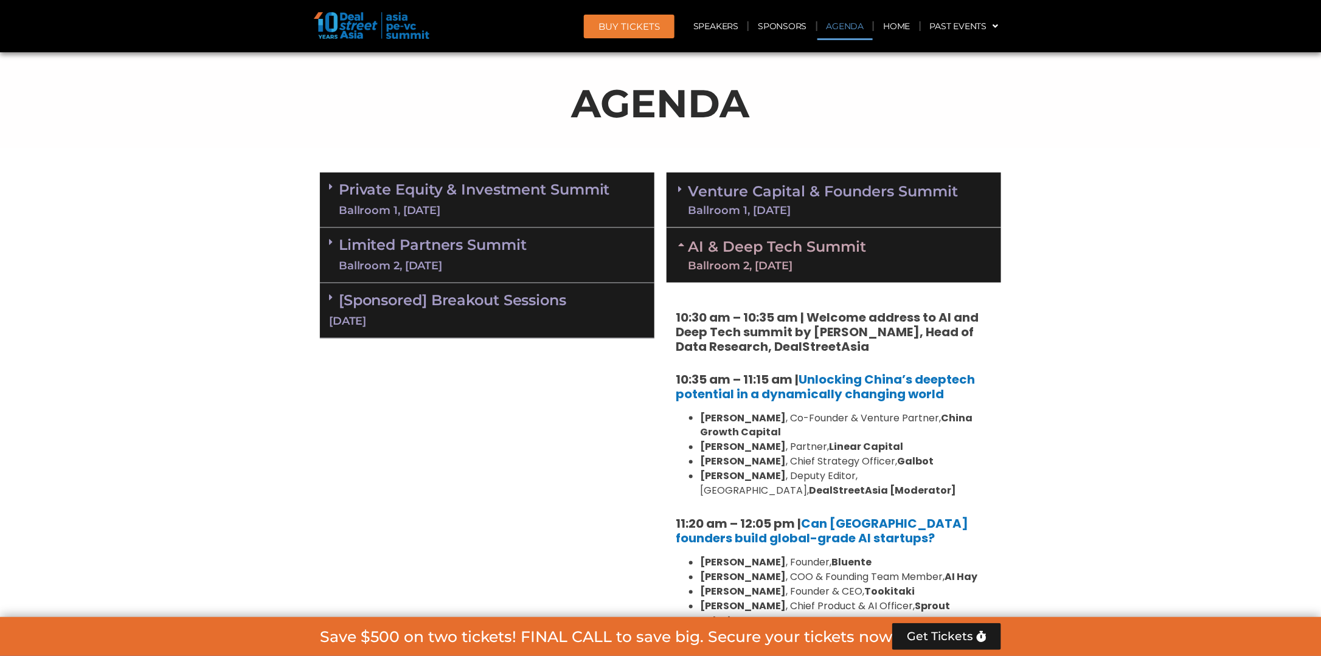
click at [678, 243] on div "AI & Deep Tech Summit Ballroom 2, [DATE]" at bounding box center [834, 255] width 335 height 55
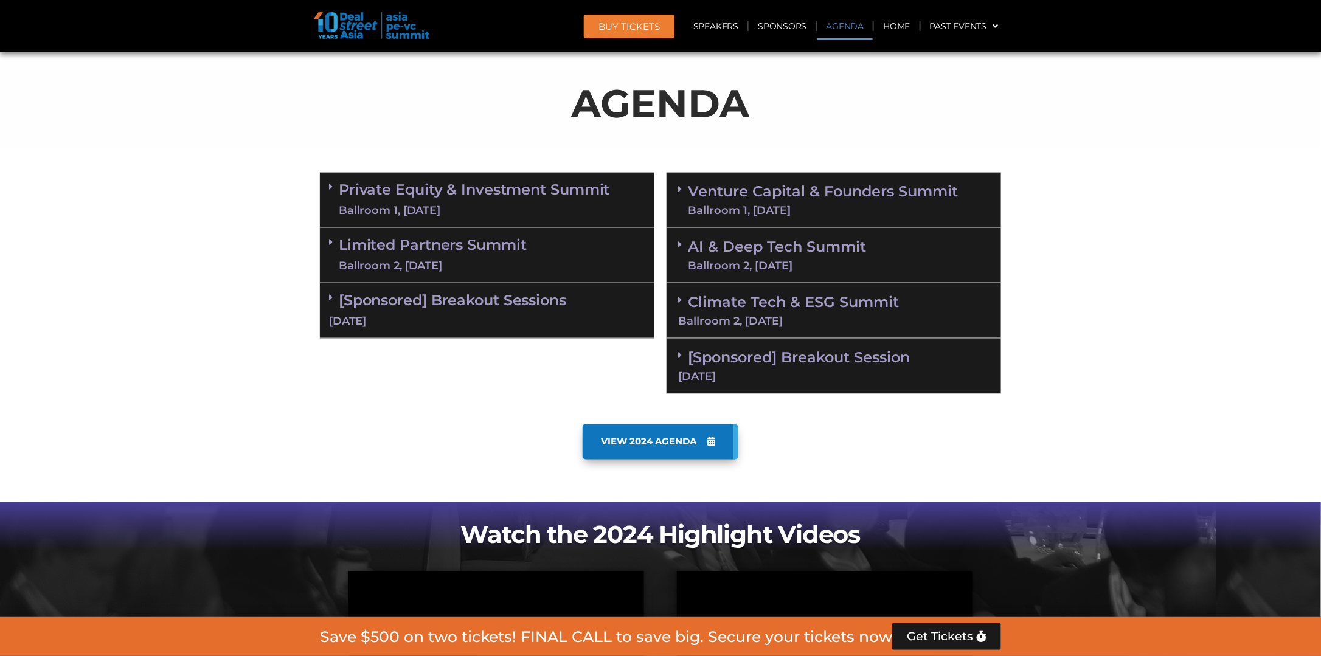
click at [681, 192] on icon at bounding box center [680, 189] width 4 height 10
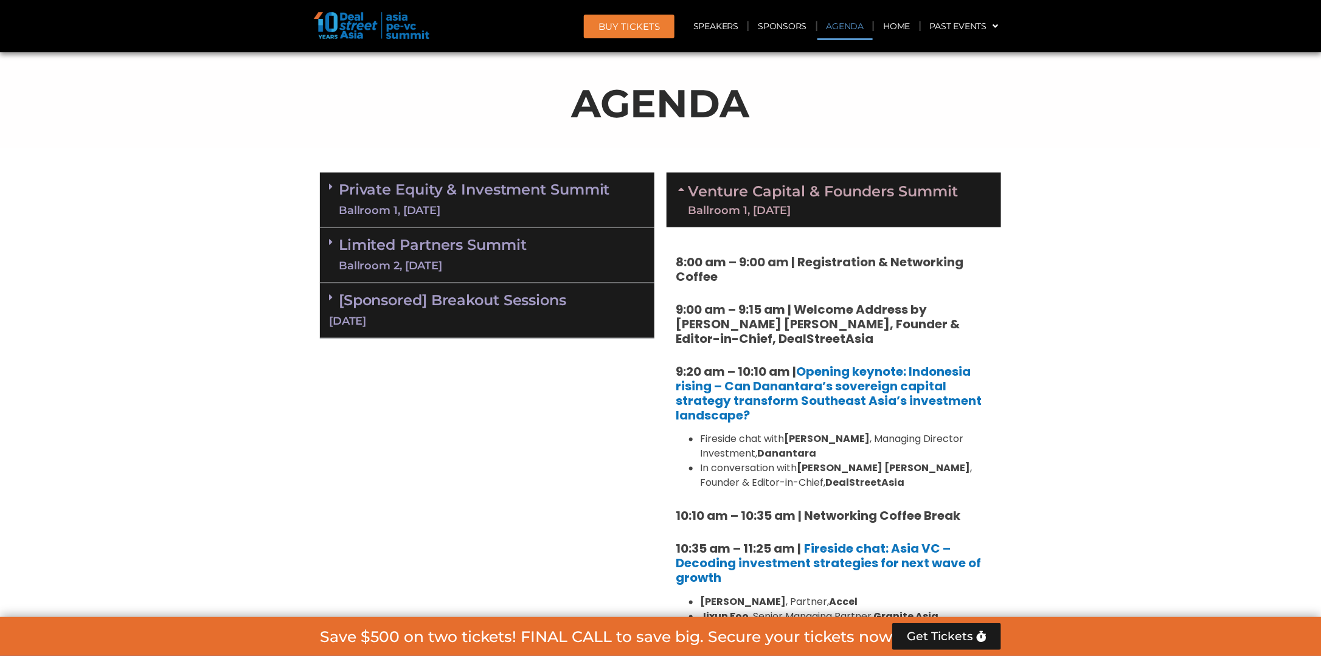
click at [681, 192] on icon at bounding box center [683, 189] width 10 height 10
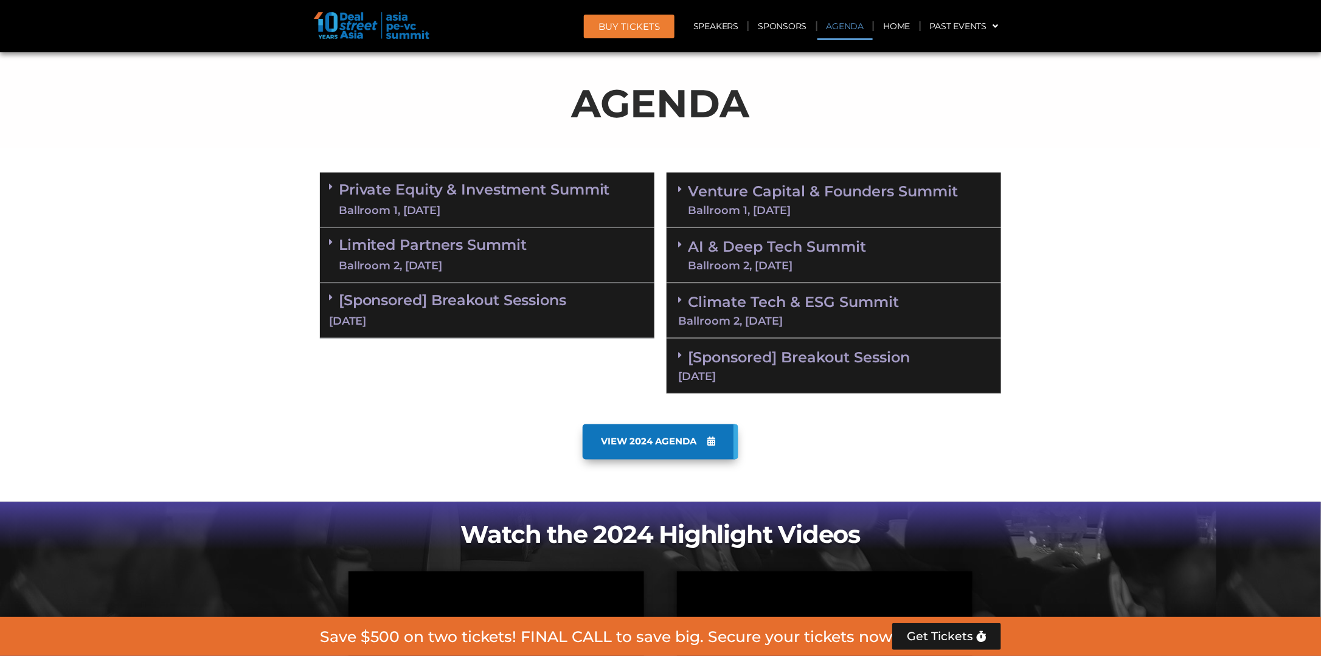
click at [208, 190] on section "Private Equity & Investment Summit Ballroom 1, [DATE] 8:00 am – 9:00 am | Regis…" at bounding box center [660, 284] width 1321 height 234
click at [1069, 302] on section "Private Equity & Investment Summit Ballroom 1, [DATE] 8:00 am – 9:00 am | Regis…" at bounding box center [660, 284] width 1321 height 234
click at [1116, 285] on section "Private Equity & Investment Summit Ballroom 1, [DATE] 8:00 am – 9:00 am | Regis…" at bounding box center [660, 284] width 1321 height 234
click at [727, 316] on div "Ballroom 2, [DATE]" at bounding box center [833, 321] width 311 height 11
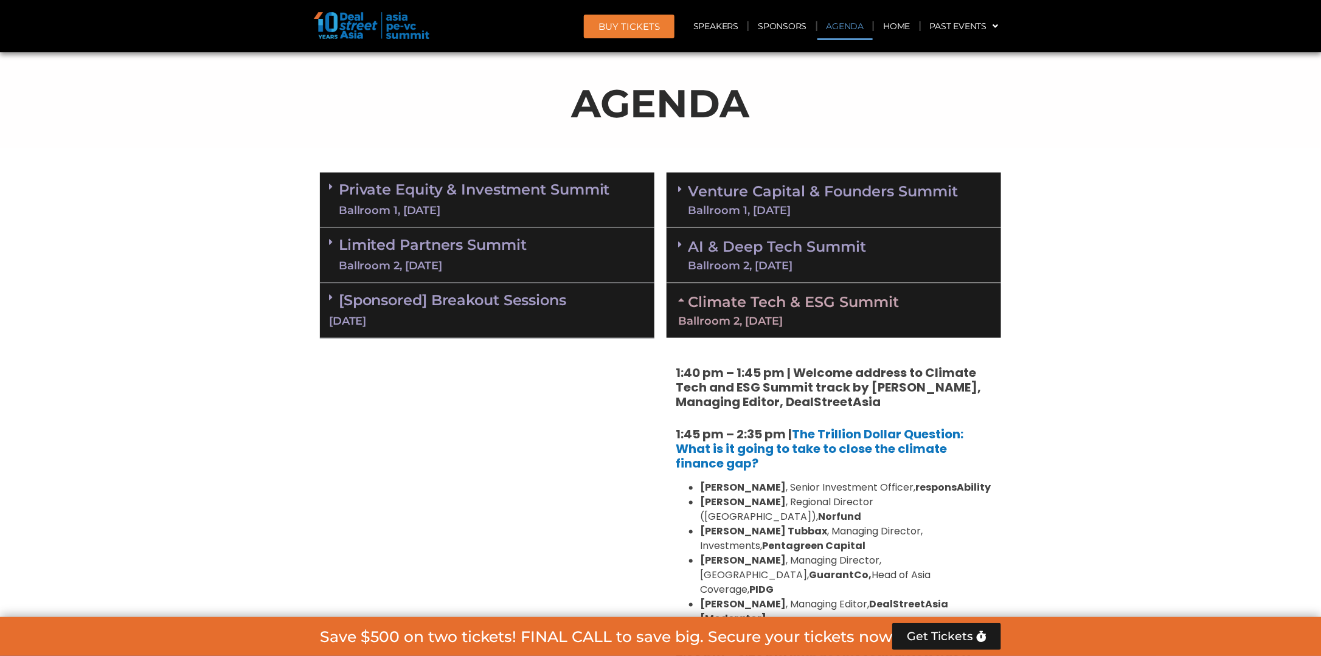
click at [768, 298] on link "Climate Tech & ESG Summit Ballroom 2, [DATE]" at bounding box center [833, 309] width 311 height 33
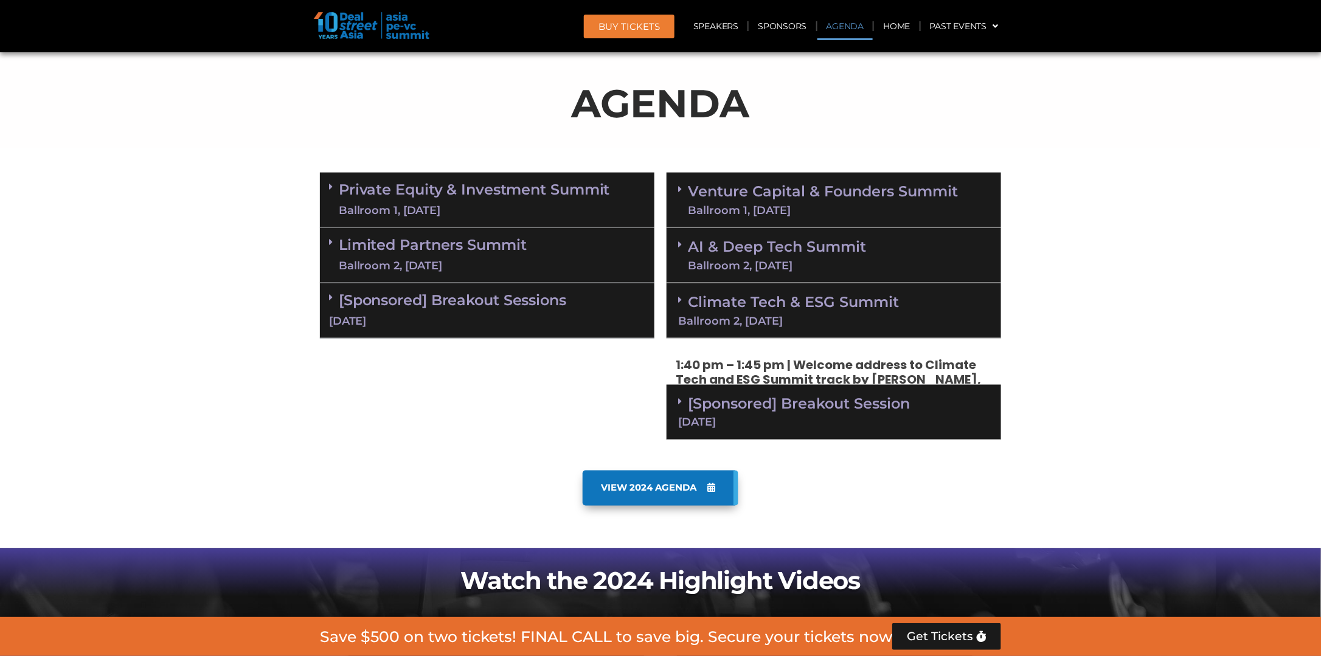
click at [731, 196] on link "Venture Capital & Founders​ Summit Ballroom 1, [DATE]" at bounding box center [823, 200] width 270 height 32
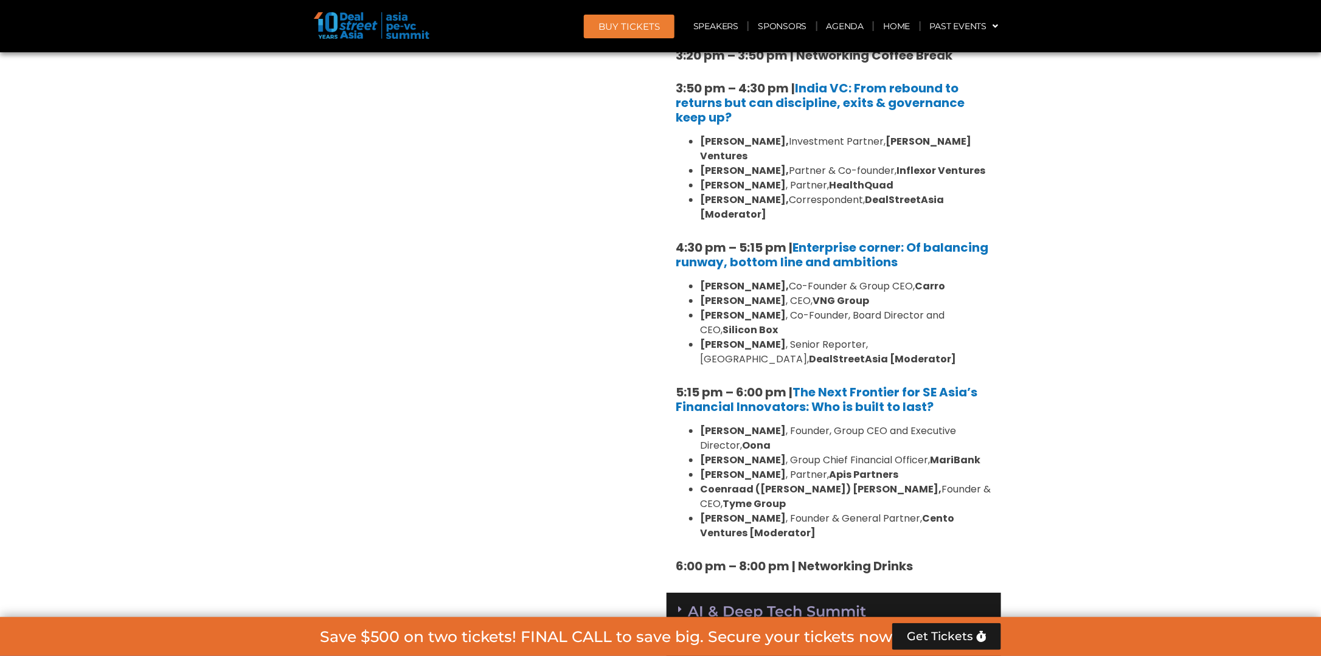
scroll to position [2372, 0]
